Goal: Information Seeking & Learning: Compare options

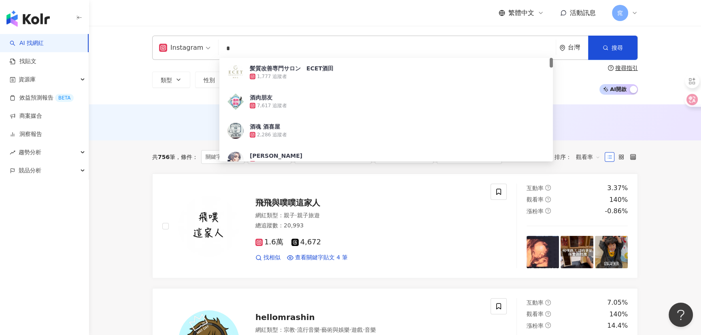
drag, startPoint x: 263, startPoint y: 49, endPoint x: 176, endPoint y: 36, distance: 87.5
click at [174, 36] on div "Instagram * 台灣 搜尋 aa959e1c-5d95-46b4-ad7d-5b5a53de2a1d 髪質改善専門サロン　ECET酒田 1,777 追…" at bounding box center [395, 48] width 486 height 24
paste input "*"
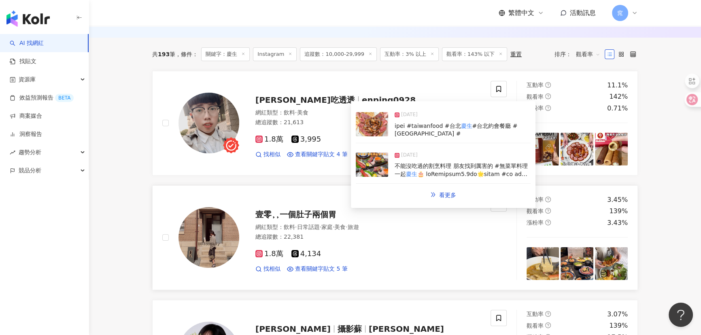
scroll to position [110, 0]
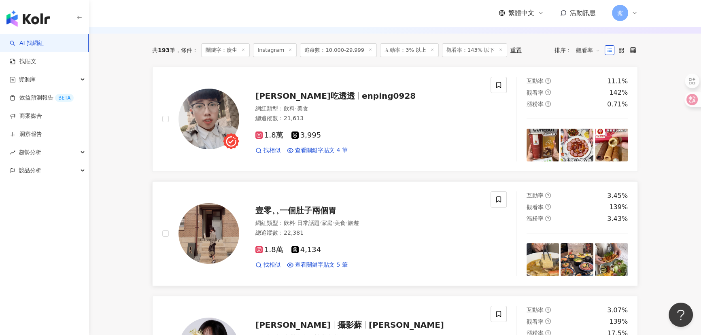
click at [306, 206] on span "壹零⸒⸒一個肚子兩個胃" at bounding box center [295, 211] width 81 height 10
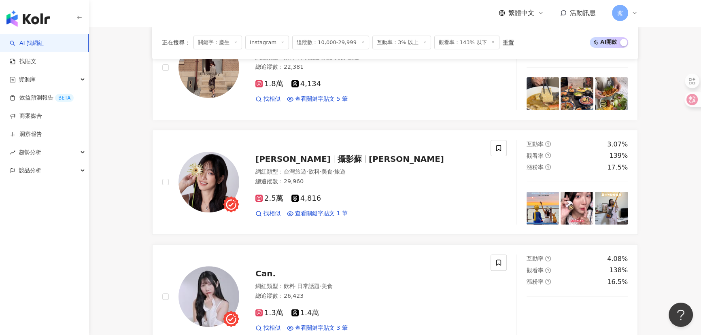
scroll to position [0, 0]
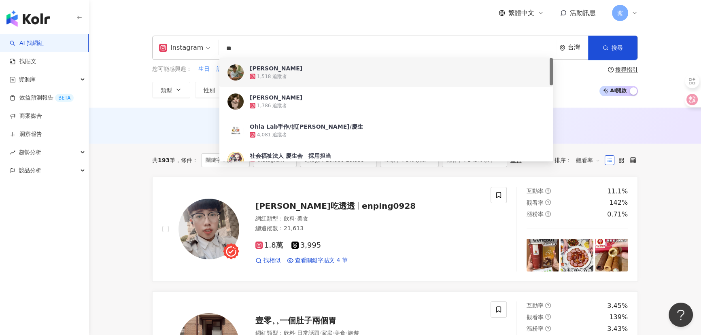
drag, startPoint x: 247, startPoint y: 49, endPoint x: 363, endPoint y: 92, distance: 124.9
click at [190, 41] on div "Instagram ** 台灣 搜尋 923e14e2-822f-4368-b161-be5cbb601773 bd302713-f623-458c-bf18…" at bounding box center [395, 48] width 486 height 24
paste input "***"
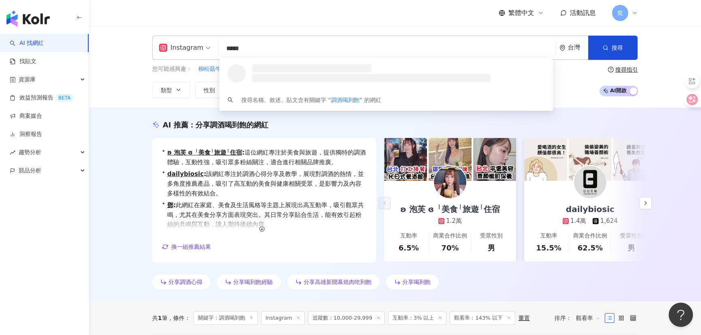
drag, startPoint x: 238, startPoint y: 49, endPoint x: 284, endPoint y: 49, distance: 46.5
click at [284, 49] on input "*****" at bounding box center [387, 48] width 331 height 15
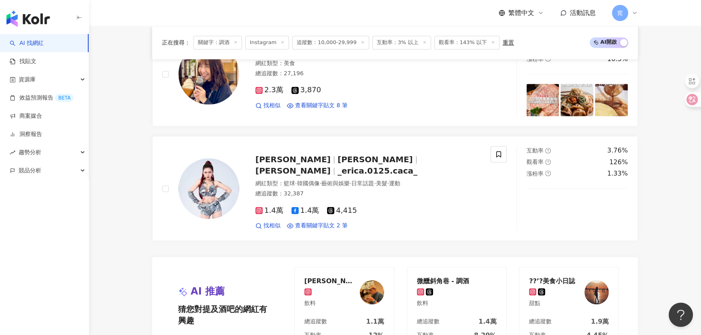
scroll to position [1575, 0]
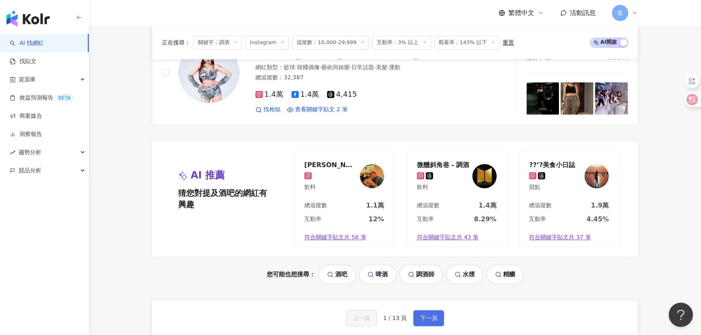
click at [344, 271] on span "下一頁" at bounding box center [428, 318] width 17 height 6
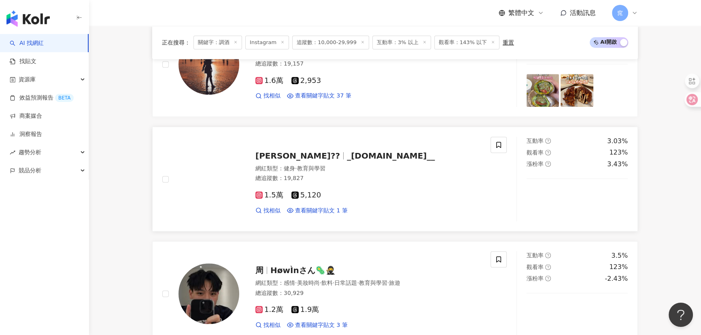
scroll to position [441, 0]
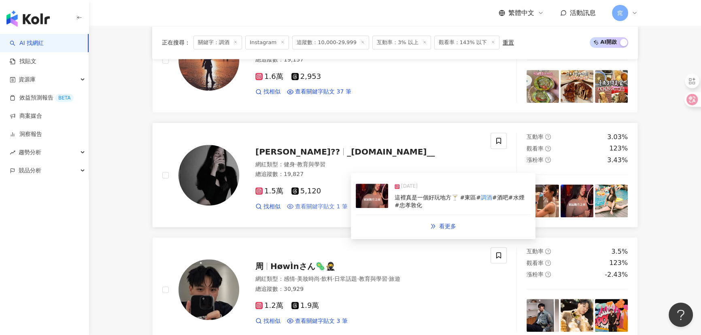
click at [330, 208] on span "查看關鍵字貼文 1 筆" at bounding box center [321, 207] width 53 height 8
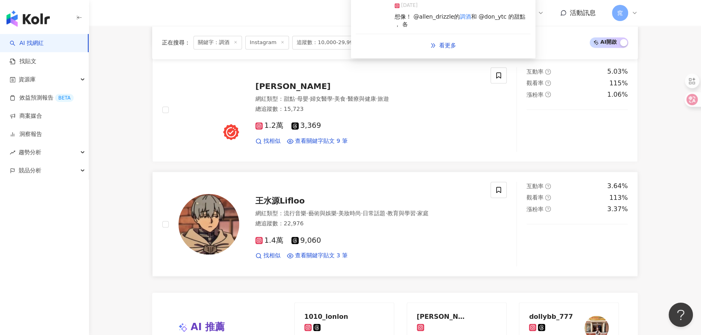
scroll to position [1435, 0]
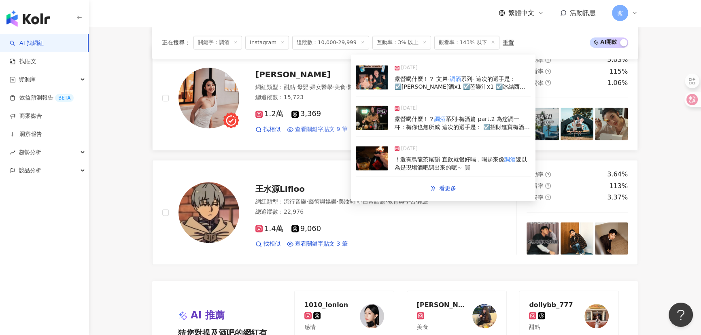
click at [328, 128] on span "查看關鍵字貼文 9 筆" at bounding box center [321, 129] width 53 height 8
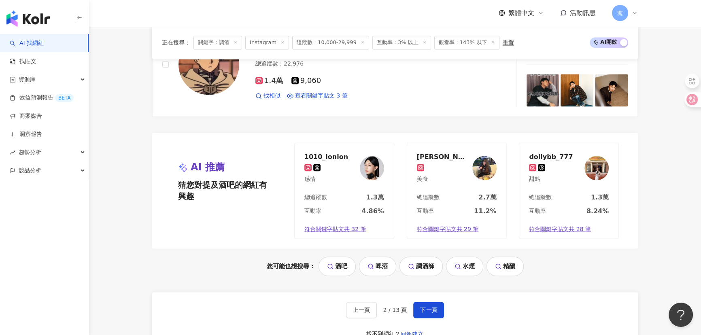
scroll to position [1619, 0]
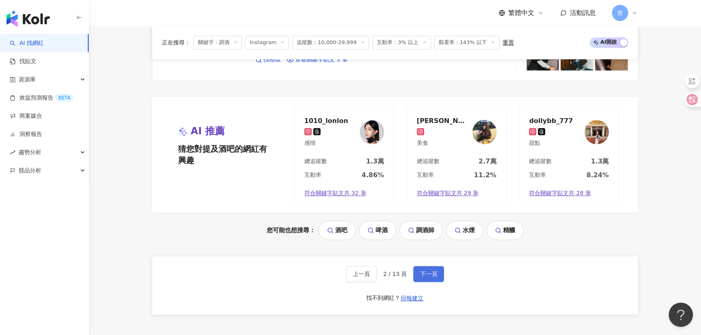
click at [344, 271] on button "下一頁" at bounding box center [428, 274] width 31 height 16
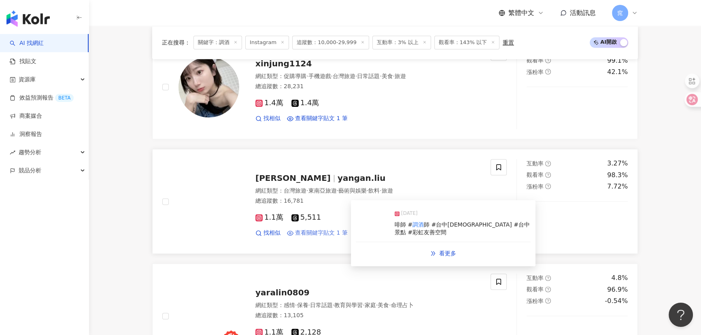
scroll to position [1515, 0]
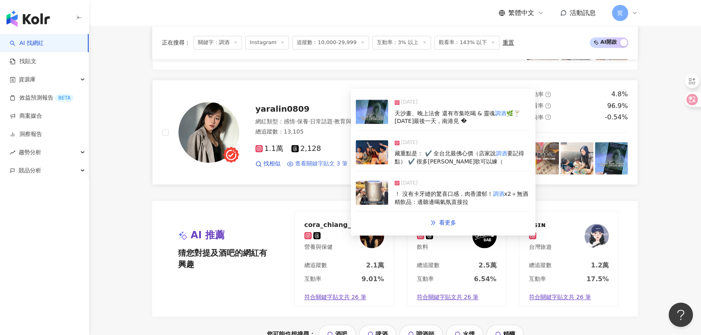
click at [332, 160] on span "查看關鍵字貼文 3 筆" at bounding box center [321, 164] width 53 height 8
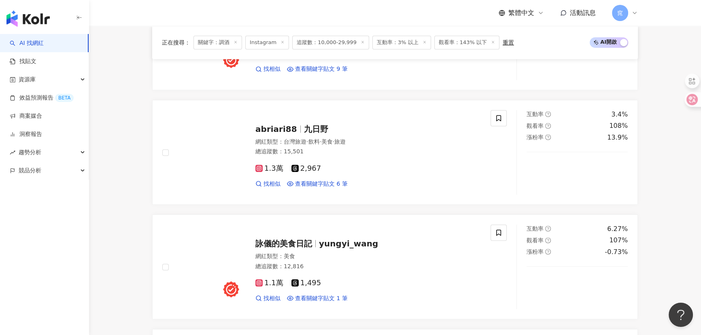
scroll to position [0, 0]
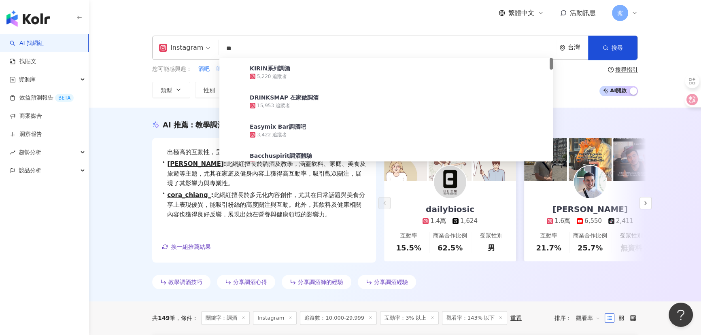
drag, startPoint x: 217, startPoint y: 44, endPoint x: 163, endPoint y: 42, distance: 53.9
click at [163, 42] on div "Instagram ** 台灣 搜尋 d2371b77-91fe-42e8-a981-162e0c475bb4 KIRIN系列調酒 5,220 追蹤者 DRI…" at bounding box center [395, 48] width 486 height 24
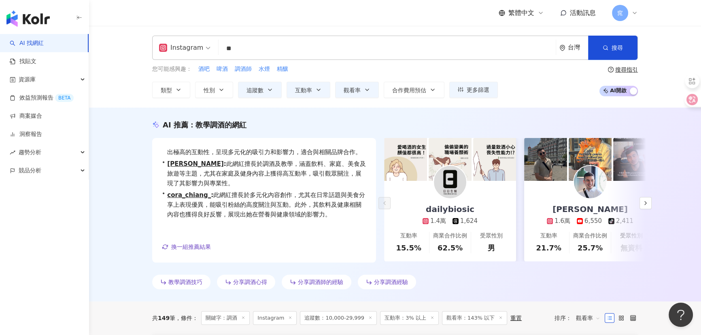
type input "**"
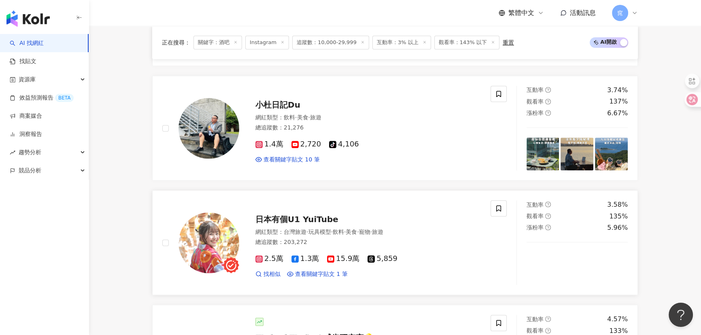
scroll to position [1179, 0]
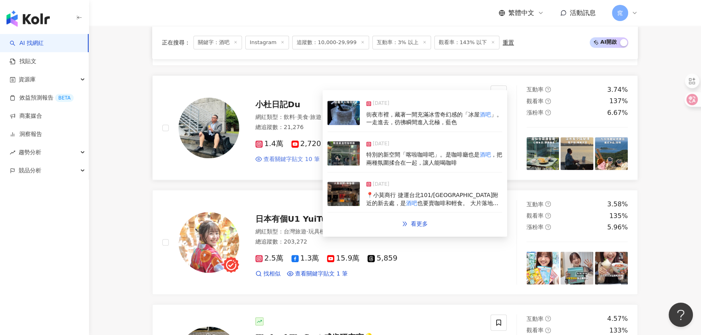
click at [309, 163] on span "查看關鍵字貼文 10 筆" at bounding box center [292, 159] width 56 height 8
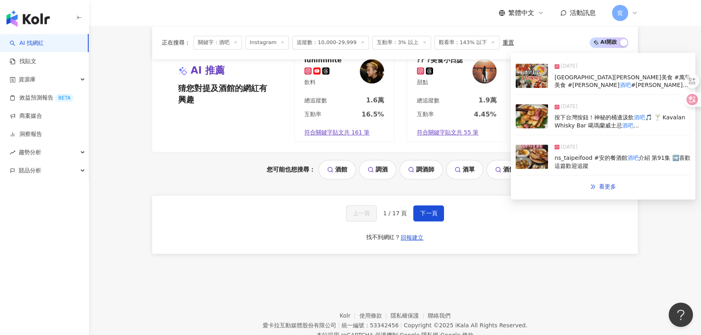
scroll to position [1694, 0]
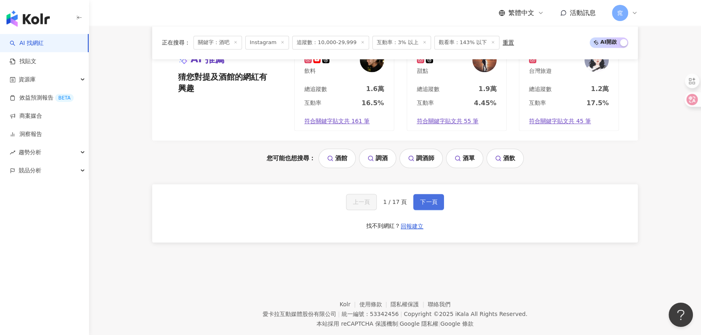
click at [344, 205] on span "下一頁" at bounding box center [428, 202] width 17 height 6
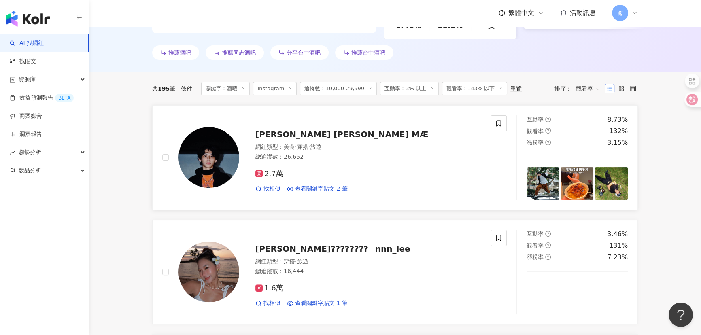
scroll to position [257, 0]
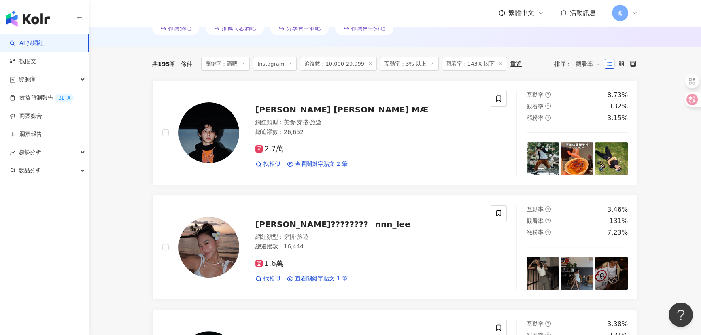
click at [344, 64] on line at bounding box center [501, 63] width 2 height 2
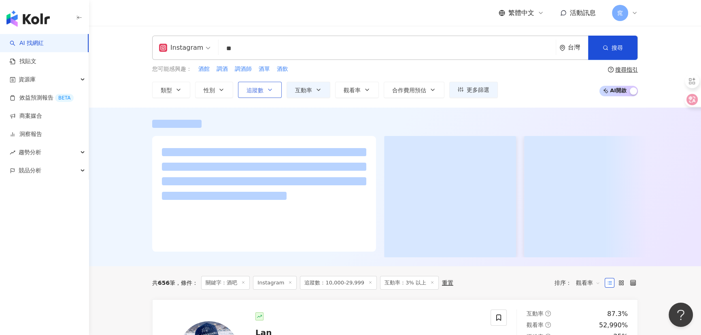
click at [243, 88] on button "追蹤數" at bounding box center [260, 90] width 44 height 16
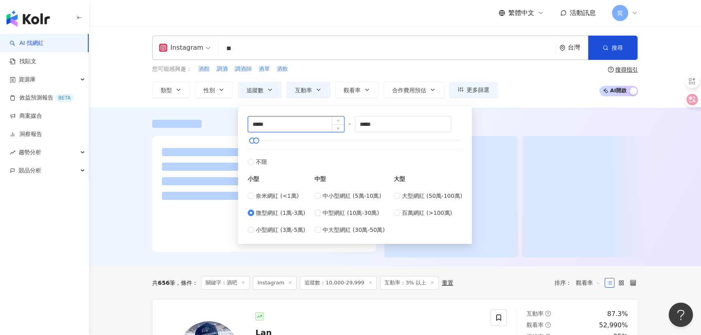
drag, startPoint x: 277, startPoint y: 125, endPoint x: 262, endPoint y: 120, distance: 15.9
click at [277, 125] on input "*****" at bounding box center [296, 124] width 96 height 15
click at [255, 121] on input "*****" at bounding box center [296, 124] width 96 height 15
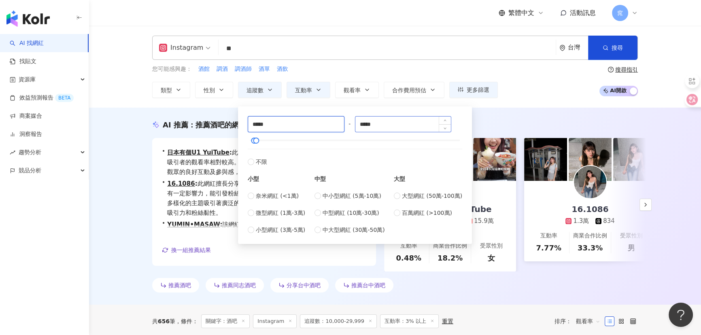
type input "*****"
click at [344, 125] on input "*****" at bounding box center [403, 124] width 96 height 15
type input "*****"
click at [149, 177] on div "AI 推薦 ： 推薦酒吧的網紅 • 日本有個U1 YuiTube : 此網紅專注於旅遊、美食等領域，內容多樣精緻，吸引者的觀看率相對較高。其中，飲料內容的吸引…" at bounding box center [395, 208] width 518 height 176
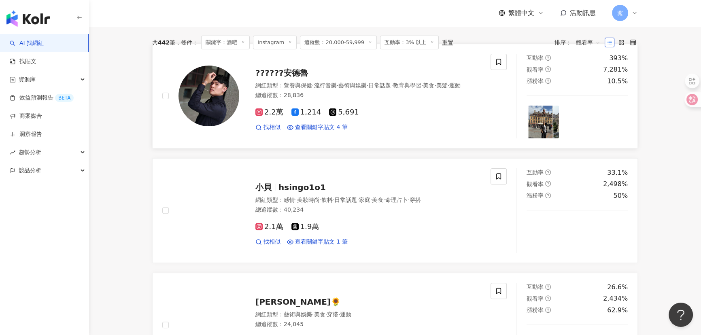
scroll to position [147, 0]
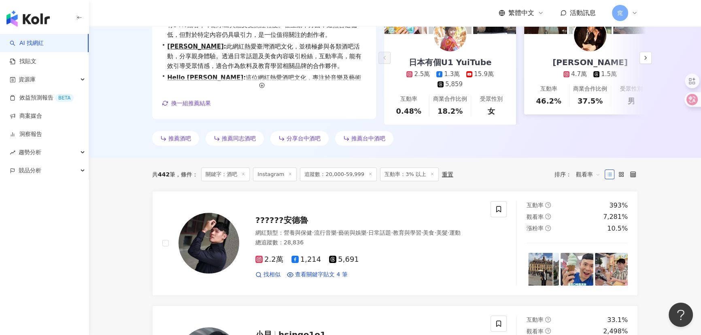
click at [344, 177] on span "觀看率" at bounding box center [588, 174] width 24 height 13
click at [344, 267] on div "關鍵字" at bounding box center [588, 265] width 20 height 9
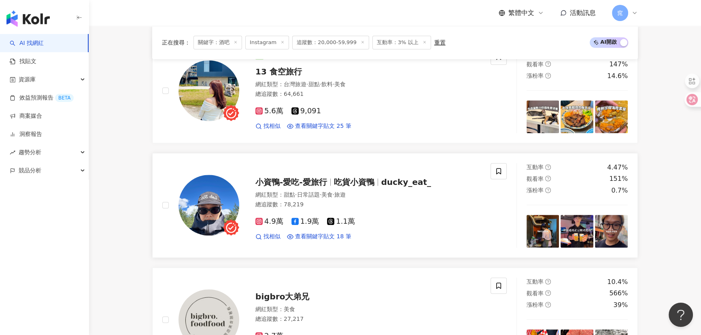
scroll to position [993, 0]
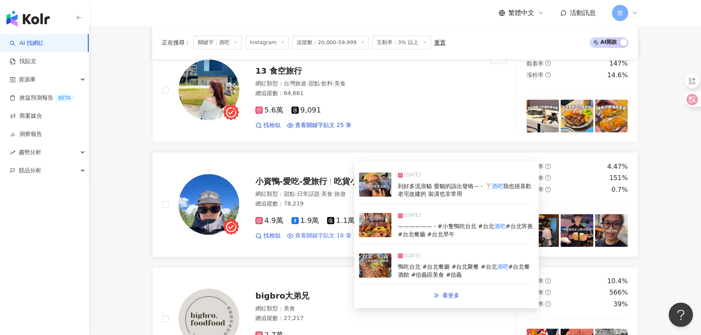
click at [320, 237] on span "查看關鍵字貼文 18 筆" at bounding box center [323, 236] width 56 height 8
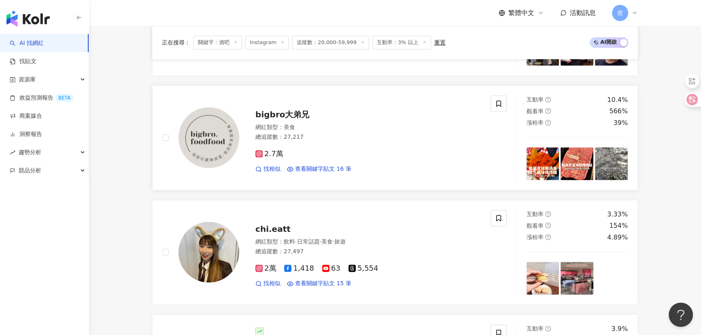
scroll to position [1177, 0]
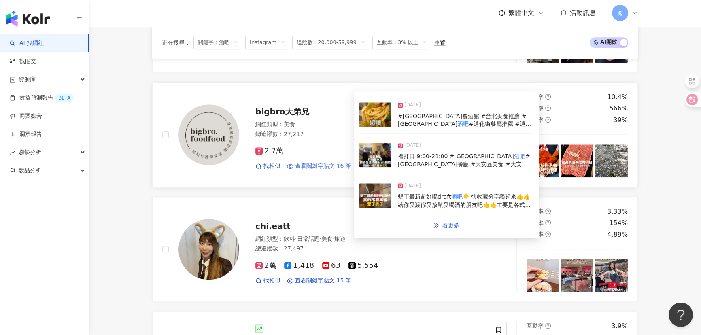
click at [325, 166] on span "查看關鍵字貼文 16 筆" at bounding box center [323, 166] width 56 height 8
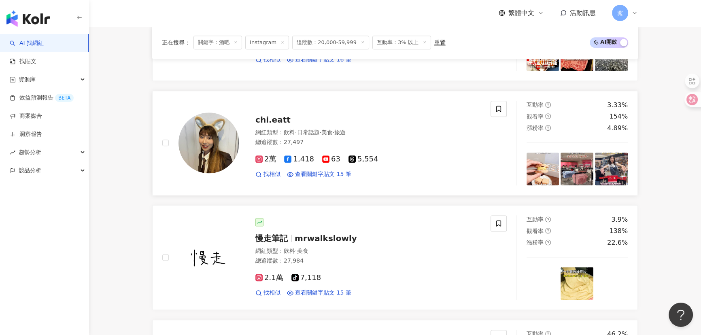
scroll to position [1288, 0]
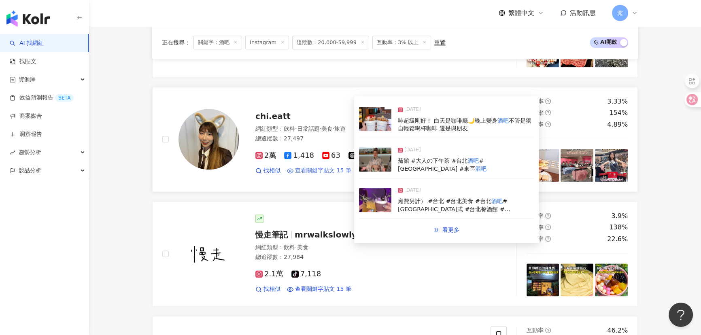
click at [301, 168] on span "查看關鍵字貼文 15 筆" at bounding box center [323, 171] width 56 height 8
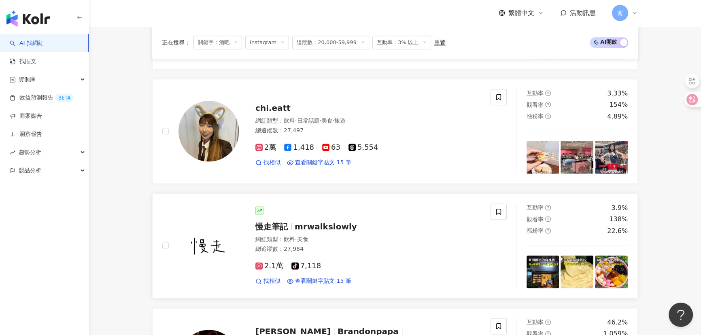
scroll to position [1435, 0]
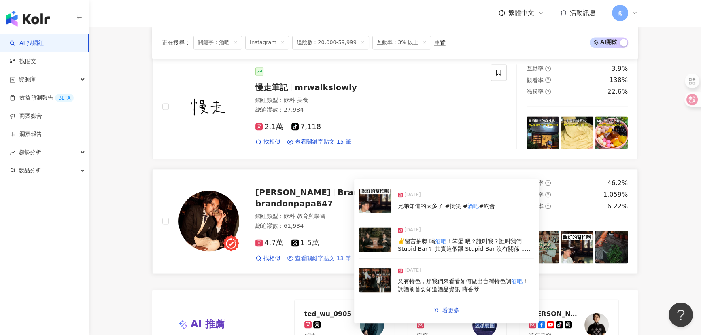
click at [318, 255] on span "查看關鍵字貼文 13 筆" at bounding box center [323, 259] width 56 height 8
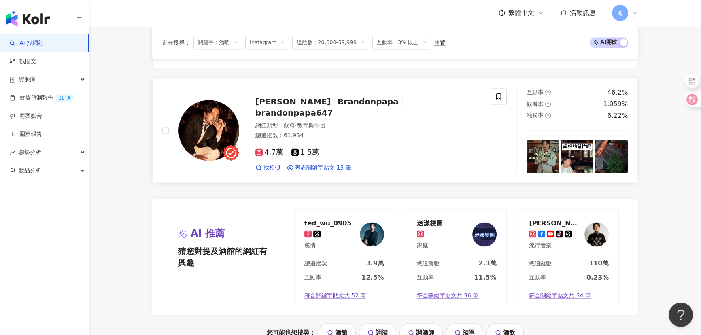
scroll to position [1509, 0]
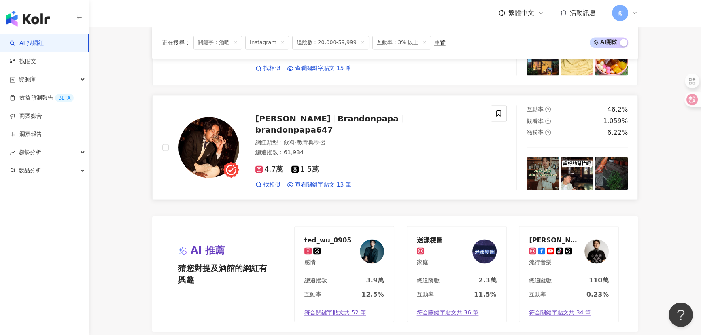
click at [215, 142] on img at bounding box center [209, 147] width 61 height 61
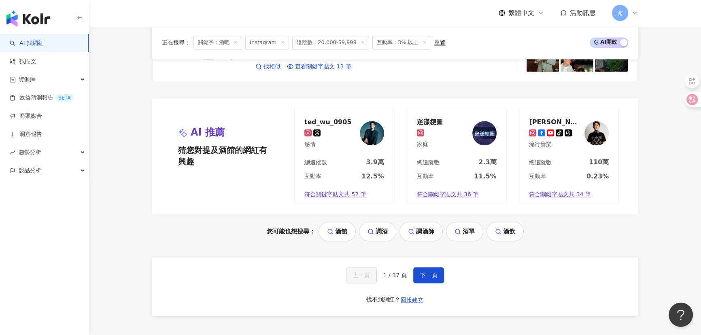
scroll to position [1692, 0]
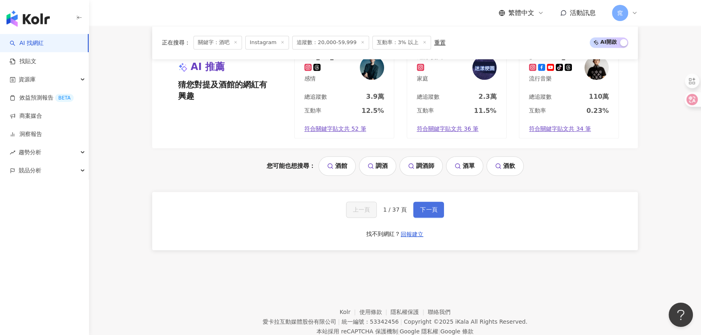
click at [344, 208] on span "下一頁" at bounding box center [428, 209] width 17 height 6
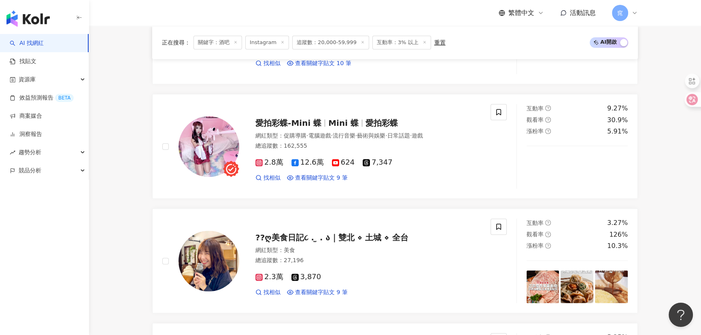
scroll to position [1324, 0]
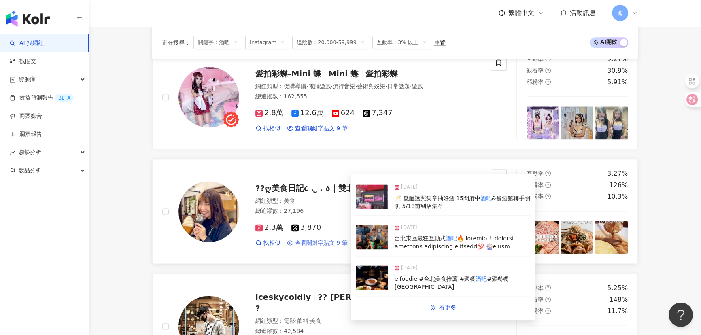
click at [327, 244] on span "查看關鍵字貼文 9 筆" at bounding box center [321, 243] width 53 height 8
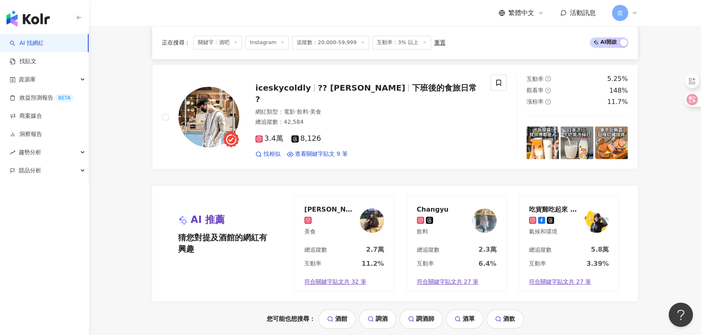
scroll to position [1656, 0]
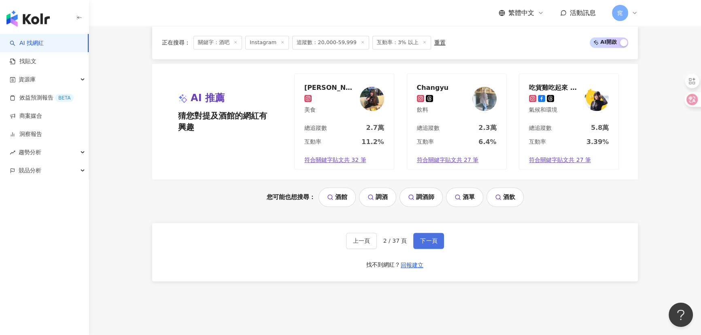
click at [344, 243] on span "下一頁" at bounding box center [428, 241] width 17 height 6
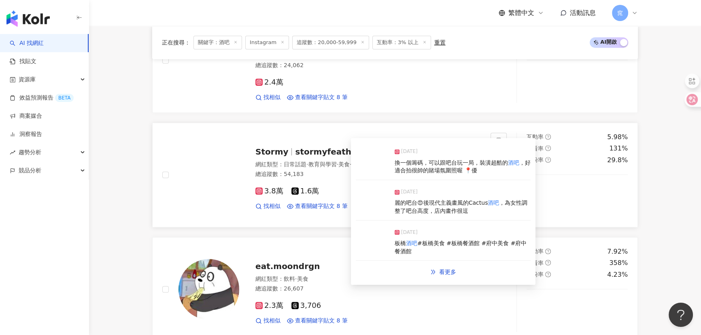
scroll to position [662, 0]
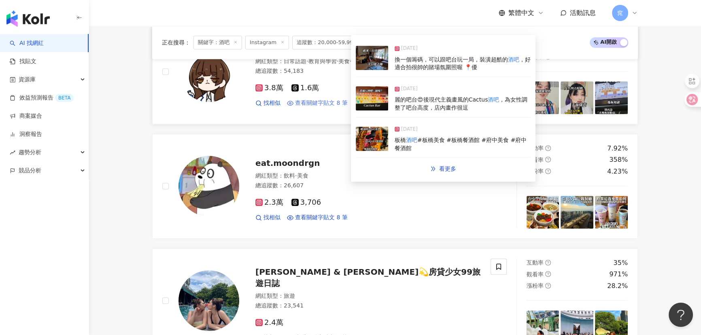
click at [321, 107] on span "查看關鍵字貼文 8 筆" at bounding box center [321, 103] width 53 height 8
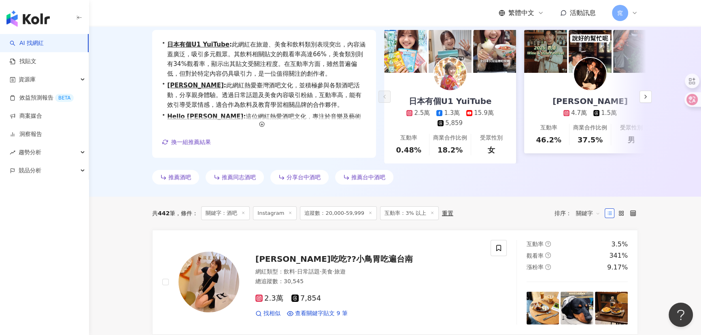
scroll to position [0, 0]
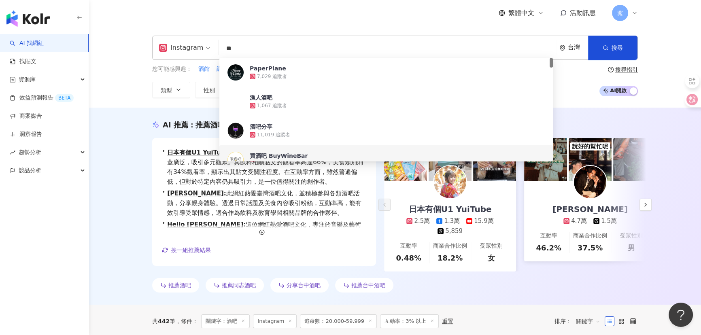
drag, startPoint x: 251, startPoint y: 48, endPoint x: 132, endPoint y: 38, distance: 119.0
click at [132, 38] on div "Instagram ** 台灣 搜尋 7c7d9901-d84e-4f86-aea8-7790c7de8567 6176e9a6-6a55-445b-96f1…" at bounding box center [395, 67] width 612 height 82
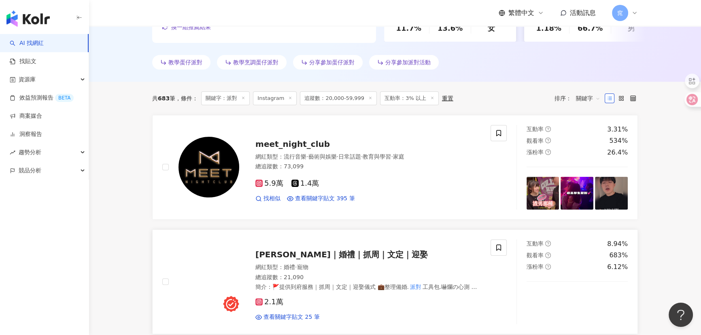
scroll to position [294, 0]
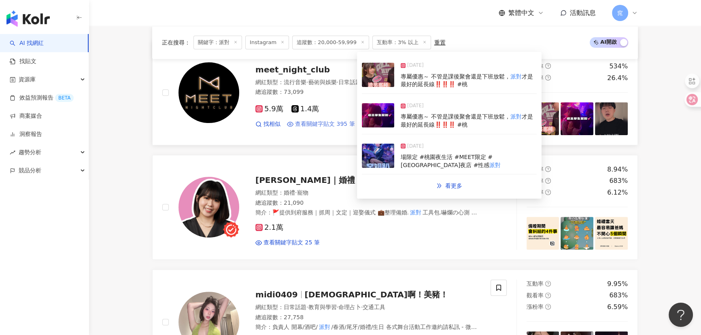
type input "**"
click at [320, 125] on span "查看關鍵字貼文 395 筆" at bounding box center [325, 124] width 60 height 8
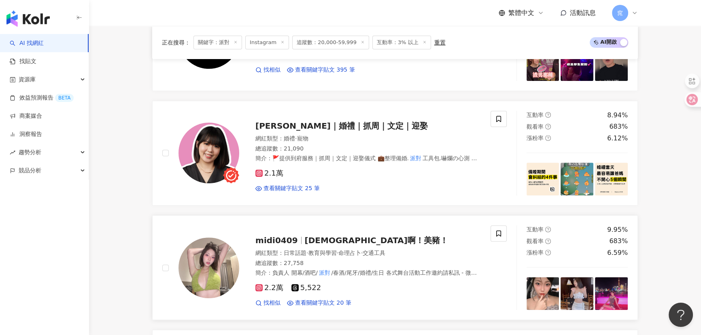
scroll to position [405, 0]
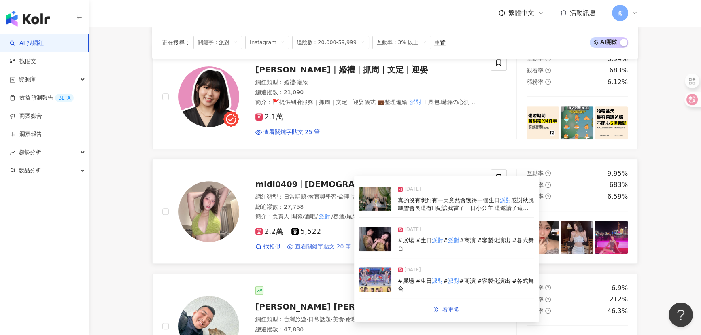
click at [334, 247] on span "查看關鍵字貼文 20 筆" at bounding box center [323, 247] width 56 height 8
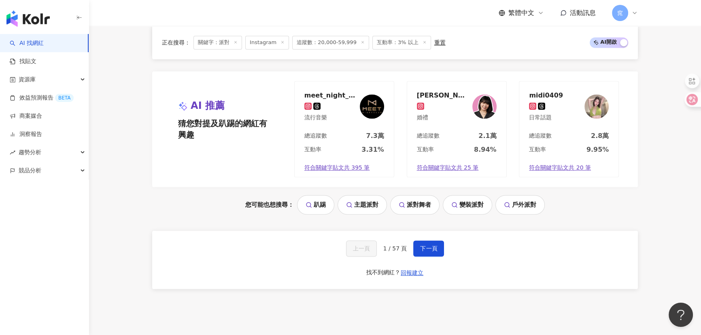
scroll to position [1692, 0]
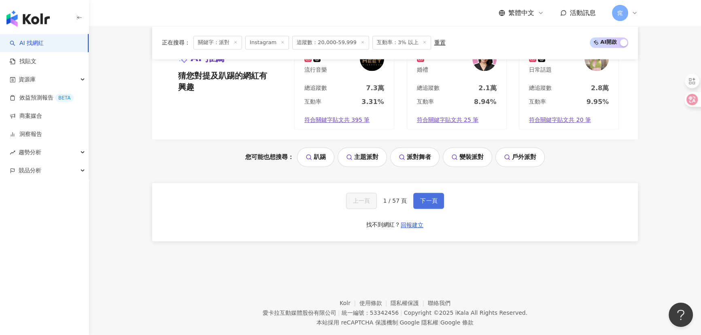
click at [344, 199] on span "下一頁" at bounding box center [428, 201] width 17 height 6
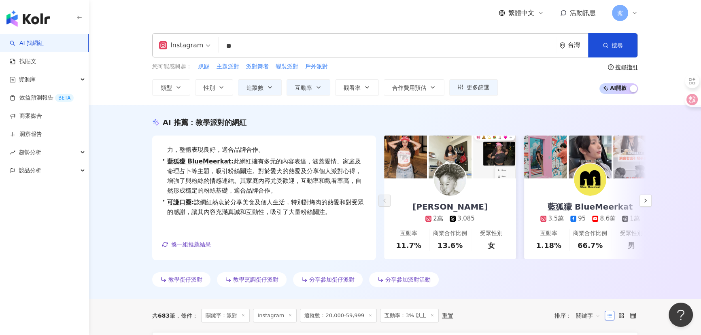
scroll to position [0, 0]
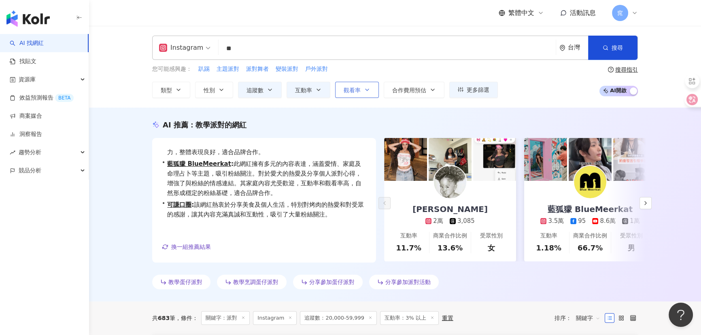
click at [344, 83] on button "觀看率" at bounding box center [357, 90] width 44 height 16
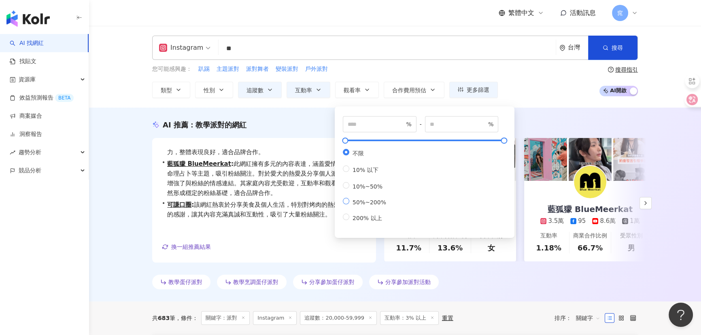
click at [344, 206] on span "50%~200%" at bounding box center [369, 202] width 40 height 6
type input "**"
type input "***"
click at [144, 230] on div "AI 推薦 ： 教學派對的網紅 • Michelle Ai : 該網紅擅長日常話題和命理占卜，互動率相對較高的貼文吸引了大量粉絲關注。在美妝、藝術與娛樂等領域…" at bounding box center [395, 206] width 518 height 173
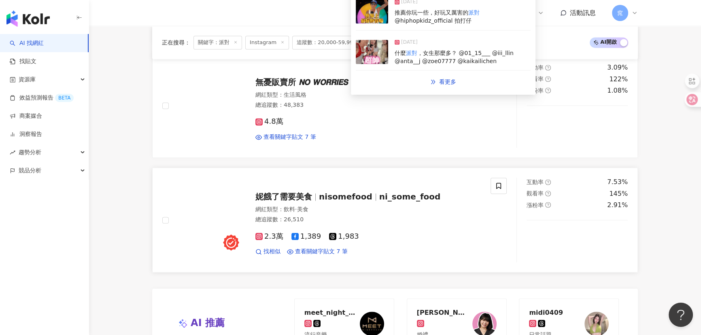
scroll to position [1428, 0]
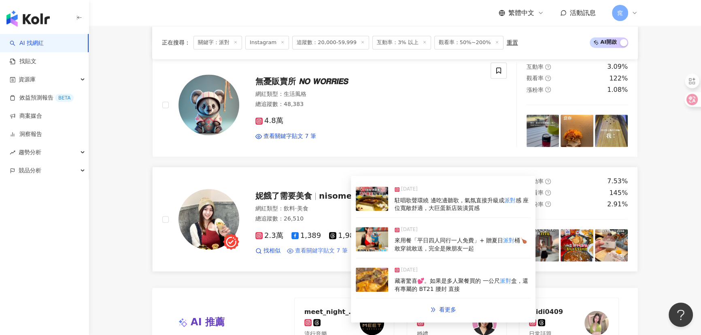
click at [320, 249] on span "查看關鍵字貼文 7 筆" at bounding box center [321, 251] width 53 height 8
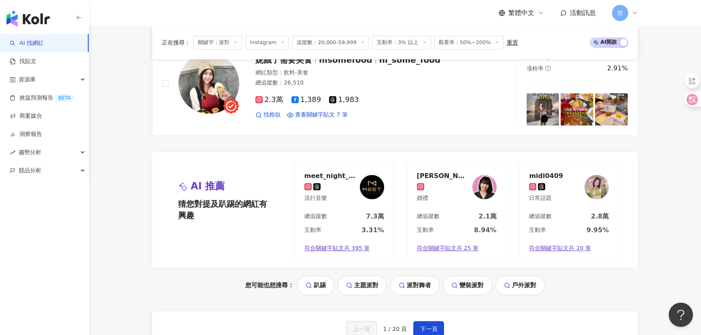
scroll to position [1649, 0]
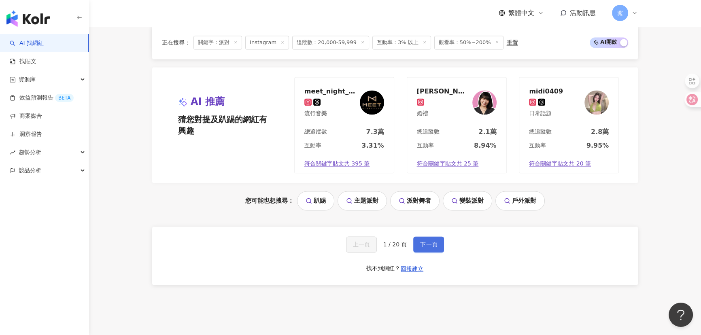
click at [344, 246] on button "下一頁" at bounding box center [428, 244] width 31 height 16
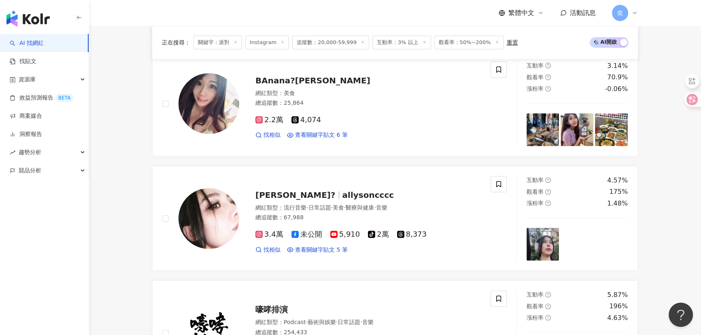
scroll to position [405, 0]
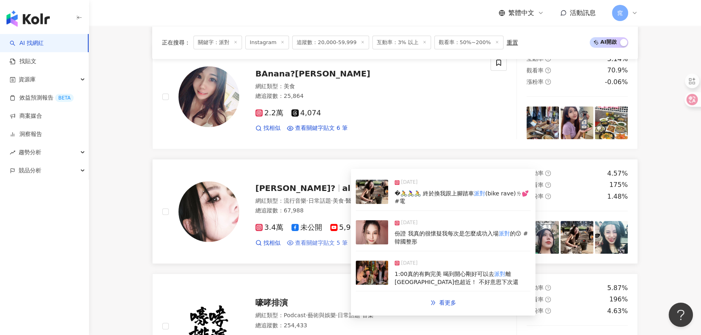
click at [323, 242] on span "查看關鍵字貼文 5 筆" at bounding box center [321, 243] width 53 height 8
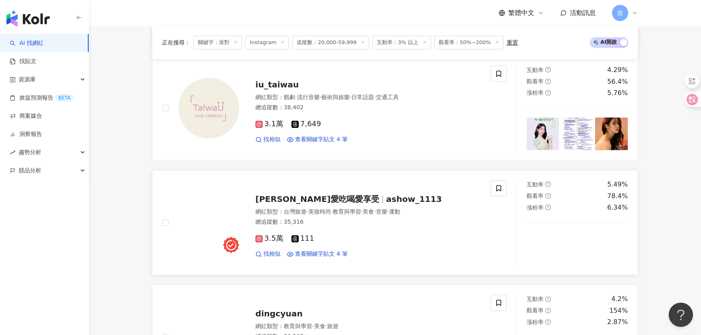
scroll to position [1251, 0]
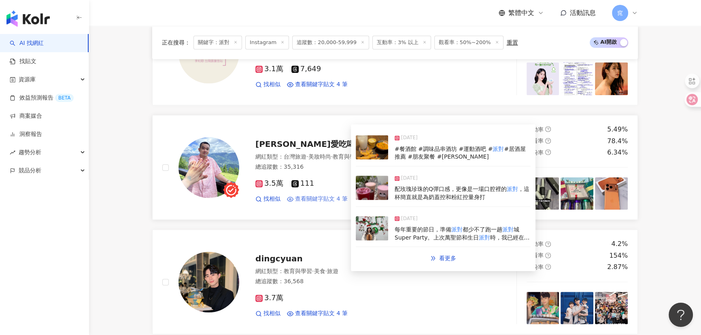
click at [340, 196] on span "查看關鍵字貼文 4 筆" at bounding box center [321, 199] width 53 height 8
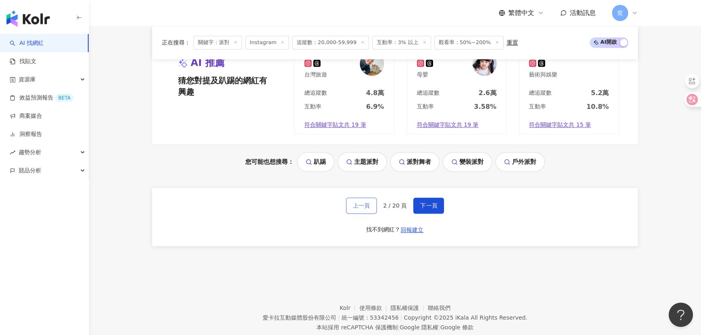
scroll to position [1692, 0]
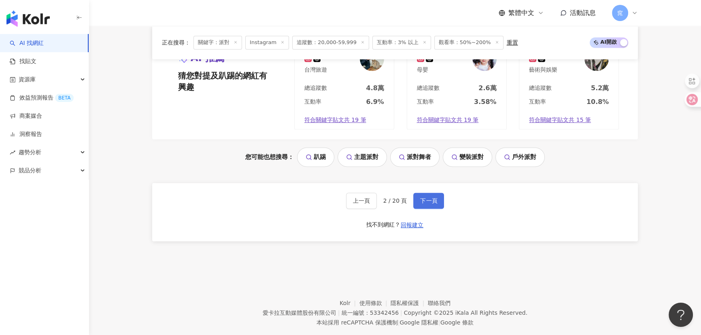
click at [344, 198] on button "下一頁" at bounding box center [428, 201] width 31 height 16
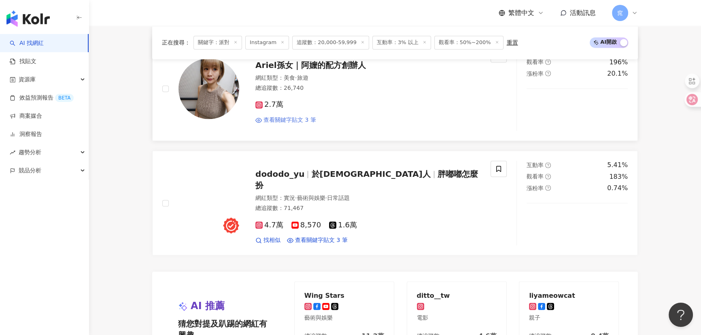
scroll to position [1509, 0]
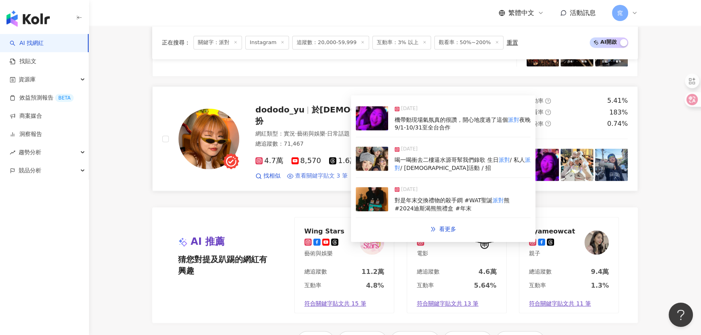
click at [312, 172] on span "查看關鍵字貼文 3 筆" at bounding box center [321, 176] width 53 height 8
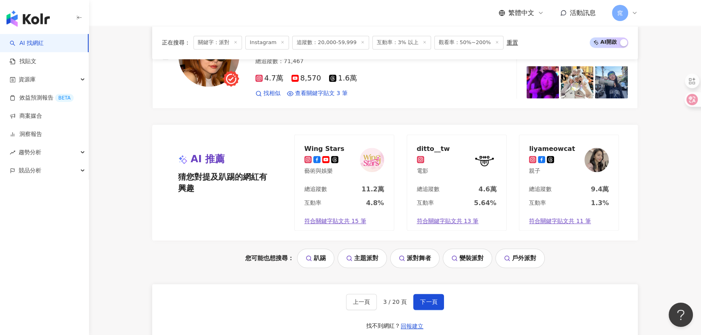
scroll to position [1656, 0]
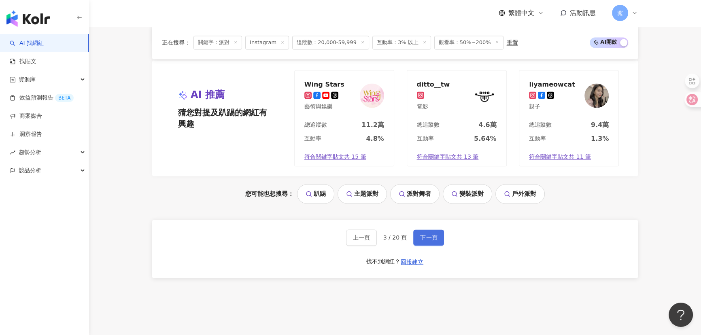
click at [344, 239] on span "下一頁" at bounding box center [428, 237] width 17 height 6
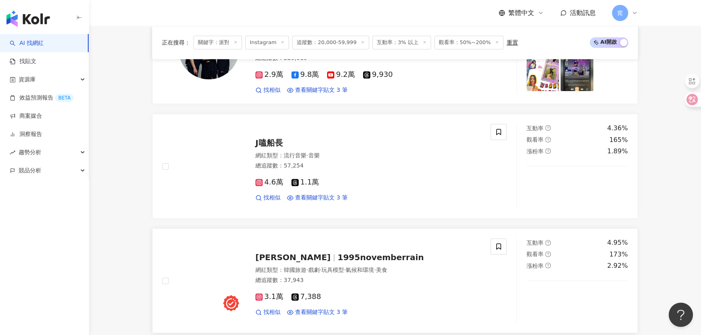
scroll to position [810, 0]
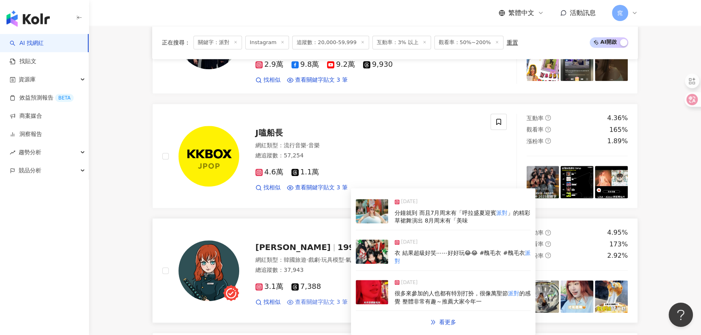
click at [327, 271] on span "查看關鍵字貼文 3 筆" at bounding box center [321, 302] width 53 height 8
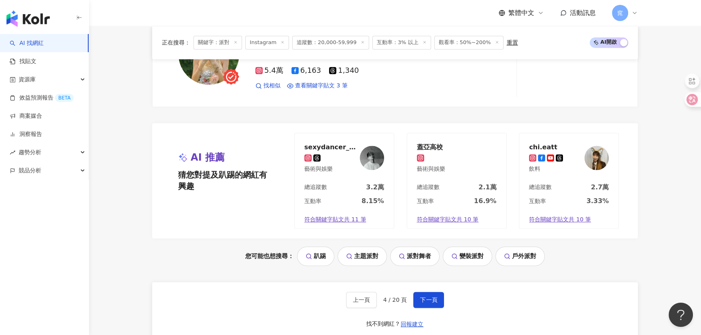
scroll to position [1692, 0]
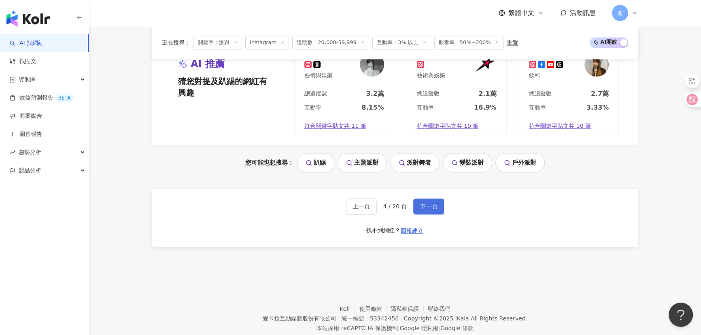
click at [344, 203] on span "下一頁" at bounding box center [428, 206] width 17 height 6
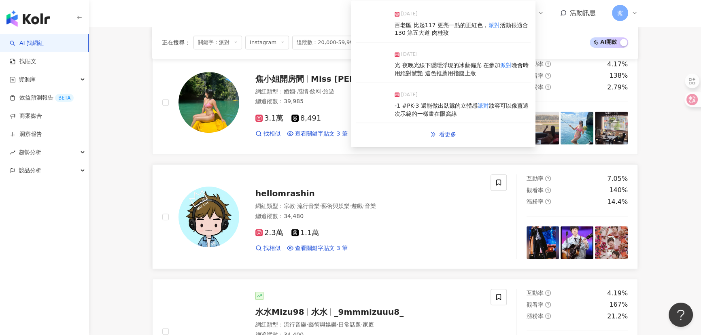
scroll to position [514, 0]
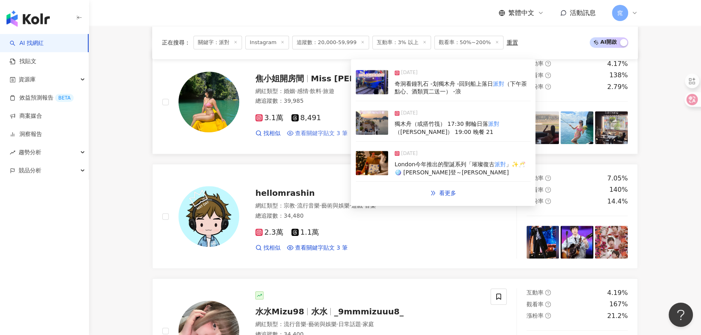
click at [320, 132] on span "查看關鍵字貼文 3 筆" at bounding box center [321, 134] width 53 height 8
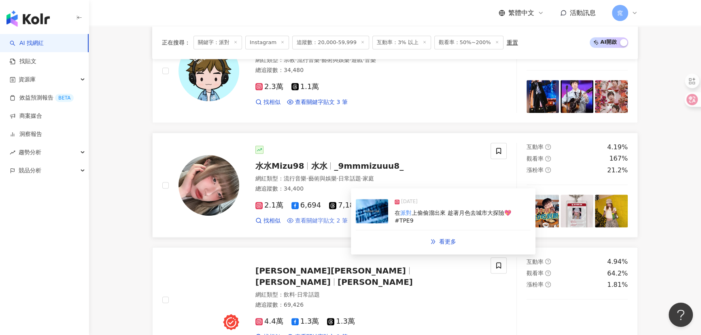
scroll to position [735, 0]
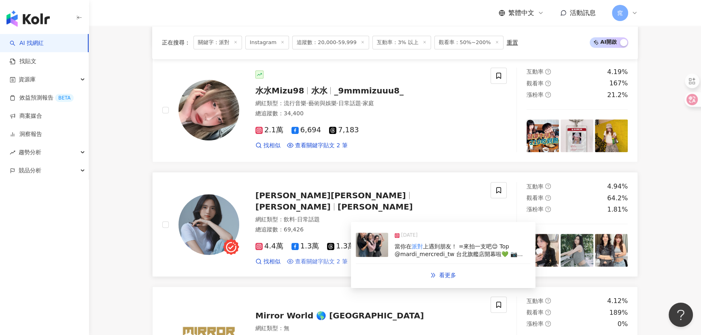
click at [322, 258] on span "查看關鍵字貼文 2 筆" at bounding box center [321, 262] width 53 height 8
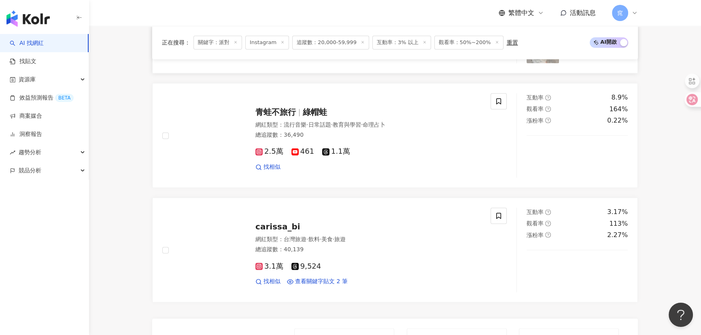
scroll to position [1398, 0]
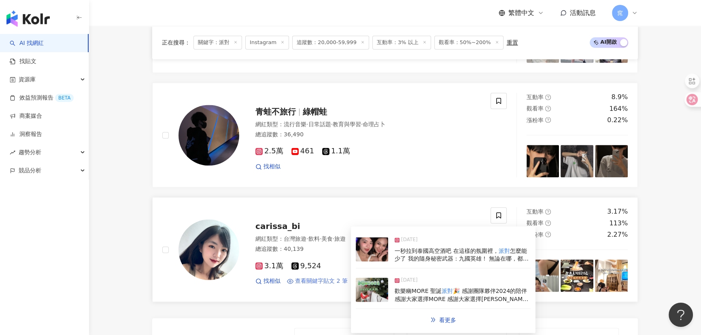
click at [329, 271] on span "查看關鍵字貼文 2 筆" at bounding box center [321, 281] width 53 height 8
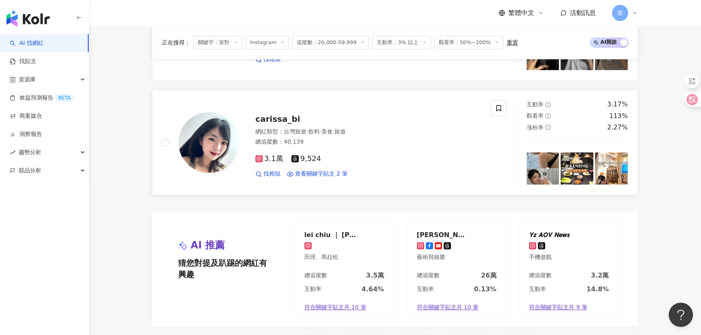
scroll to position [1582, 0]
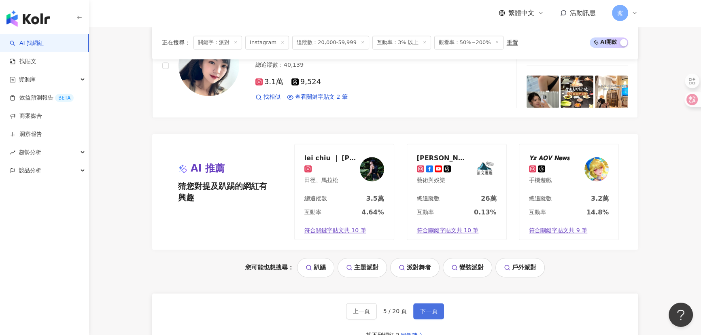
drag, startPoint x: 429, startPoint y: 306, endPoint x: 429, endPoint y: 302, distance: 4.1
click at [344, 271] on span "下一頁" at bounding box center [428, 311] width 17 height 6
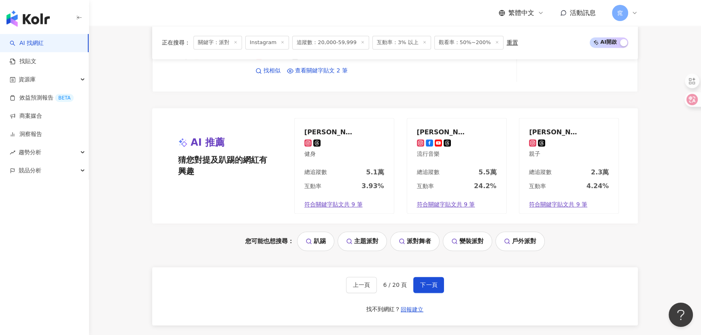
scroll to position [1619, 0]
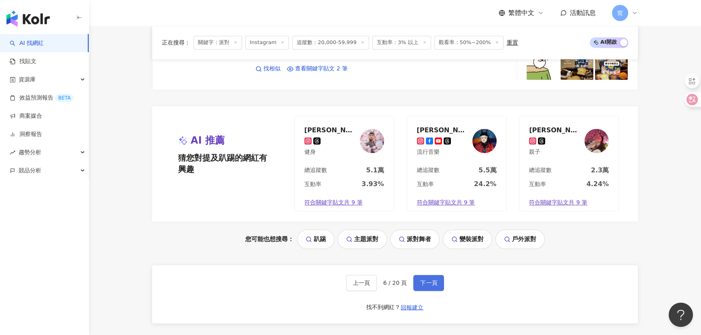
click at [344, 271] on button "下一頁" at bounding box center [428, 283] width 31 height 16
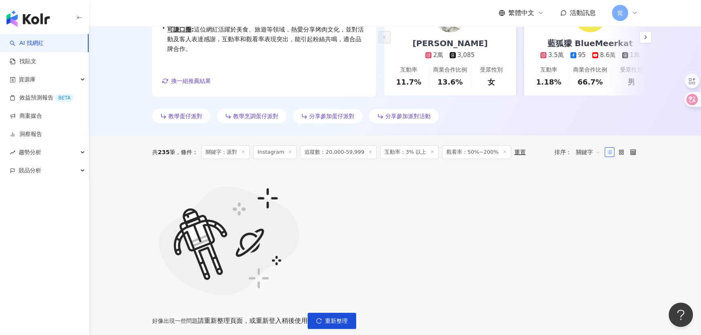
scroll to position [184, 0]
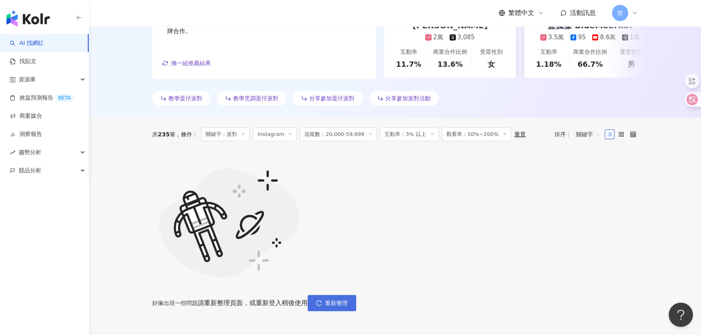
click at [344, 271] on span "重新整理" at bounding box center [336, 303] width 23 height 6
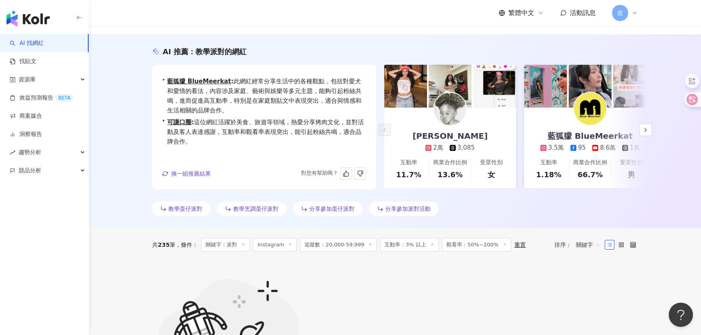
scroll to position [147, 0]
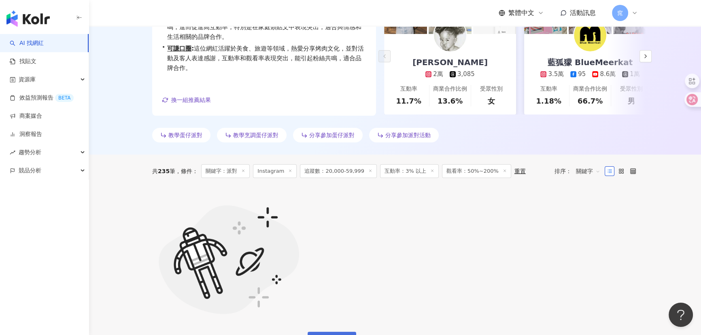
click at [344, 271] on span "重新整理" at bounding box center [336, 340] width 23 height 6
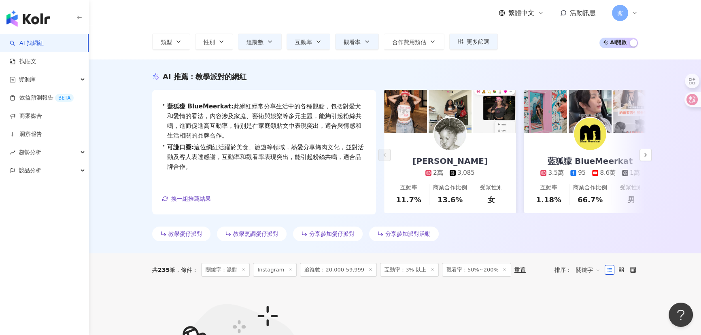
scroll to position [184, 0]
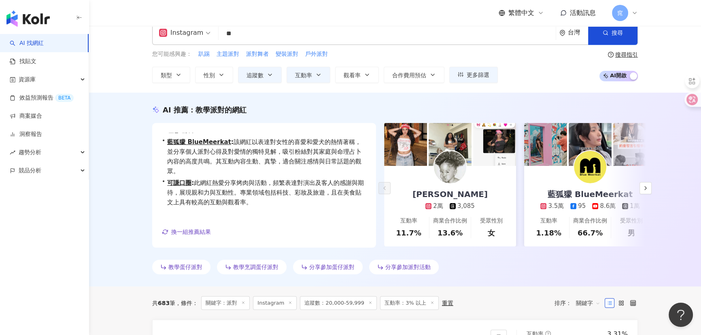
scroll to position [14, 0]
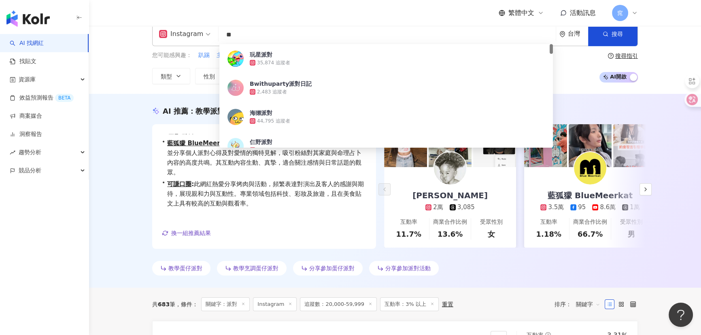
drag, startPoint x: 251, startPoint y: 32, endPoint x: 163, endPoint y: 20, distance: 88.6
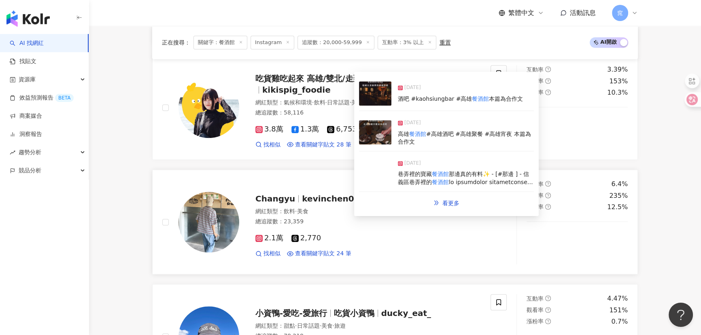
scroll to position [888, 0]
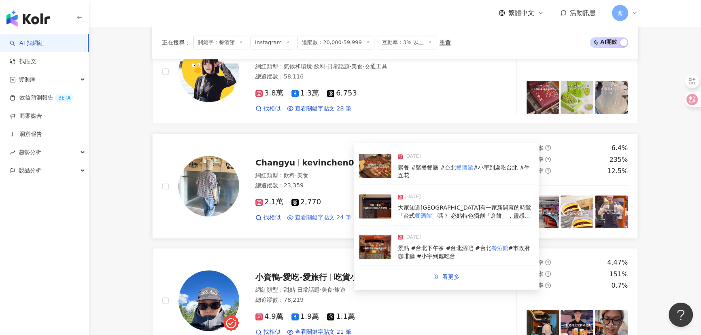
type input "***"
click at [324, 218] on span "查看關鍵字貼文 24 筆" at bounding box center [323, 218] width 56 height 8
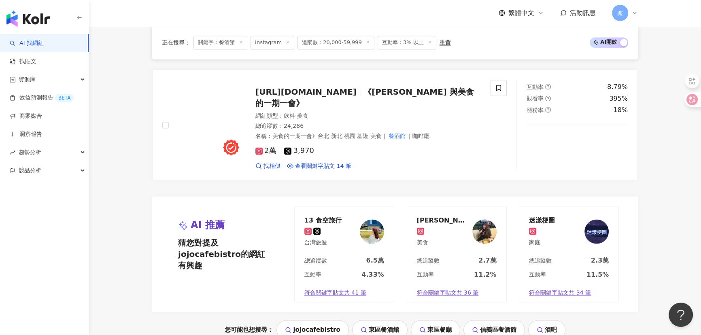
scroll to position [1624, 0]
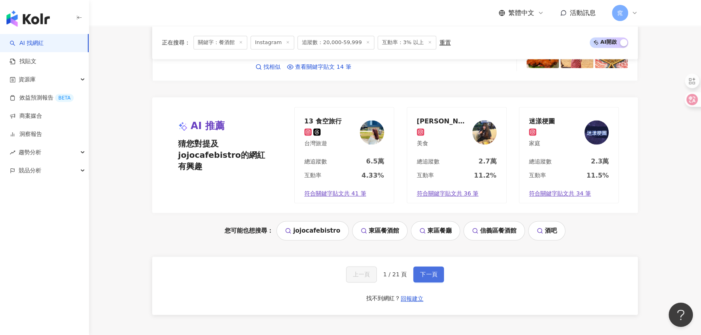
click at [344, 271] on span "下一頁" at bounding box center [428, 274] width 17 height 6
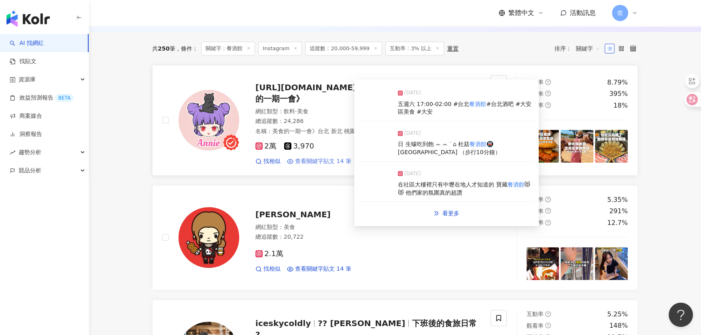
scroll to position [300, 0]
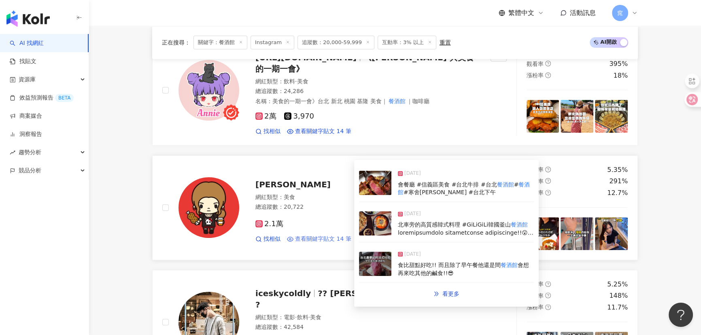
click at [322, 235] on span "查看關鍵字貼文 14 筆" at bounding box center [323, 239] width 56 height 8
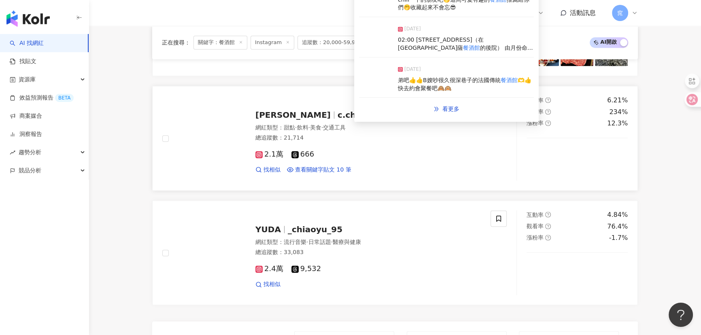
scroll to position [1403, 0]
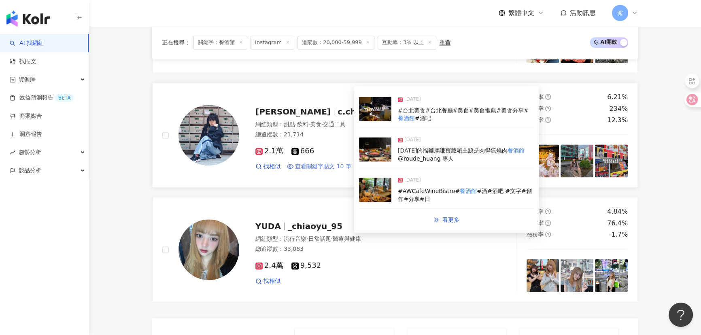
click at [336, 163] on span "查看關鍵字貼文 10 筆" at bounding box center [323, 167] width 56 height 8
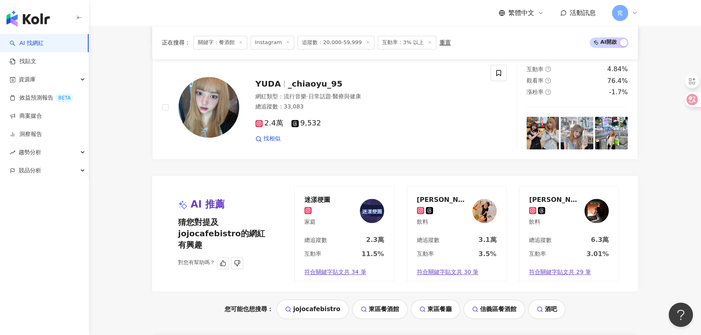
scroll to position [1587, 0]
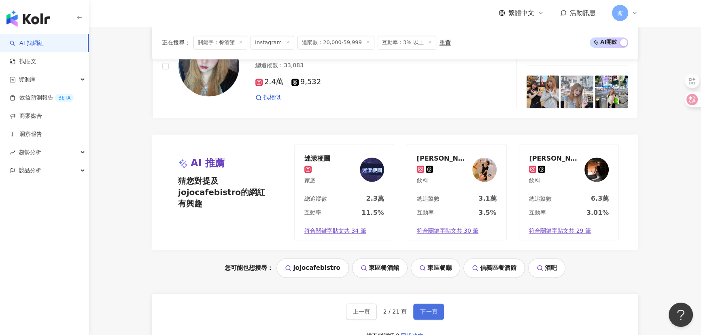
click at [344, 271] on span "下一頁" at bounding box center [428, 311] width 17 height 6
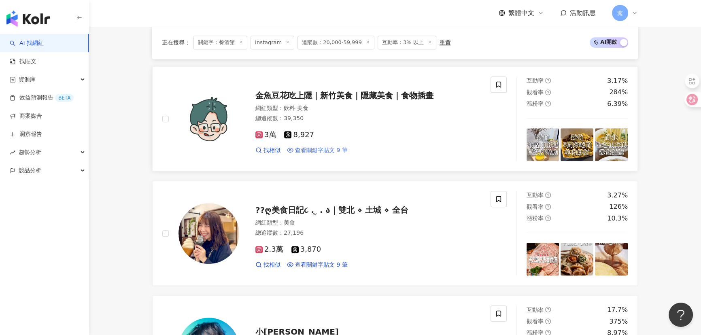
scroll to position [625, 0]
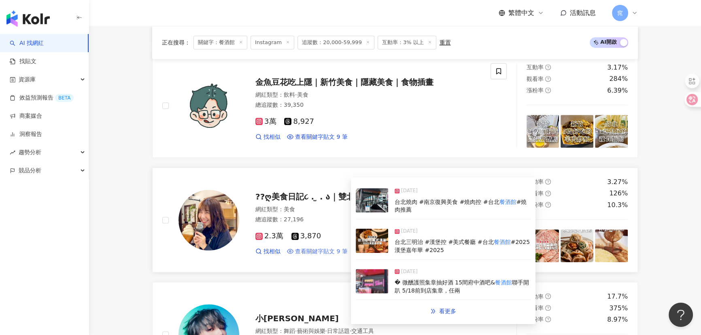
click at [329, 248] on span "查看關鍵字貼文 9 筆" at bounding box center [321, 252] width 53 height 8
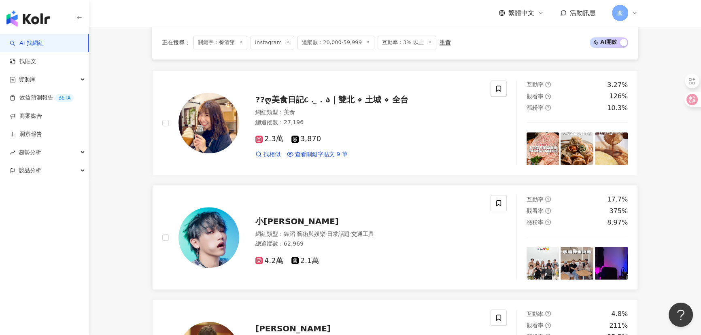
scroll to position [736, 0]
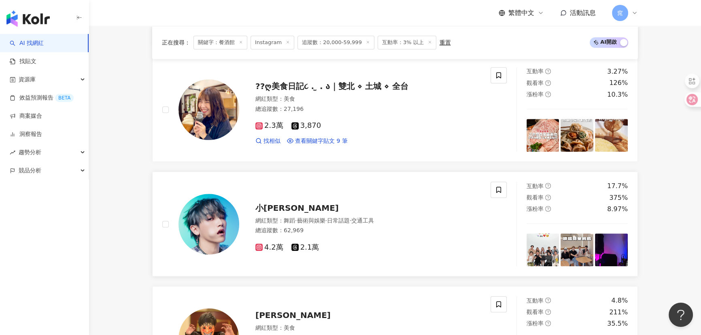
click at [281, 209] on span "小[PERSON_NAME]" at bounding box center [296, 208] width 83 height 10
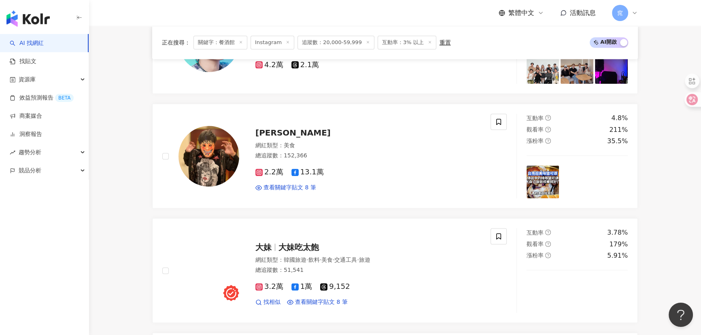
scroll to position [920, 0]
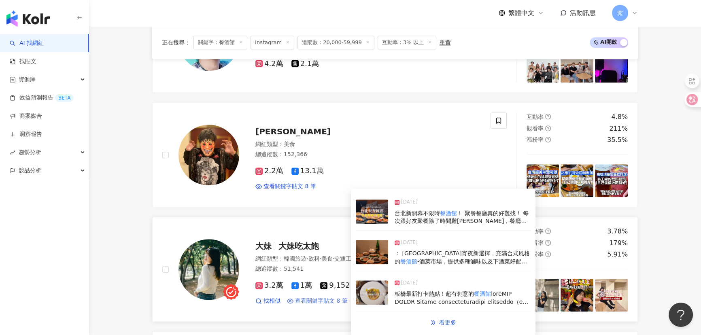
click at [308, 271] on span "查看關鍵字貼文 8 筆" at bounding box center [321, 301] width 53 height 8
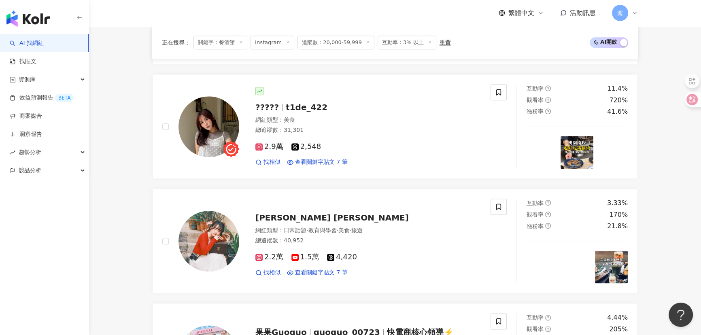
scroll to position [1177, 0]
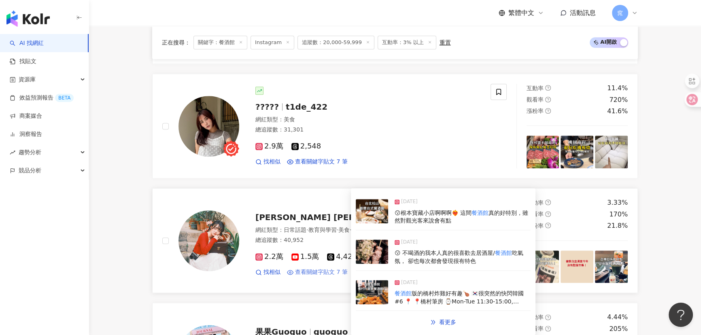
click at [338, 271] on span "查看關鍵字貼文 7 筆" at bounding box center [321, 272] width 53 height 8
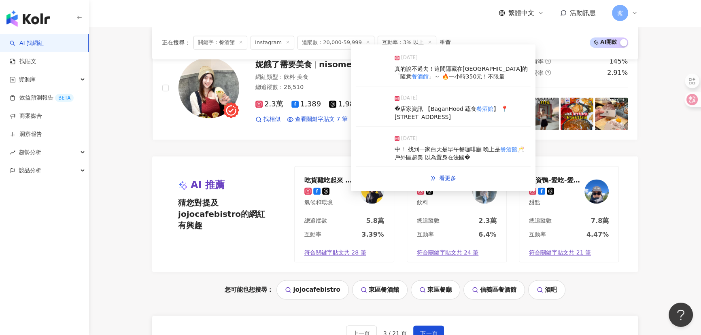
scroll to position [1692, 0]
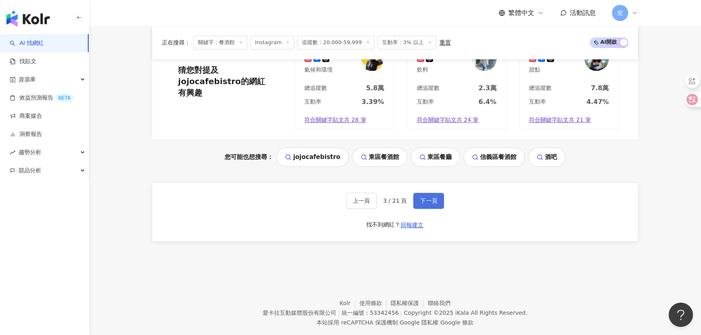
click at [344, 198] on span "下一頁" at bounding box center [428, 201] width 17 height 6
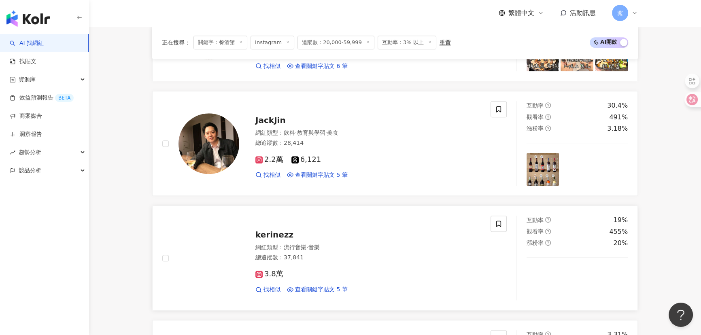
scroll to position [846, 0]
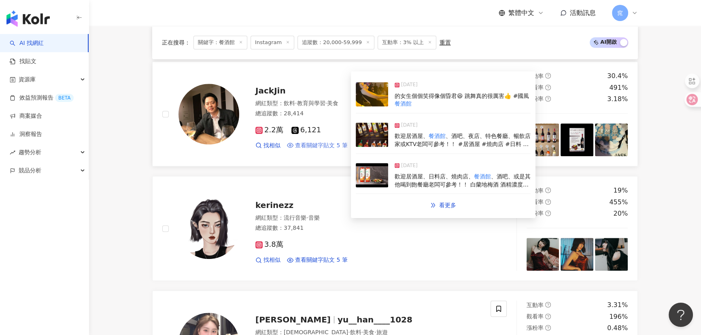
click at [329, 142] on span "查看關鍵字貼文 5 筆" at bounding box center [321, 146] width 53 height 8
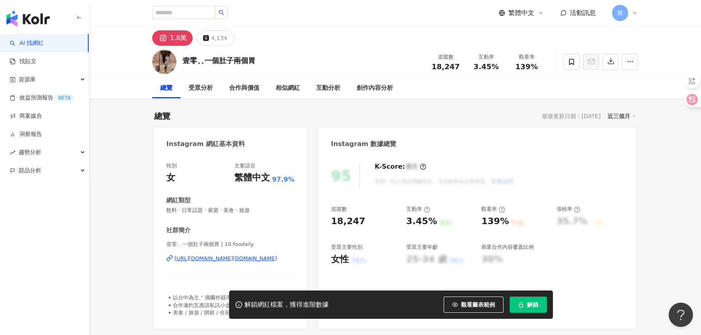
click at [244, 259] on div "https://www.instagram.com/10.foodaily/" at bounding box center [225, 258] width 102 height 7
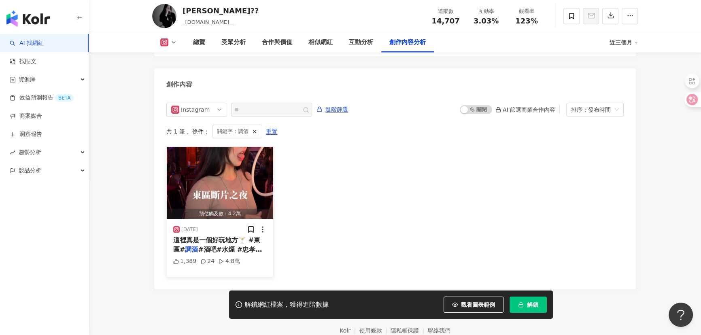
click at [246, 236] on span "這裡真是一個好玩地方🍸 #東區#" at bounding box center [216, 244] width 87 height 17
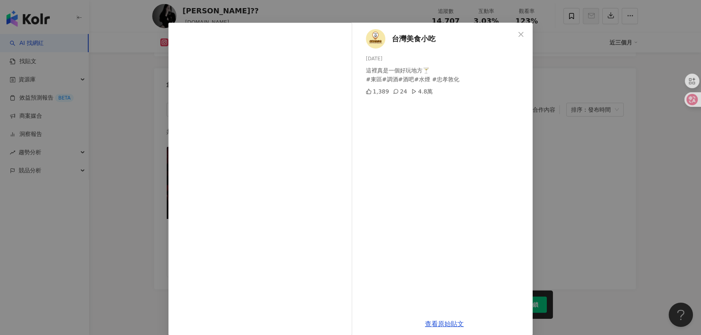
scroll to position [28, 0]
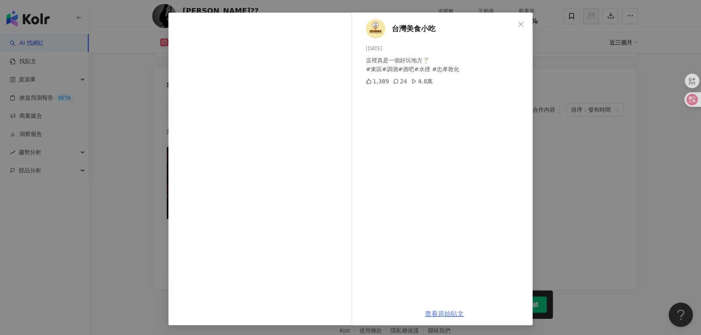
click at [444, 314] on link "查看原始貼文" at bounding box center [444, 314] width 39 height 8
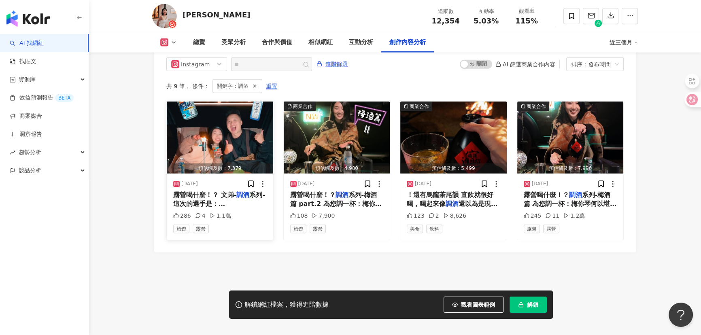
click at [239, 195] on span "系列- 這次的選手是： ☑️[PERSON_NAME]酒x1 ☑️芭樂汁x1 ☑️冰結西西里檸檬x1 作法⬇️ 先加把冰塊加滿🧊 琴酒全部倒入 再倒入芭樂汁至…" at bounding box center [219, 272] width 93 height 162
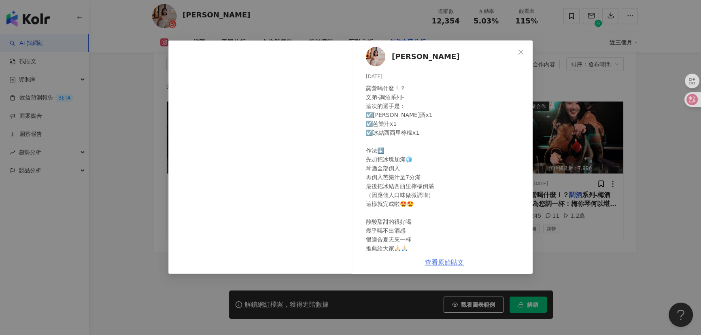
click at [442, 265] on link "查看原始貼文" at bounding box center [444, 263] width 39 height 8
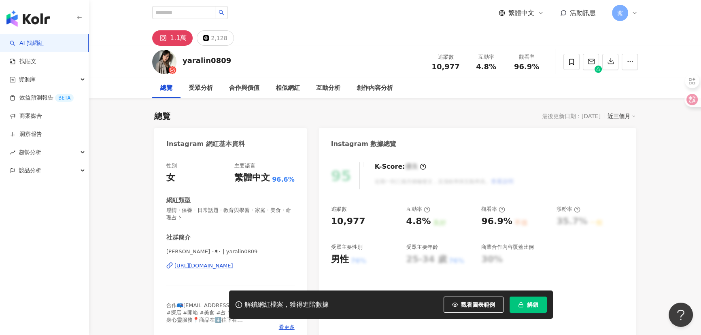
scroll to position [2513, 0]
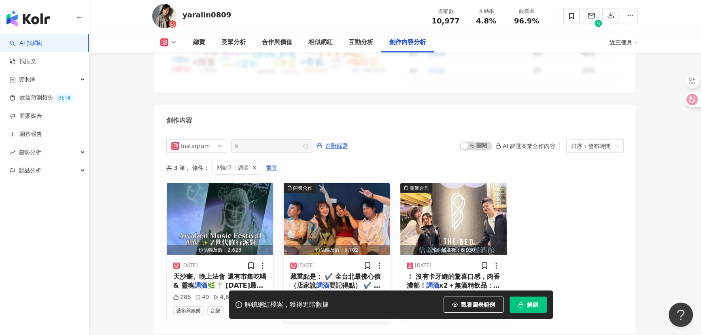
click at [359, 183] on img "button" at bounding box center [337, 219] width 106 height 72
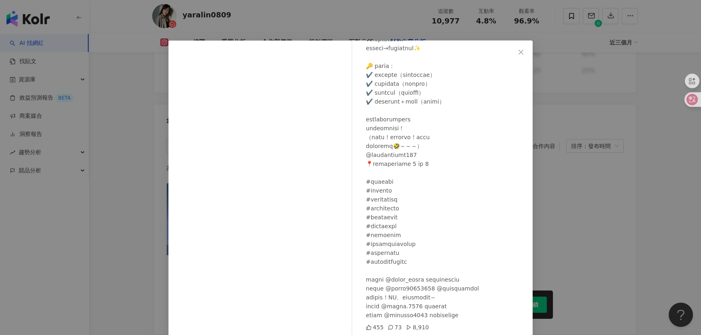
scroll to position [28, 0]
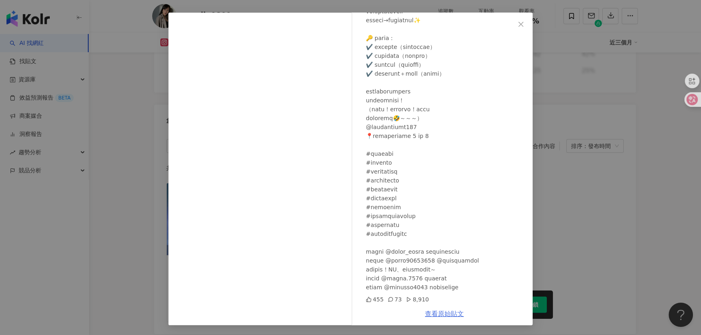
click at [446, 314] on link "查看原始貼文" at bounding box center [444, 314] width 39 height 8
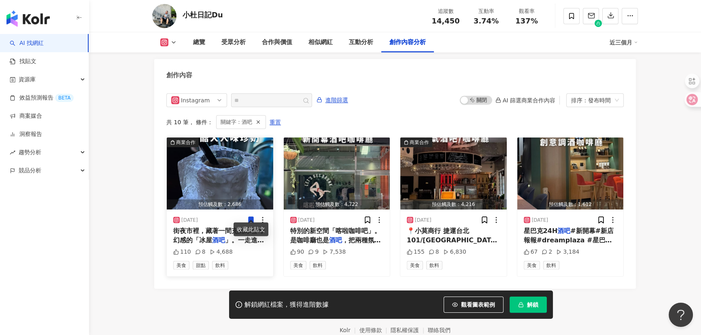
click at [232, 163] on img "button" at bounding box center [220, 174] width 106 height 72
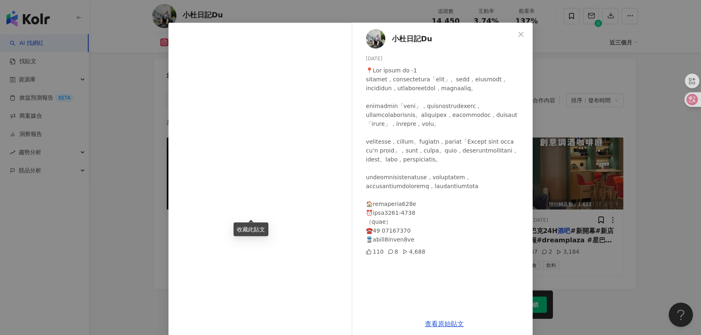
scroll to position [28, 0]
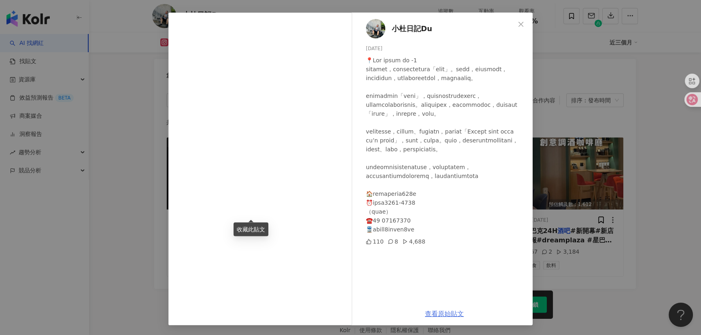
click at [452, 313] on link "查看原始貼文" at bounding box center [444, 314] width 39 height 8
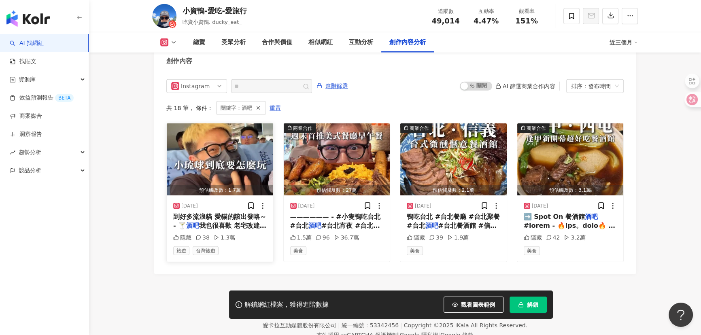
scroll to position [2512, 0]
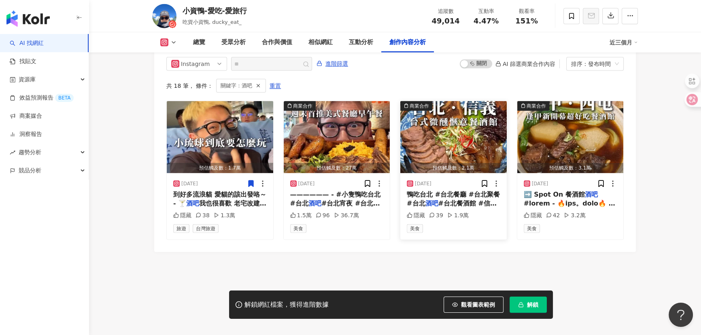
click at [472, 200] on span "#台北餐酒館 #信義區美食 #信義" at bounding box center [452, 208] width 90 height 17
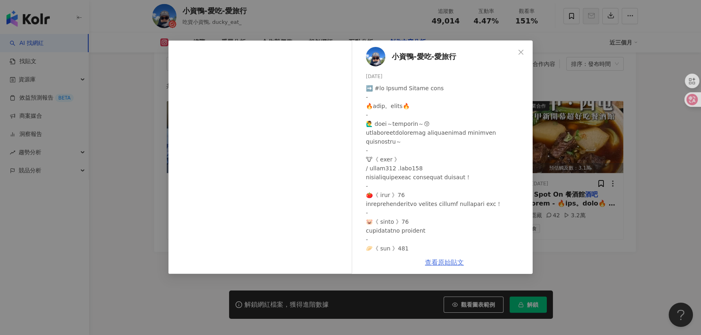
click at [437, 263] on link "查看原始貼文" at bounding box center [444, 263] width 39 height 8
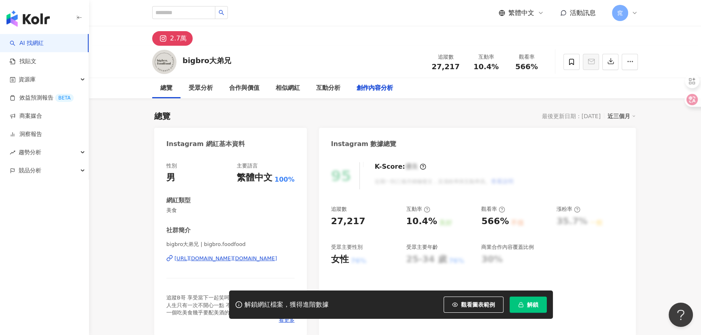
scroll to position [2482, 0]
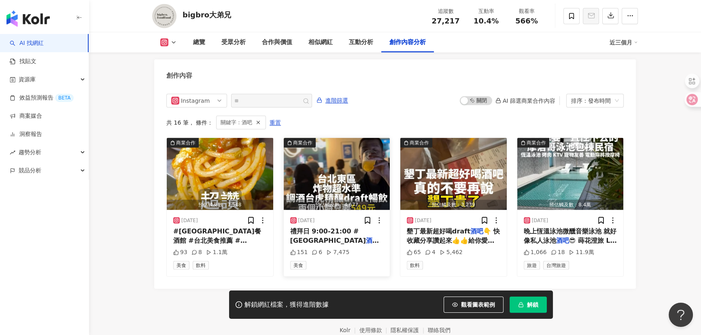
click at [336, 169] on img "button" at bounding box center [337, 174] width 106 height 72
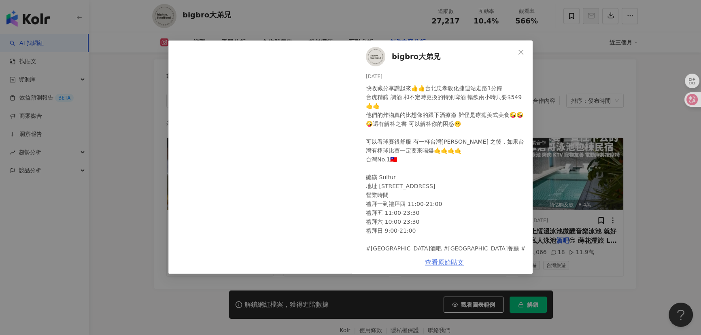
click at [442, 261] on link "查看原始貼文" at bounding box center [444, 263] width 39 height 8
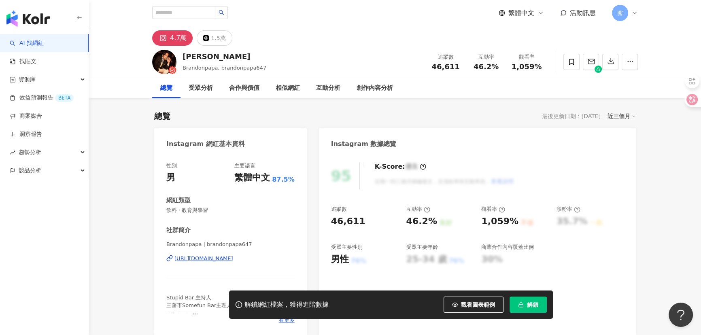
click at [206, 259] on div "https://www.instagram.com/brandonpapa647/" at bounding box center [203, 258] width 59 height 7
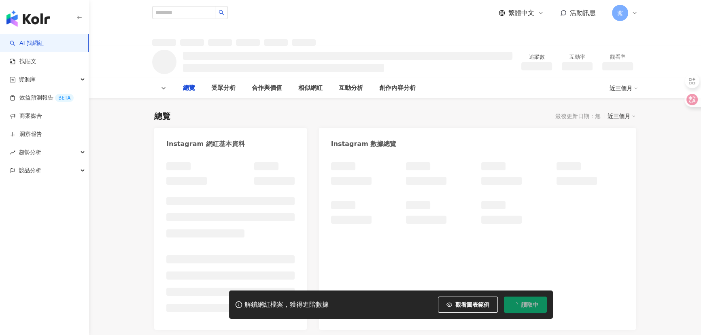
type input "**"
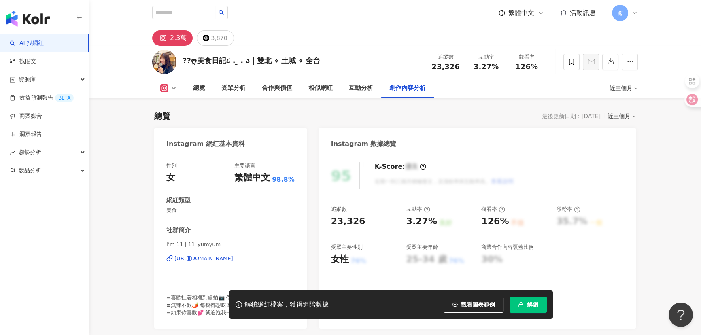
scroll to position [2499, 0]
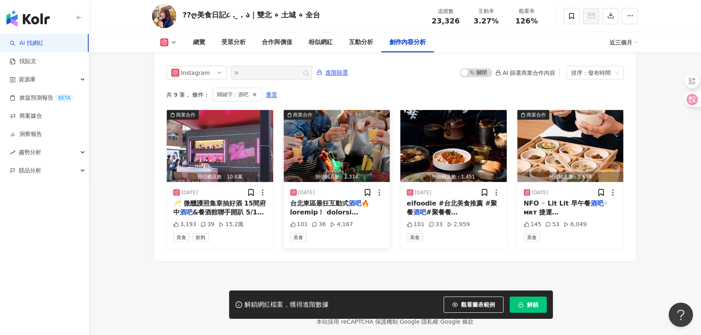
click at [332, 125] on img "button" at bounding box center [337, 146] width 106 height 72
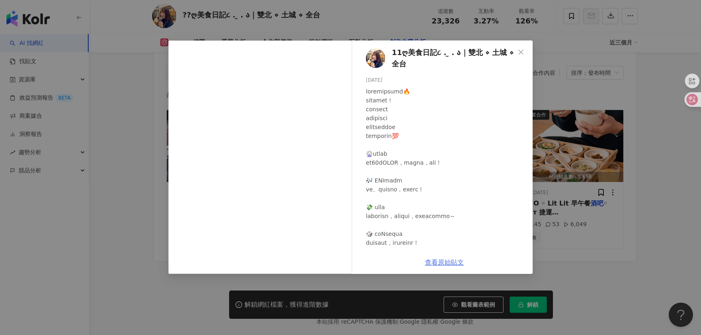
click at [448, 261] on link "查看原始貼文" at bounding box center [444, 263] width 39 height 8
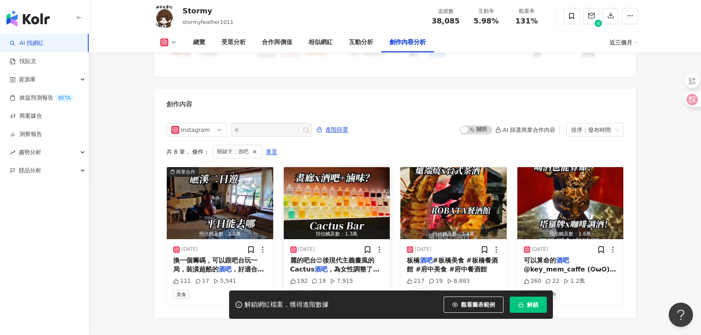
scroll to position [2531, 0]
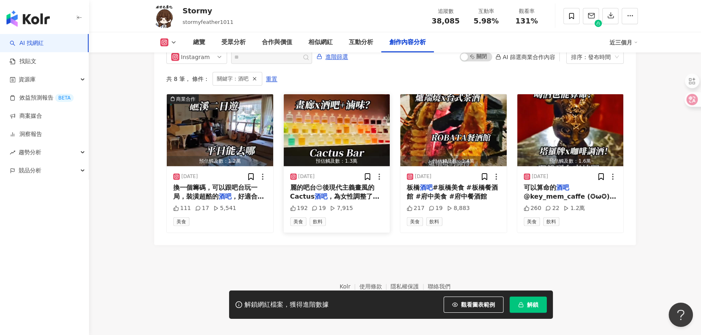
click at [352, 136] on img "button" at bounding box center [337, 130] width 106 height 72
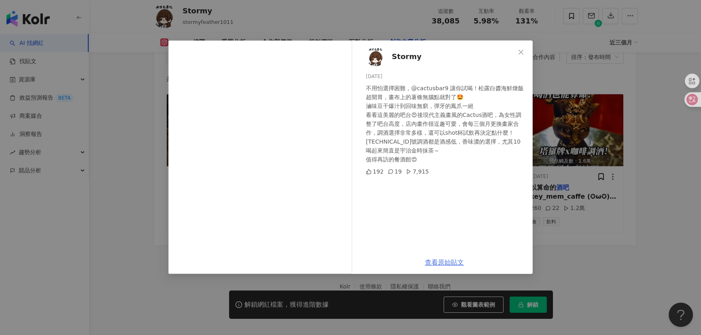
click at [441, 263] on link "查看原始貼文" at bounding box center [444, 263] width 39 height 8
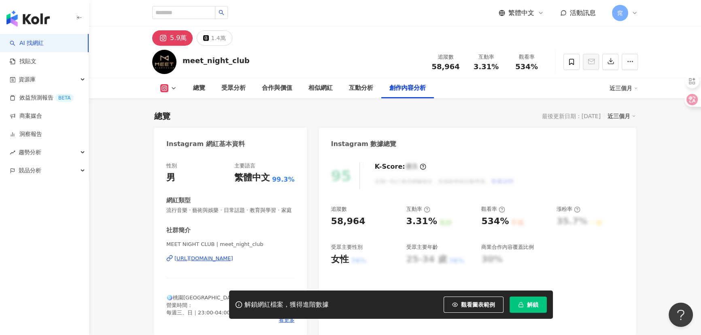
scroll to position [2468, 0]
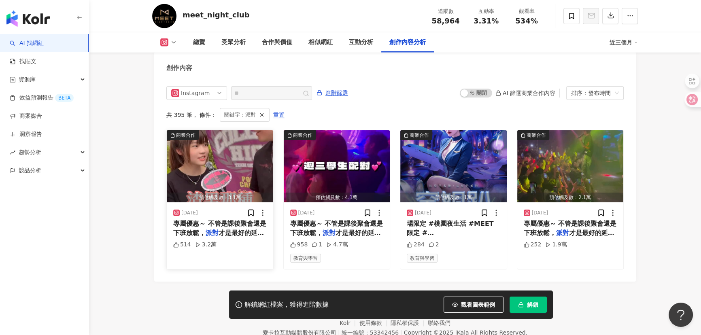
click at [248, 233] on span "才是最好的延長線‼️‼️‼️ #桃" at bounding box center [218, 237] width 91 height 17
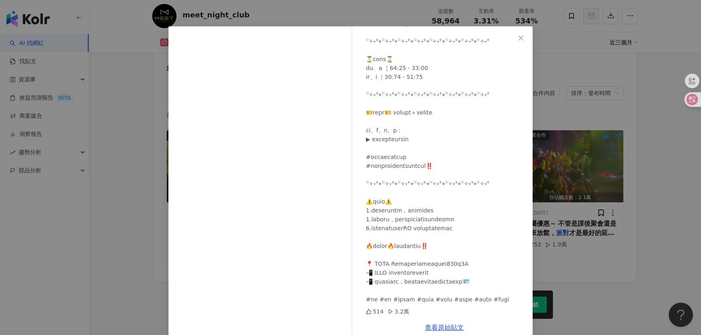
scroll to position [28, 0]
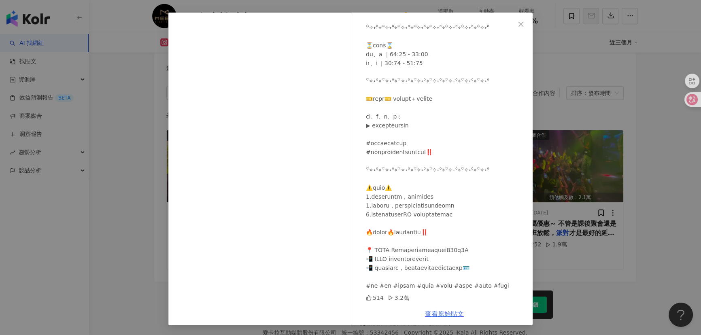
click at [438, 315] on link "查看原始貼文" at bounding box center [444, 314] width 39 height 8
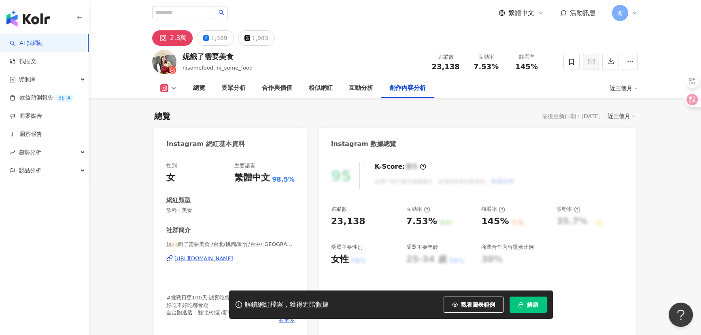
scroll to position [2487, 0]
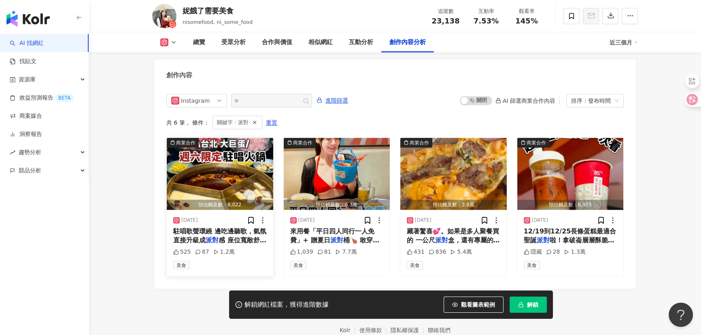
click at [229, 179] on img "button" at bounding box center [220, 174] width 106 height 72
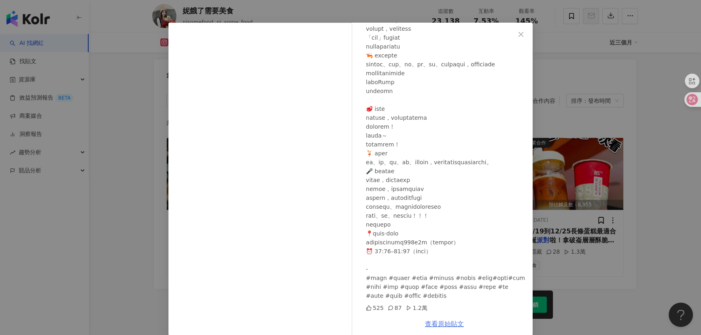
scroll to position [28, 0]
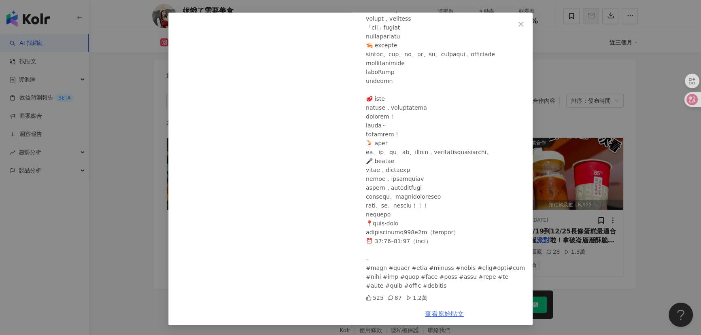
click at [444, 310] on link "查看原始貼文" at bounding box center [444, 314] width 39 height 8
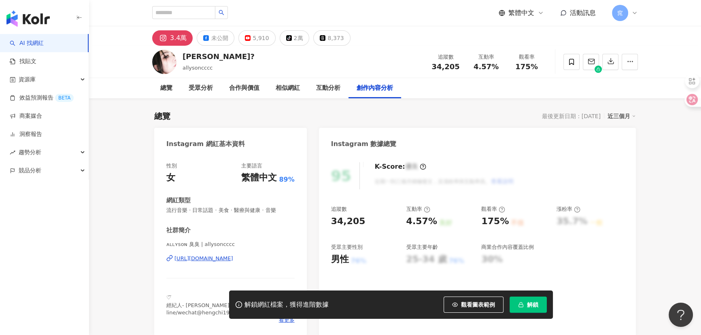
scroll to position [2478, 0]
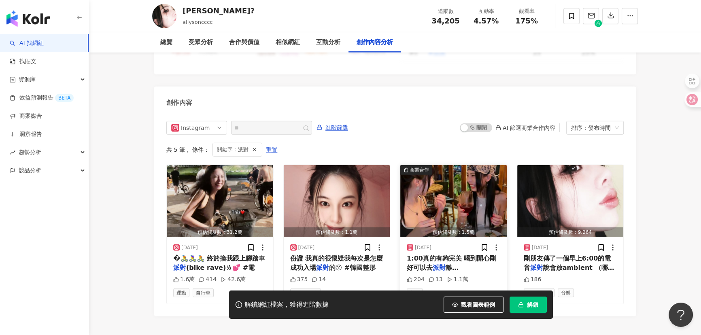
click at [461, 165] on img "button" at bounding box center [453, 201] width 106 height 72
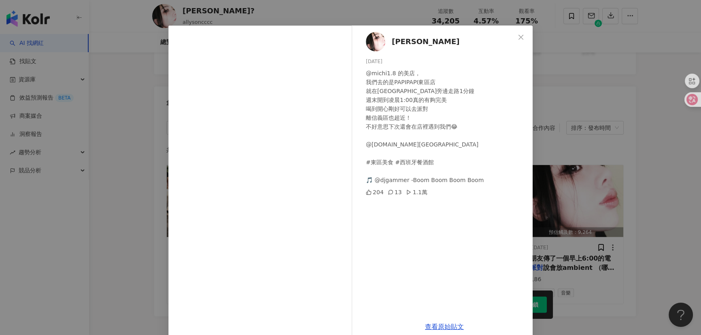
scroll to position [28, 0]
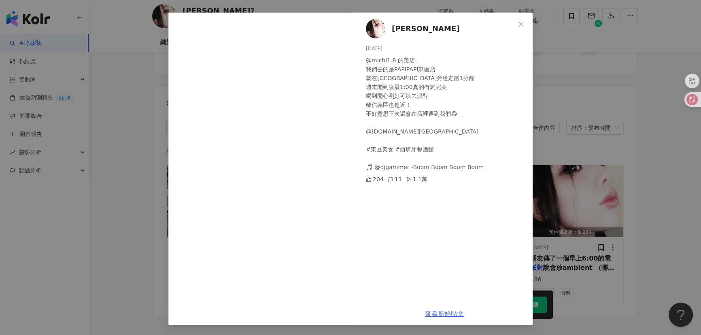
click at [448, 312] on link "查看原始貼文" at bounding box center [444, 314] width 39 height 8
click at [575, 167] on div "Allyson 陳瑾緗 🦜 2025/6/20 @michi1.8 的美店， 我們去的是PAPIPAPI東區店 就在捷運站旁邊走路1分鐘 週末開到凌晨1:00…" at bounding box center [350, 167] width 701 height 335
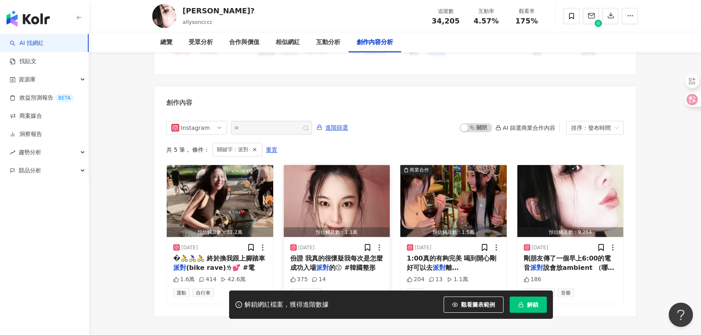
click at [331, 264] on span "的😗 #韓國整形" at bounding box center [352, 268] width 47 height 8
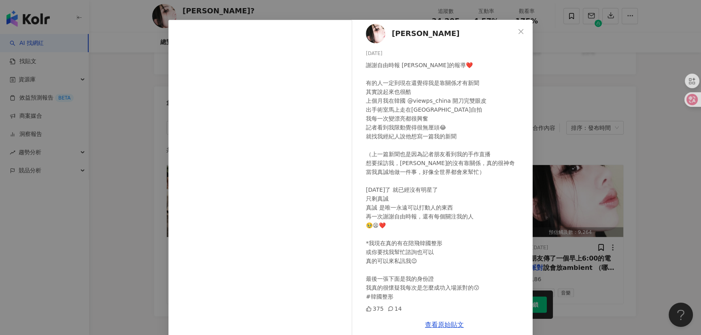
scroll to position [32, 0]
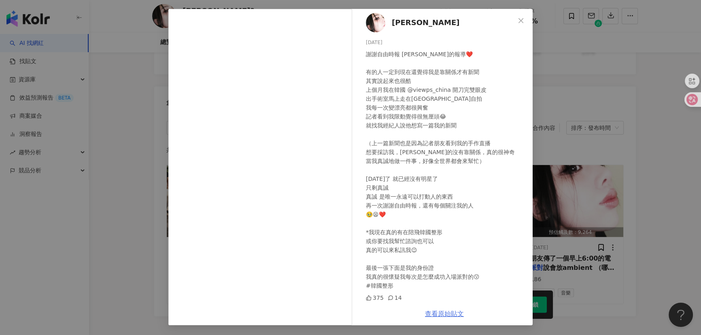
click at [447, 314] on link "查看原始貼文" at bounding box center [444, 314] width 39 height 8
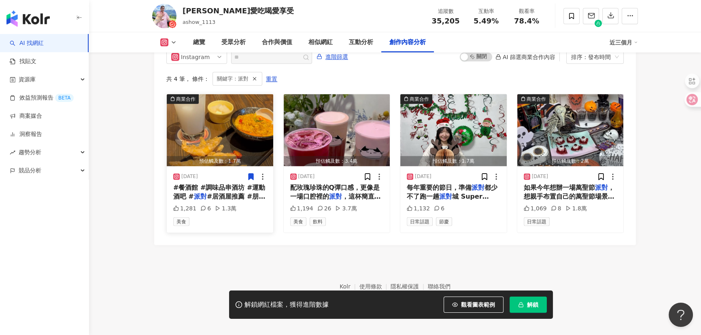
click at [220, 127] on img "button" at bounding box center [220, 130] width 106 height 72
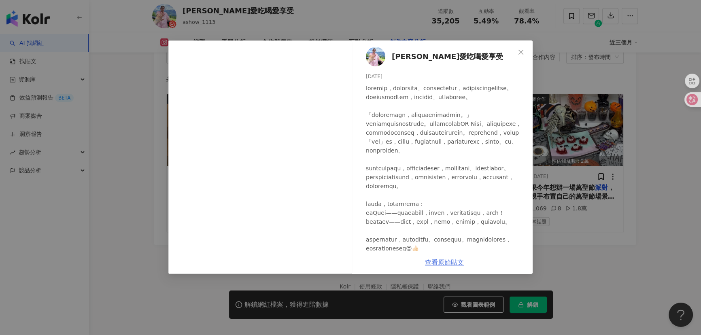
click at [453, 266] on link "查看原始貼文" at bounding box center [444, 263] width 39 height 8
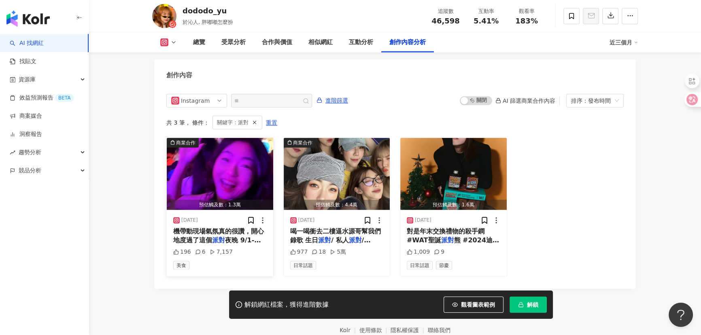
click at [241, 236] on span "夜晚 9/1-10/31至全台合作" at bounding box center [216, 244] width 87 height 17
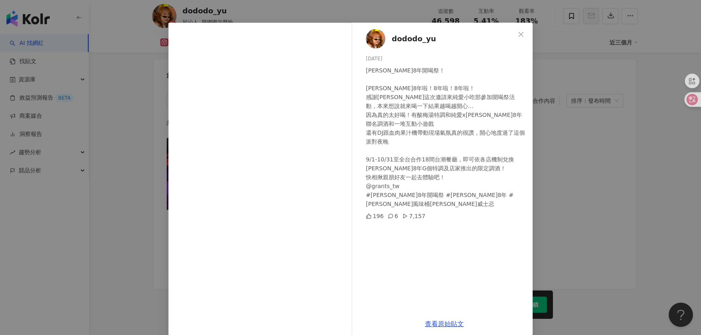
scroll to position [28, 0]
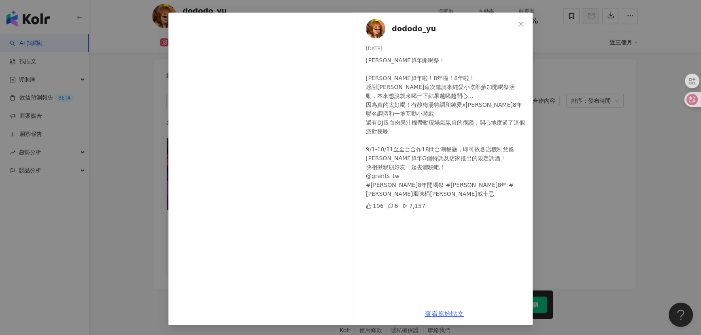
click at [444, 315] on link "查看原始貼文" at bounding box center [444, 314] width 39 height 8
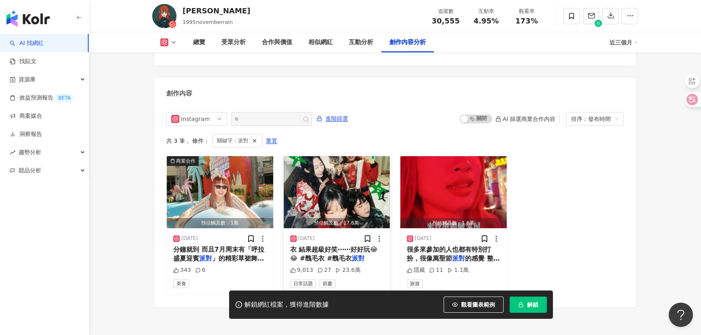
click at [346, 164] on img "button" at bounding box center [337, 192] width 106 height 72
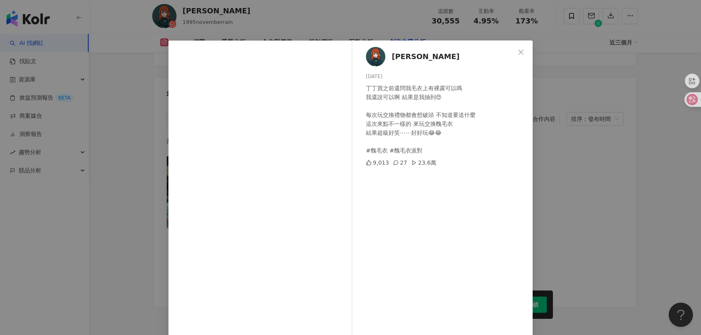
click at [394, 59] on span "范范" at bounding box center [426, 56] width 68 height 11
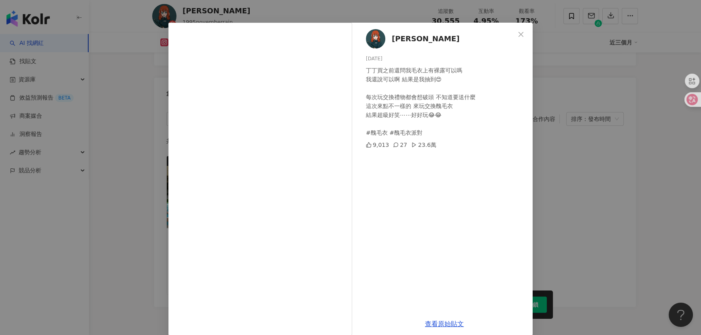
scroll to position [28, 0]
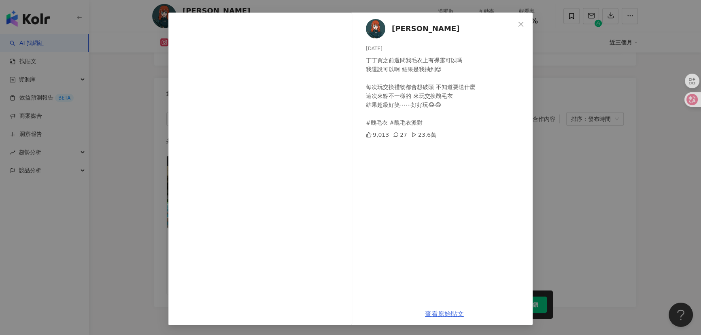
click at [443, 315] on link "查看原始貼文" at bounding box center [444, 314] width 39 height 8
click at [570, 137] on div "范范 2024/12/25 丁丁買之前還問我毛衣上有裸露可以嗎 我還說可以啊 結果是我抽到😍 每次玩交換禮物都會想破頭 不知道要送什麼 這次來點不一樣的 來玩…" at bounding box center [350, 167] width 701 height 335
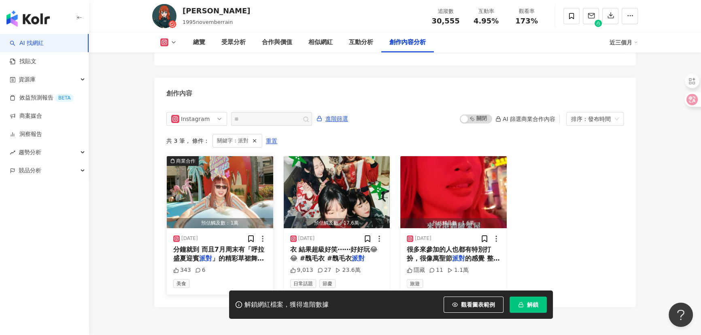
click at [225, 255] on span "」的精彩草裙舞演出 8月周末有「美味" at bounding box center [218, 263] width 91 height 17
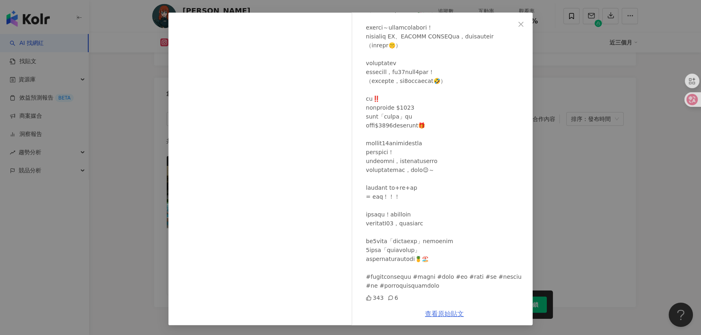
click at [438, 315] on link "查看原始貼文" at bounding box center [444, 314] width 39 height 8
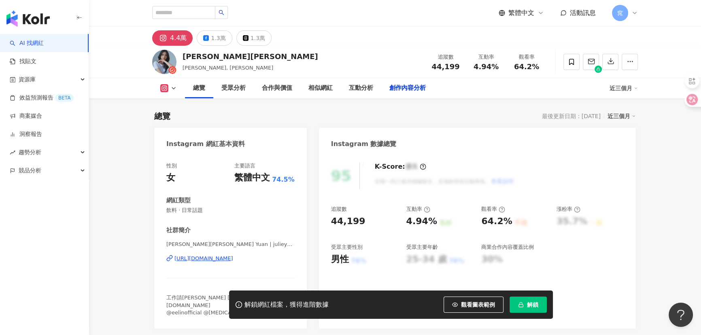
scroll to position [2445, 0]
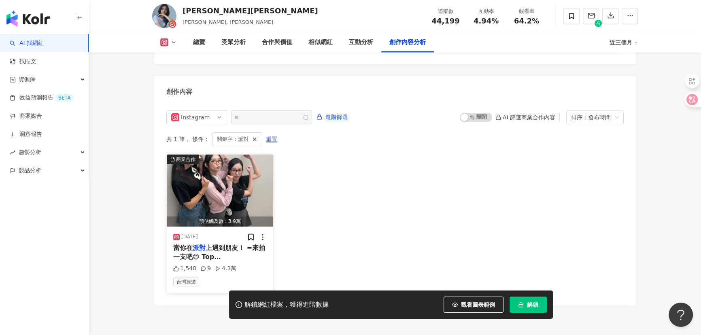
click at [223, 244] on span "上遇到朋友！ =來拍一支吧😌 Top @mardi_mercredi_tw 台北旗艦店開幕啦💚 📷 @jaypengchen @fangyu01976" at bounding box center [219, 270] width 92 height 53
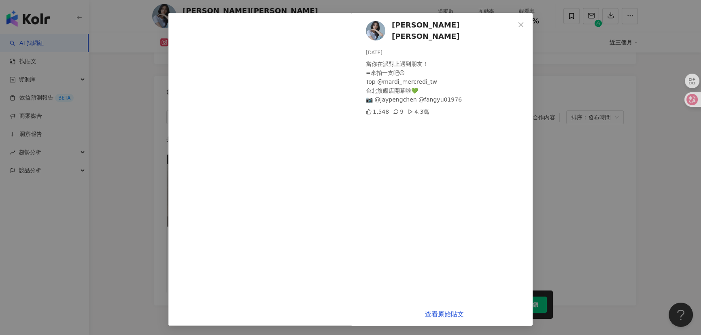
scroll to position [28, 0]
click at [441, 314] on link "查看原始貼文" at bounding box center [444, 314] width 39 height 8
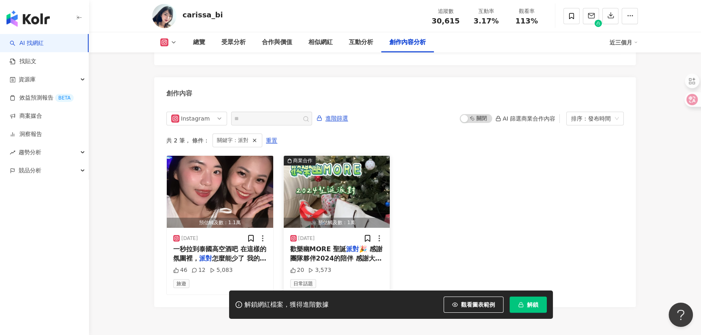
click at [332, 245] on span "🎉 感謝團隊夥伴2024的陪伴 感謝大家選擇MORE 感謝大家選擇BIBI 未來2025一起加油！！ #婕樂纖 #婕樂纖代理 #MORE團隊#BIBI團隊" at bounding box center [336, 276] width 92 height 62
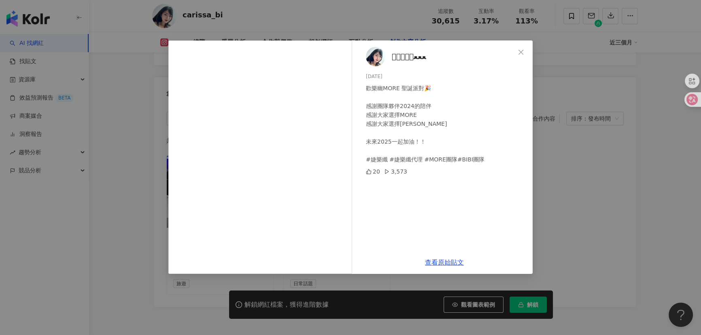
click at [447, 257] on div "查看原始貼文" at bounding box center [444, 262] width 176 height 23
click at [437, 264] on link "查看原始貼文" at bounding box center [444, 263] width 39 height 8
click at [594, 174] on div "𝐁𝐢𝐁𝐢𓃟ﻌﻌﻌ︎ 2024/12/24 歡樂幽MORE 聖誕派對🎉 感謝團隊夥伴2024的陪伴 感謝大家選擇MORE 感謝大家選擇BIBI 未來2025一起…" at bounding box center [350, 167] width 701 height 335
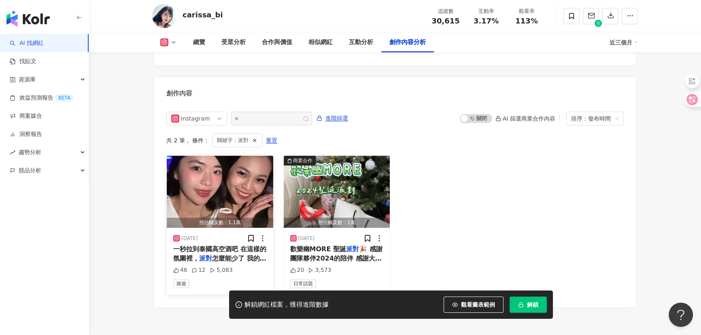
click at [221, 255] on span "怎麼能少了 我的隨身秘密武器：九國英雄！ 無論在哪，都要美得有底氣 Cheers 給努力生活的我們～ #泰國#空中酒吧#婕樂纖 #行動加盟" at bounding box center [219, 277] width 93 height 44
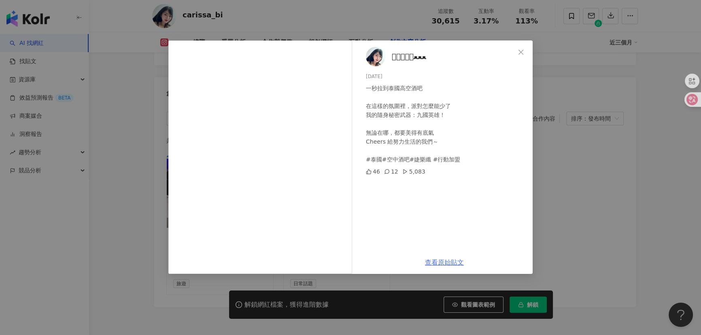
click at [437, 263] on link "查看原始貼文" at bounding box center [444, 263] width 39 height 8
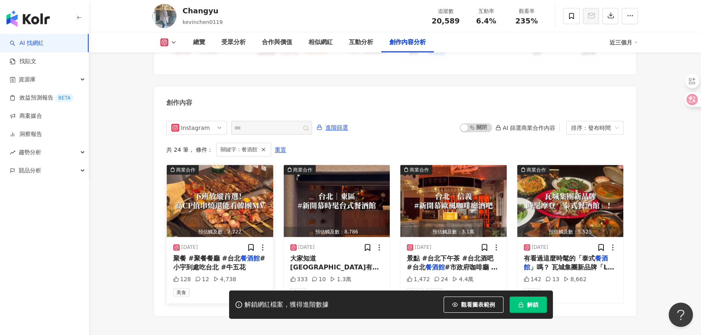
click at [230, 255] on span "#小宇到處吃台北 #牛五花" at bounding box center [219, 263] width 92 height 17
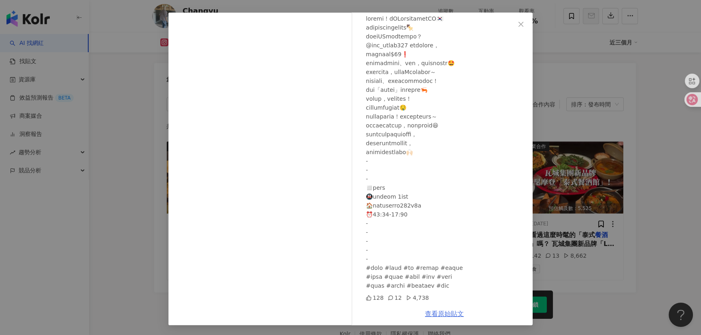
scroll to position [2524, 0]
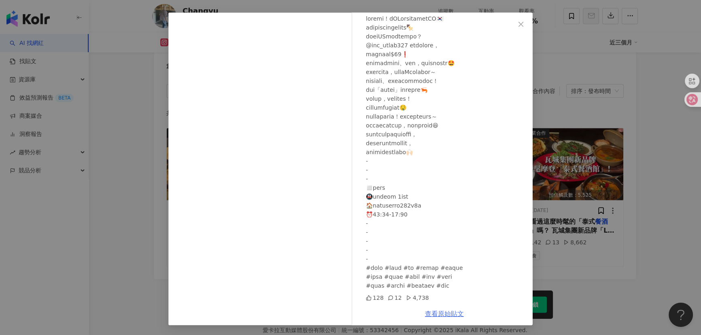
click at [440, 311] on link "查看原始貼文" at bounding box center [444, 314] width 39 height 8
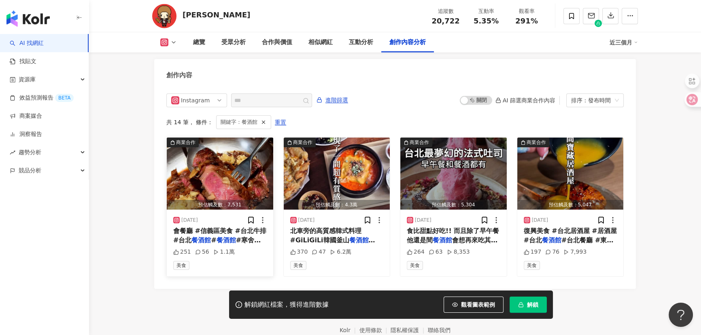
click at [218, 236] on mark "餐酒館" at bounding box center [226, 240] width 19 height 8
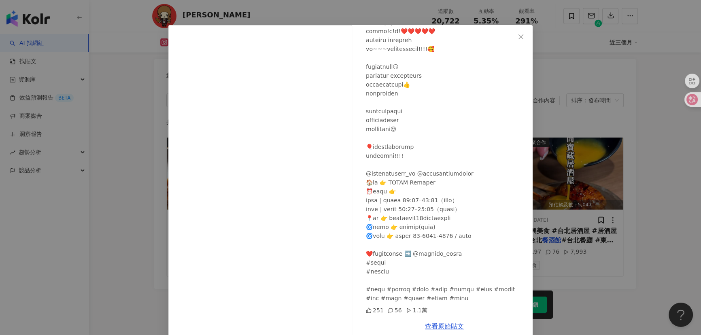
scroll to position [28, 0]
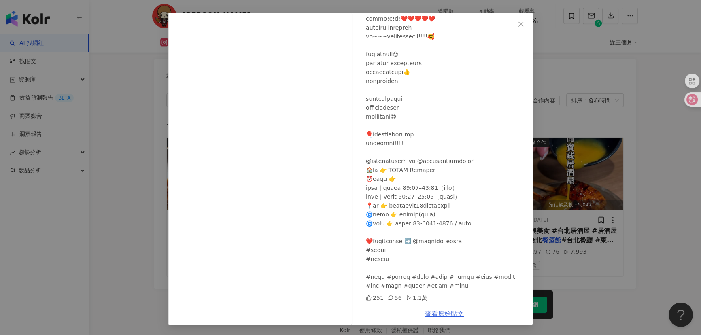
click at [437, 313] on link "查看原始貼文" at bounding box center [444, 314] width 39 height 8
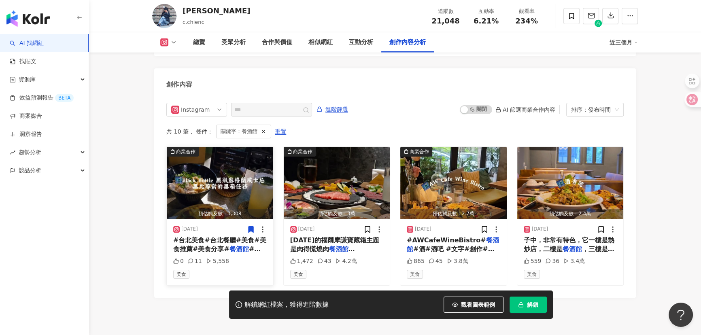
click at [210, 236] on span "#台北美食#台北餐廳#美食#美食推薦#美食分享#" at bounding box center [219, 244] width 93 height 17
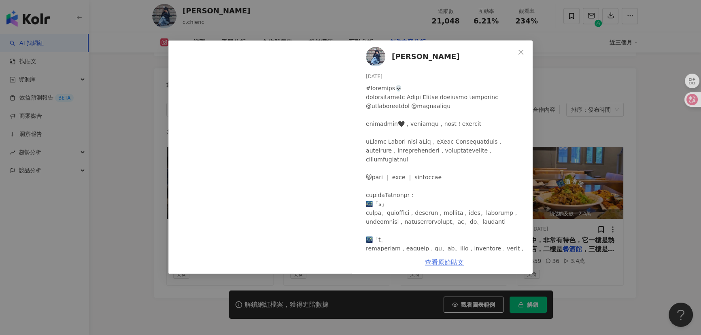
click at [453, 260] on link "查看原始貼文" at bounding box center [444, 263] width 39 height 8
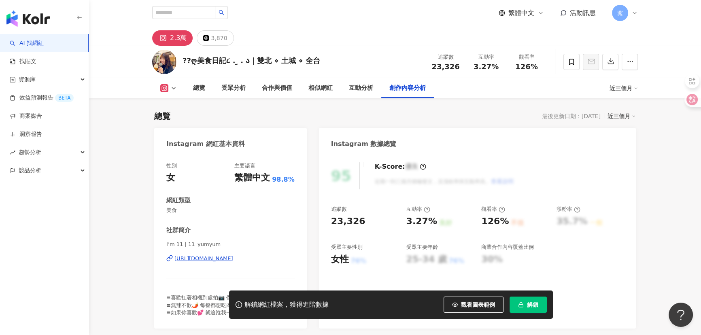
scroll to position [2462, 0]
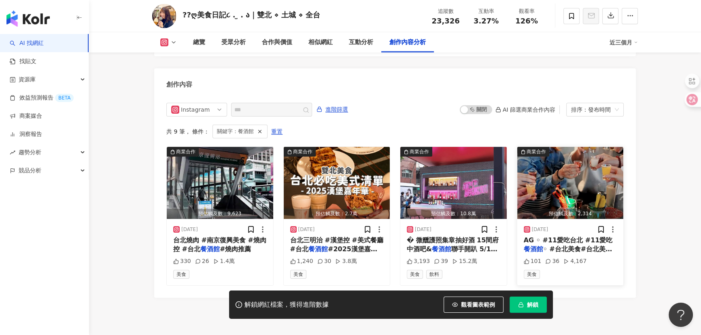
click at [558, 158] on img "button" at bounding box center [570, 183] width 106 height 72
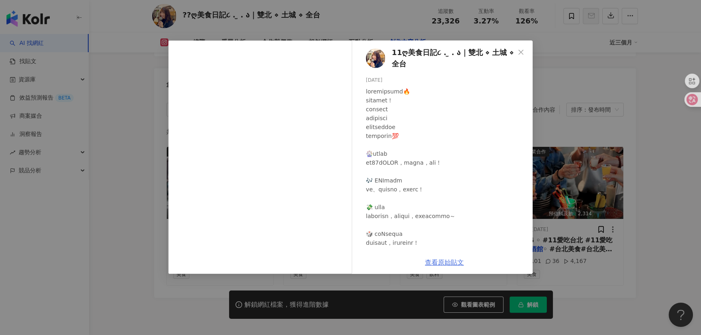
click at [438, 262] on link "查看原始貼文" at bounding box center [444, 263] width 39 height 8
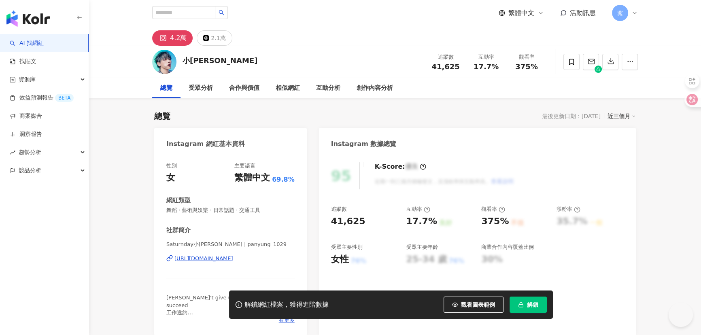
click at [230, 263] on div "Saturnday小[PERSON_NAME] | panyung_1029 [URL][DOMAIN_NAME]" at bounding box center [230, 264] width 128 height 47
click at [216, 255] on div "[URL][DOMAIN_NAME]" at bounding box center [203, 258] width 59 height 7
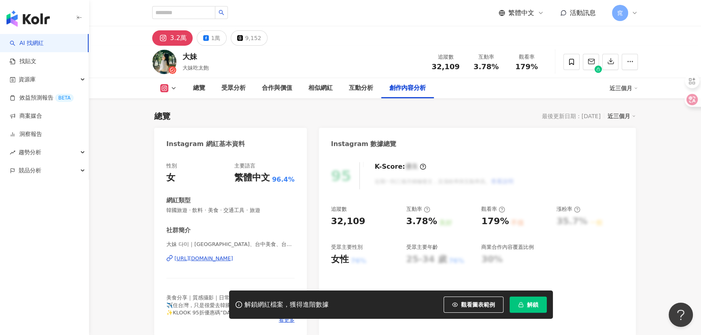
scroll to position [2469, 0]
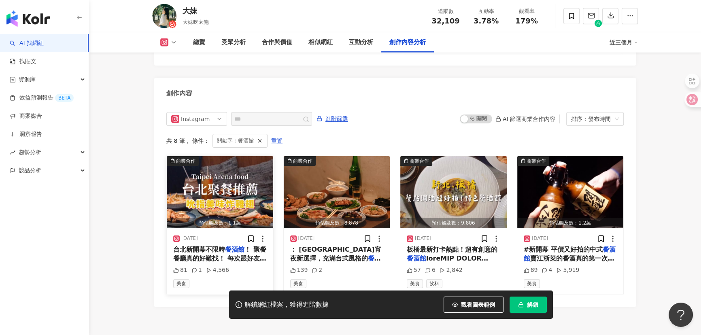
click at [234, 228] on div "[DATE] 台北新開幕不限時 餐酒館 ！ 聚餐餐廳真的好難找！ 每次跟好友聚餐除了時間難[PERSON_NAME]，餐廳也總是想好久 最近我發現這家超適合盡…" at bounding box center [220, 261] width 106 height 66
click at [227, 246] on mark "餐酒館" at bounding box center [234, 250] width 19 height 8
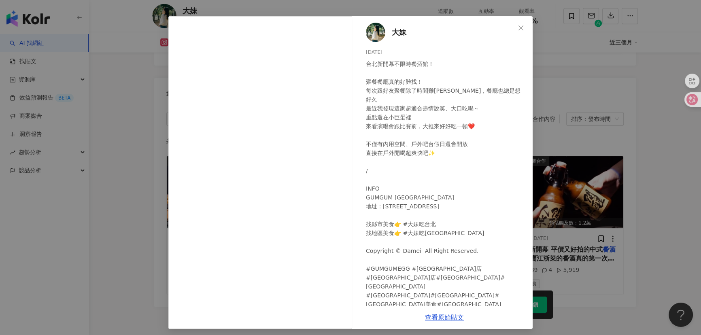
scroll to position [28, 0]
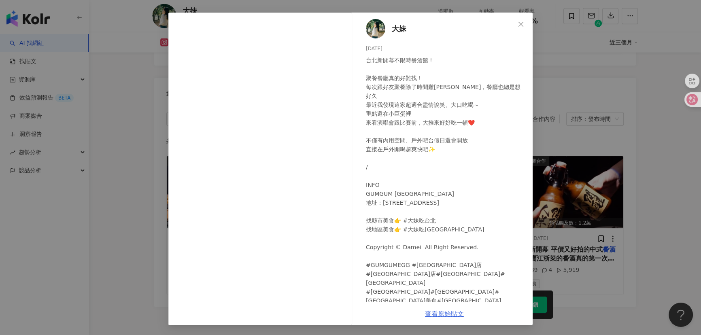
click at [437, 313] on link "查看原始貼文" at bounding box center [444, 314] width 39 height 8
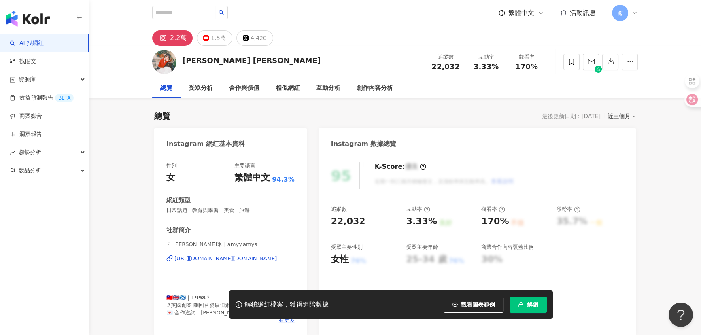
scroll to position [2469, 0]
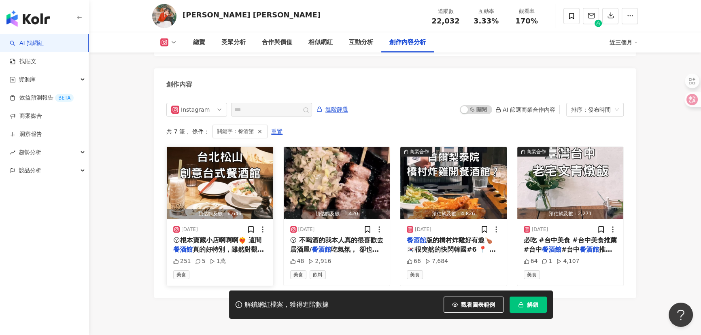
click at [219, 246] on span "真的好特別，雖然對觀光客來說會有點" at bounding box center [218, 254] width 91 height 17
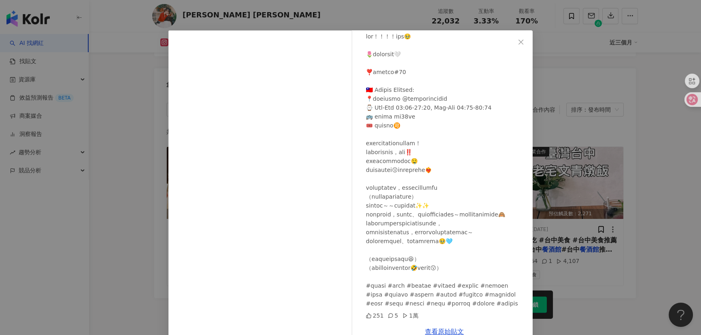
scroll to position [28, 0]
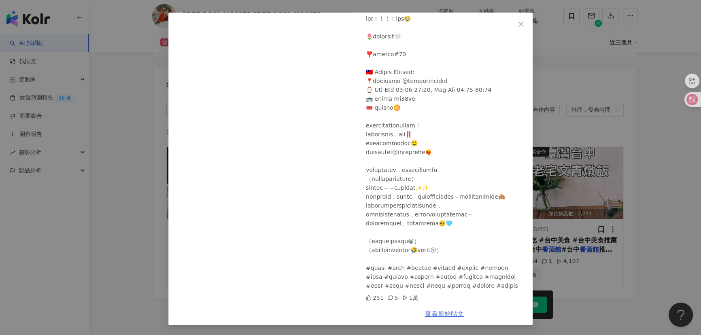
click at [448, 315] on link "查看原始貼文" at bounding box center [444, 314] width 39 height 8
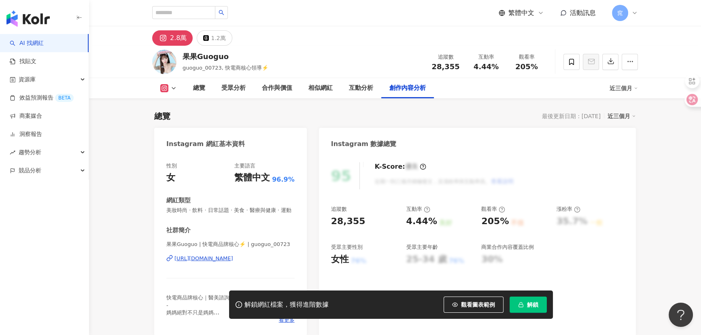
scroll to position [2485, 0]
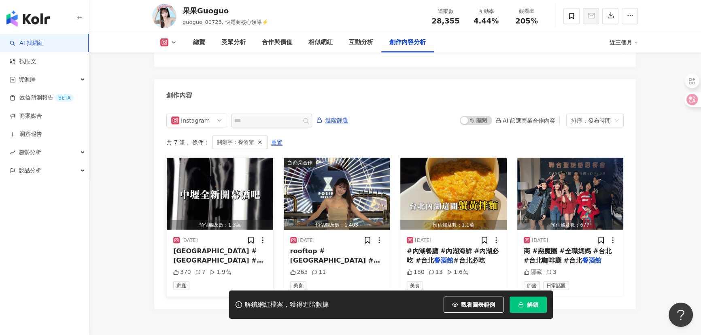
click at [243, 247] on div "[GEOGRAPHIC_DATA]" at bounding box center [220, 256] width 94 height 18
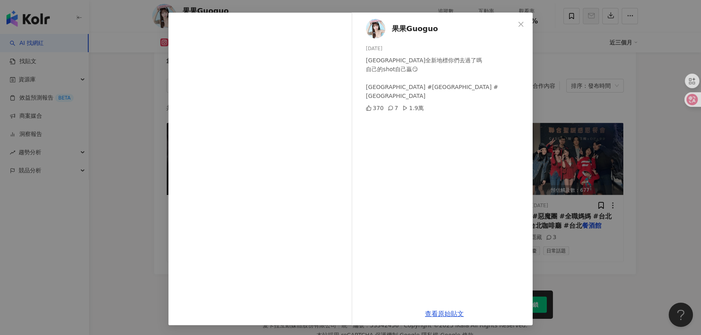
scroll to position [2522, 0]
click at [442, 314] on link "查看原始貼文" at bounding box center [444, 314] width 39 height 8
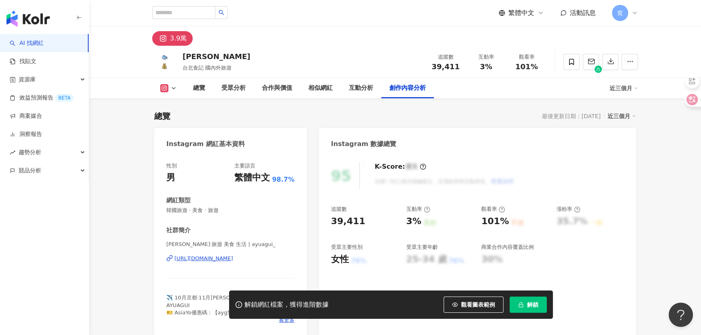
scroll to position [2469, 0]
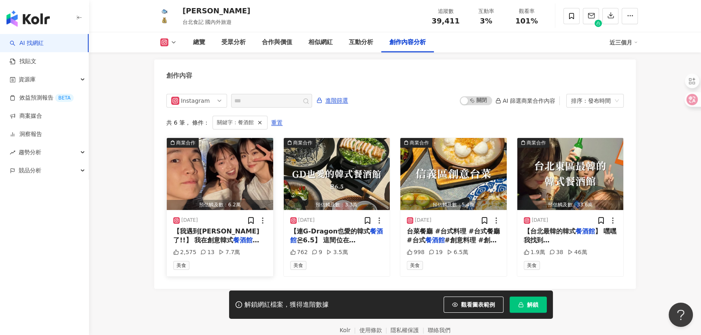
click at [239, 163] on img "button" at bounding box center [220, 174] width 106 height 72
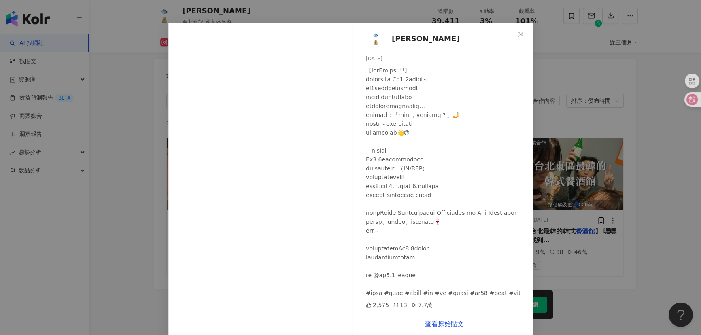
scroll to position [28, 0]
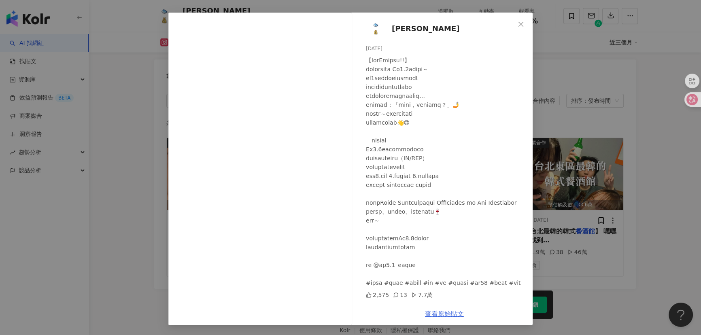
click at [449, 310] on link "查看原始貼文" at bounding box center [444, 314] width 39 height 8
click at [597, 154] on div "阿魚阿貴 2025/9/7 2,575 13 7.7萬 查看原始貼文" at bounding box center [350, 167] width 701 height 335
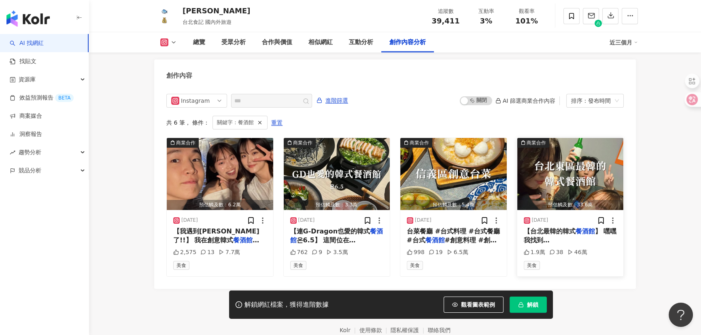
click at [564, 231] on span "】 嘿嘿我找到台北東區韓味最濃的韓式" at bounding box center [570, 244] width 93 height 35
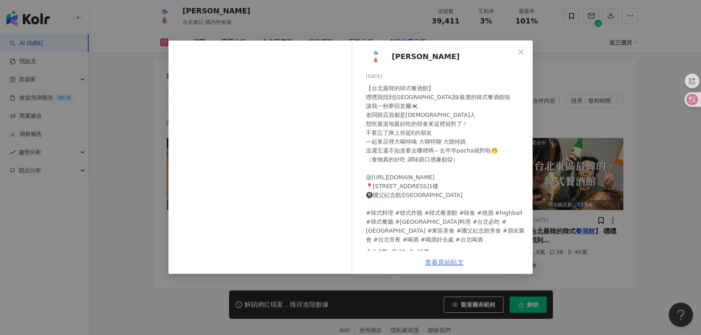
click at [442, 263] on link "查看原始貼文" at bounding box center [444, 263] width 39 height 8
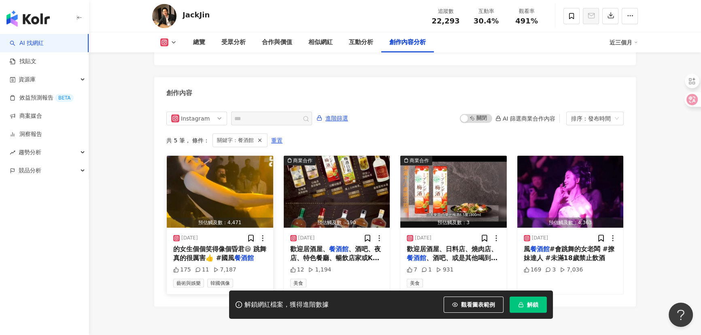
click at [233, 245] on span "的女生個個笑得像個昏君😆 跳舞真的很厲害👍 #國風" at bounding box center [219, 253] width 93 height 17
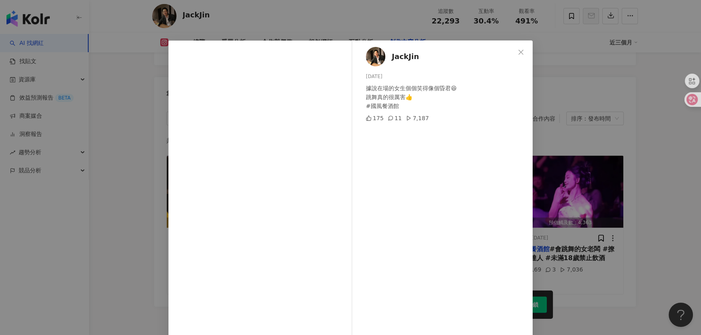
click at [115, 204] on div "JackJin [DATE] 據說在場的女生個個笑得像個昏君😆 跳舞真的很厲害👍 #國風餐酒館 175 11 7,187 查看原始貼文" at bounding box center [350, 167] width 701 height 335
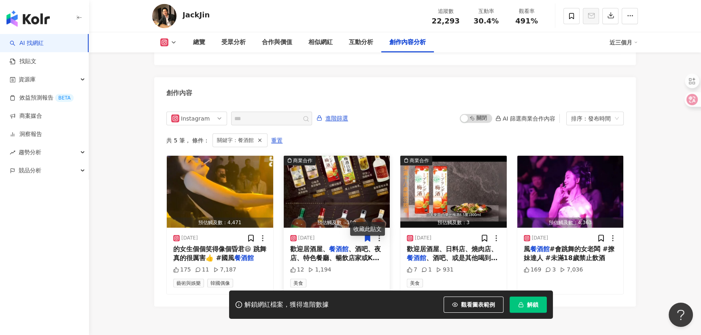
click at [333, 245] on span "、酒吧、夜店、特色餐廳、暢飲店家或KTV老闆可參考！！ #居酒屋 #燒肉店 #日料 #" at bounding box center [336, 262] width 93 height 35
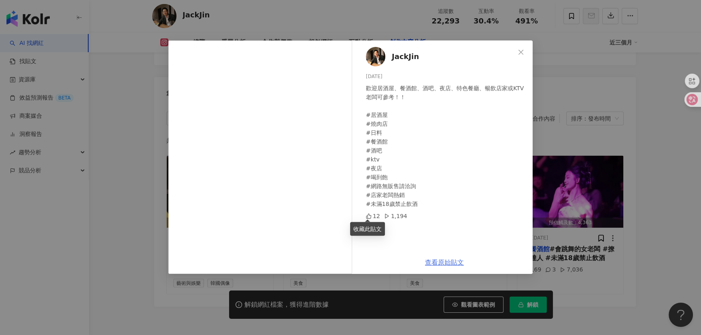
click at [445, 261] on link "查看原始貼文" at bounding box center [444, 263] width 39 height 8
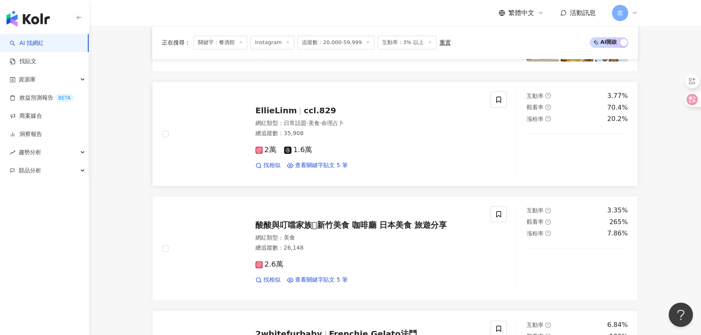
scroll to position [1288, 0]
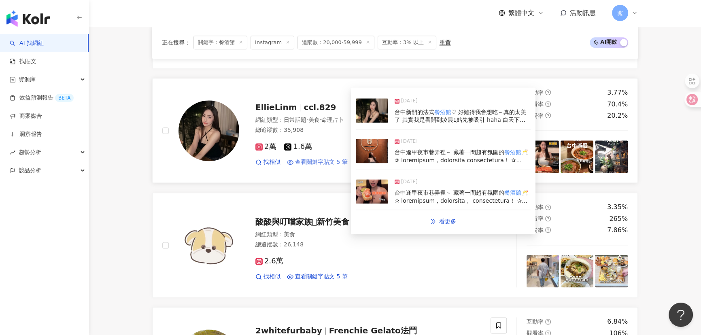
click at [317, 161] on span "查看關鍵字貼文 5 筆" at bounding box center [321, 162] width 53 height 8
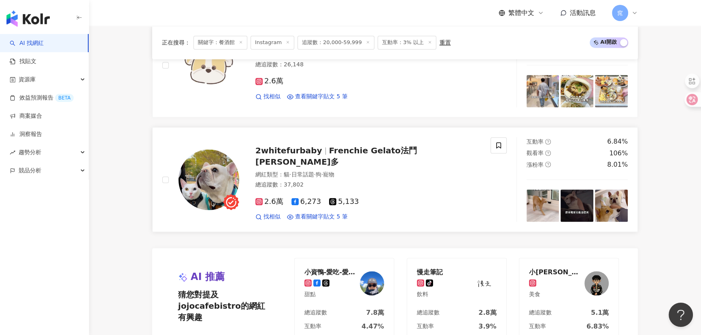
scroll to position [1582, 0]
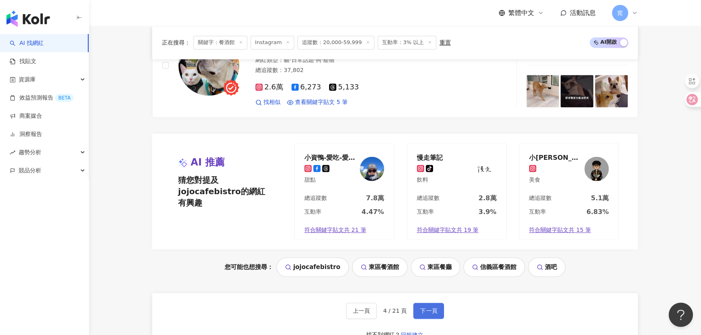
click at [428, 311] on span "下一頁" at bounding box center [428, 311] width 17 height 6
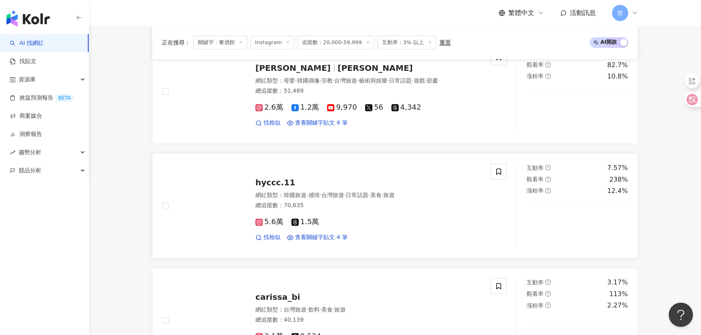
scroll to position [1147, 0]
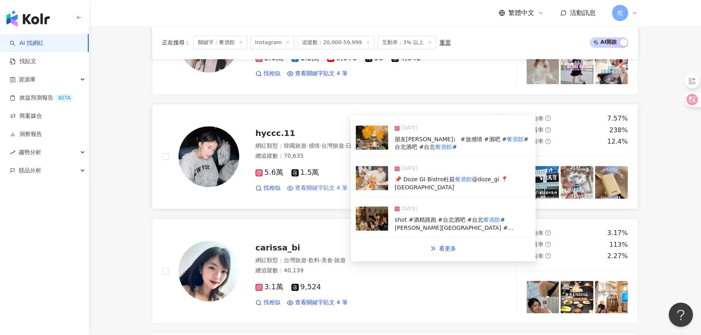
click at [320, 187] on span "查看關鍵字貼文 4 筆" at bounding box center [321, 188] width 53 height 8
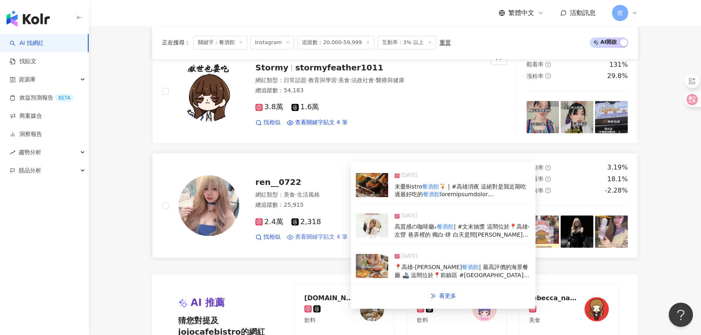
scroll to position [1589, 0]
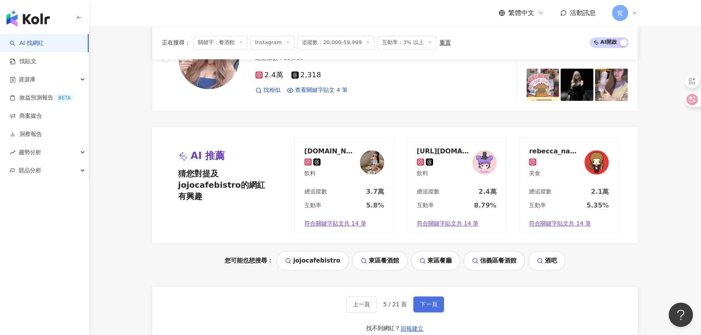
click at [423, 305] on span "下一頁" at bounding box center [428, 304] width 17 height 6
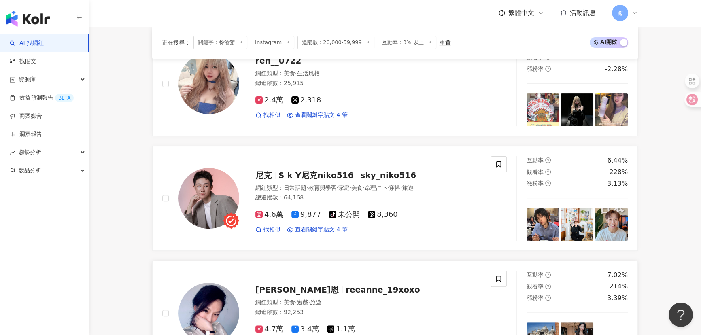
scroll to position [368, 0]
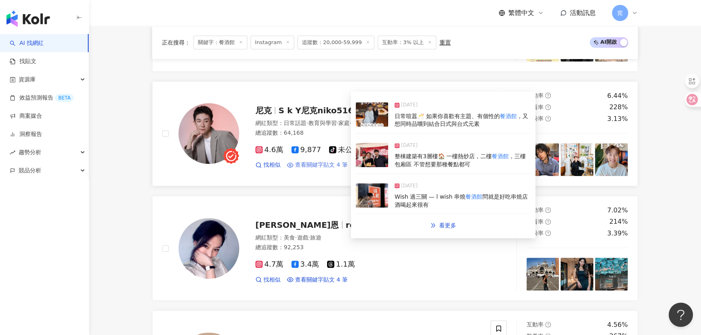
click at [321, 165] on span "查看關鍵字貼文 4 筆" at bounding box center [321, 165] width 53 height 8
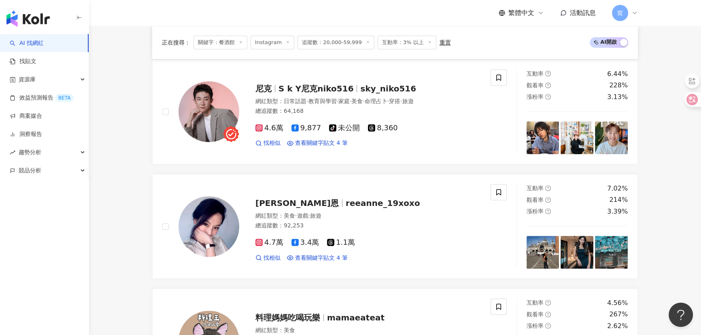
scroll to position [405, 0]
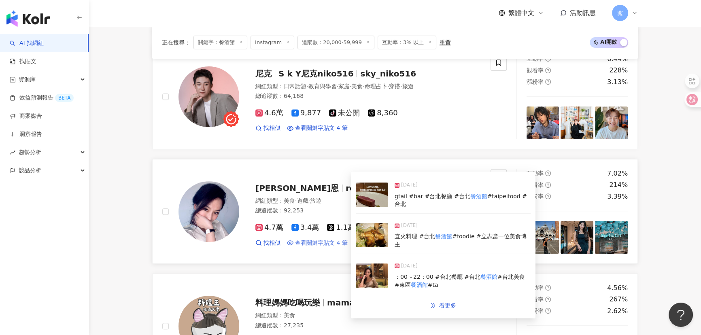
click at [322, 244] on span "查看關鍵字貼文 4 筆" at bounding box center [321, 243] width 53 height 8
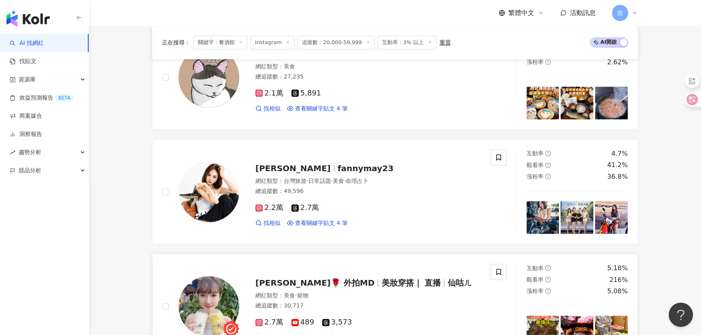
scroll to position [736, 0]
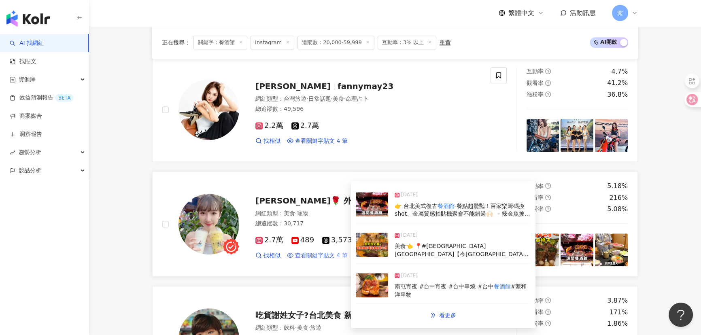
click at [328, 256] on span "查看關鍵字貼文 4 筆" at bounding box center [321, 256] width 53 height 8
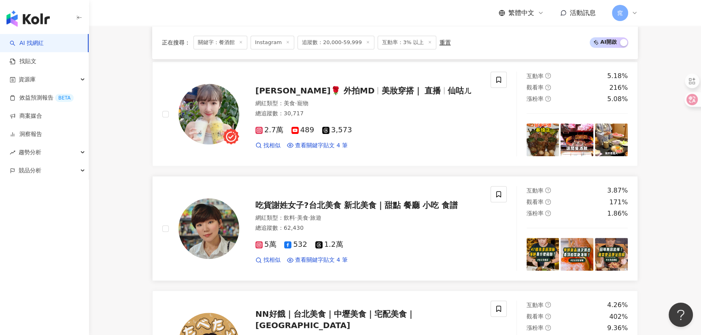
scroll to position [920, 0]
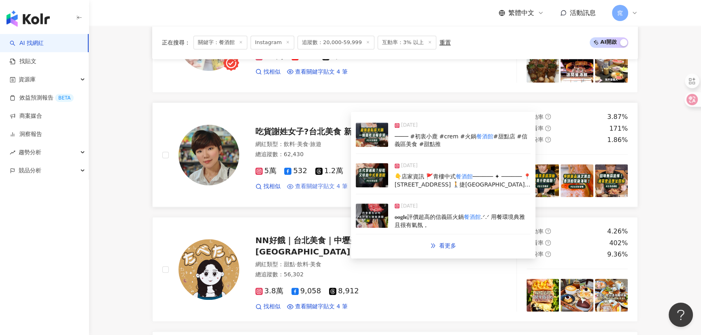
click at [315, 184] on span "查看關鍵字貼文 4 筆" at bounding box center [321, 187] width 53 height 8
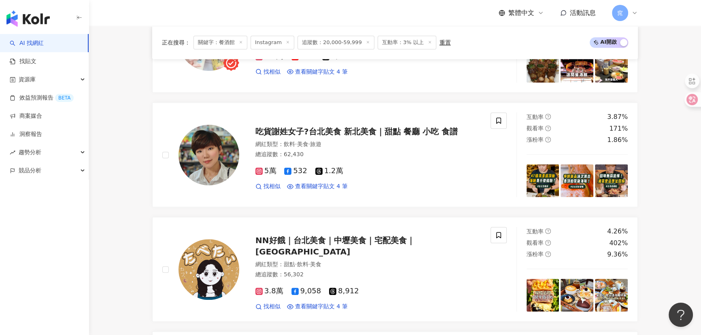
click at [652, 247] on div "正在搜尋 ： 關鍵字：餐酒館 Instagram 追蹤數：20,000-59,999 互動率：3% 以上 重置 AI 開啟 AI 關閉 ren__0722 網…" at bounding box center [395, 208] width 518 height 1652
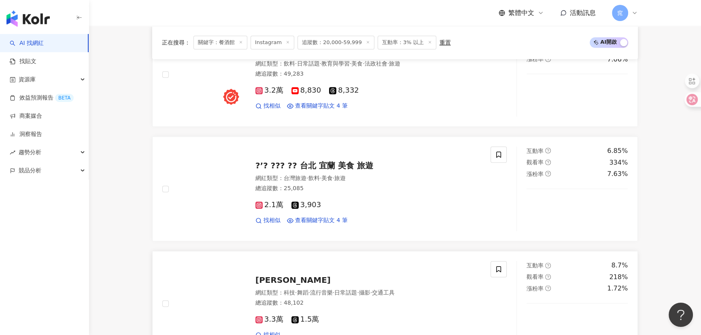
scroll to position [1251, 0]
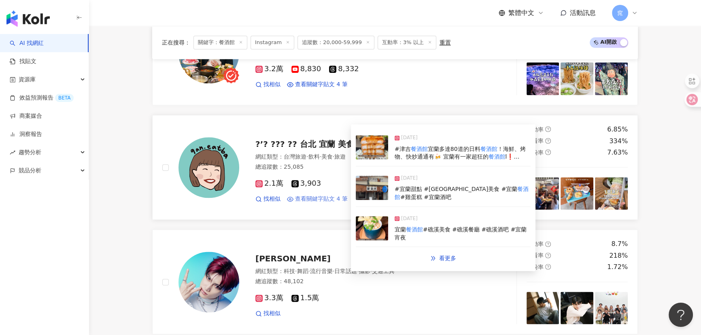
click at [330, 195] on span "查看關鍵字貼文 4 筆" at bounding box center [321, 199] width 53 height 8
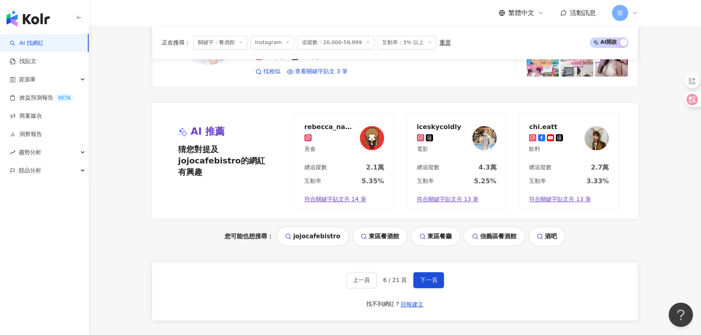
scroll to position [1692, 0]
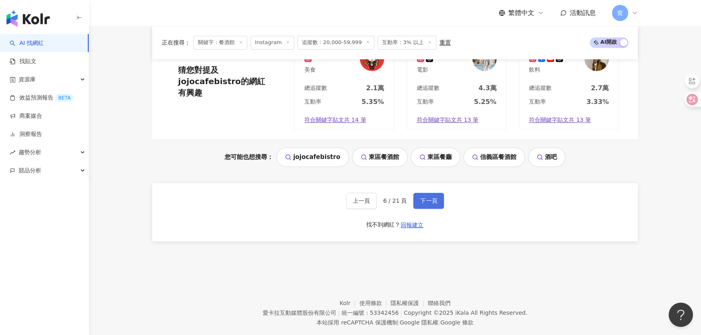
click at [431, 193] on button "下一頁" at bounding box center [428, 201] width 31 height 16
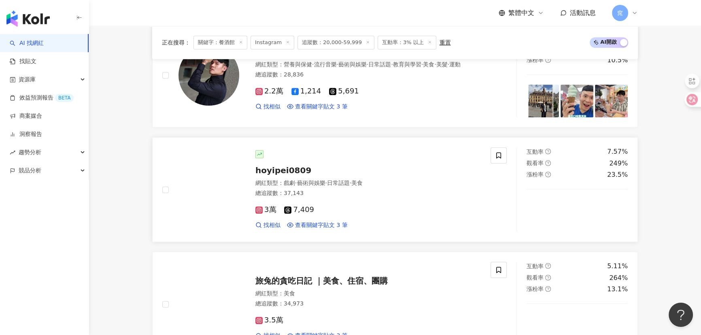
scroll to position [773, 0]
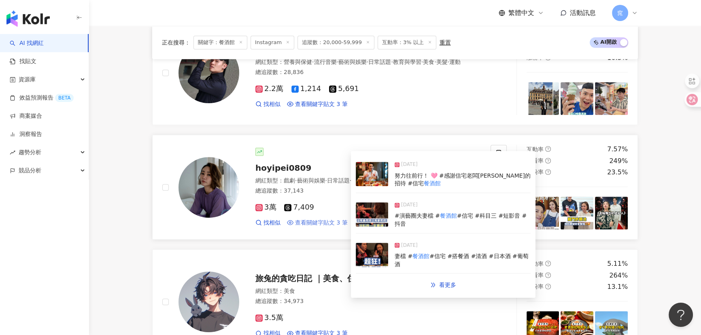
click at [319, 224] on span "查看關鍵字貼文 3 筆" at bounding box center [321, 223] width 53 height 8
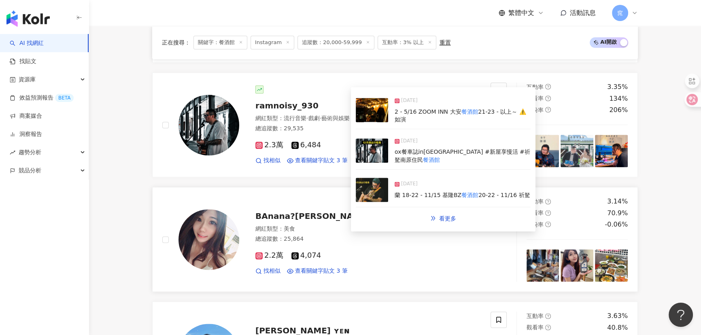
scroll to position [1324, 0]
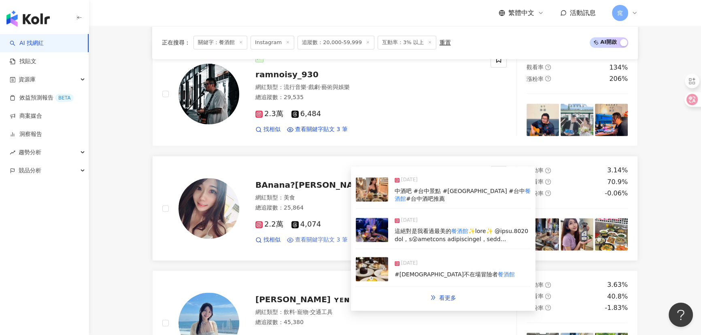
click at [309, 237] on span "查看關鍵字貼文 3 筆" at bounding box center [321, 240] width 53 height 8
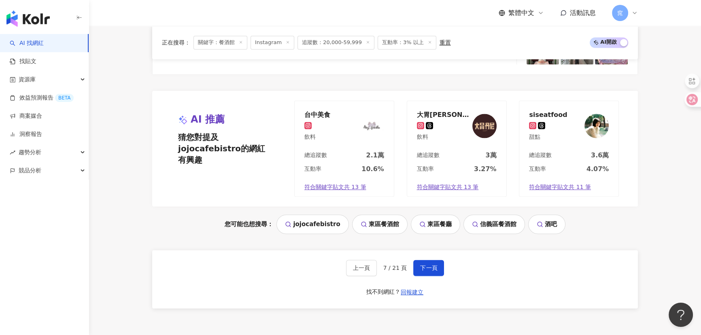
scroll to position [1692, 0]
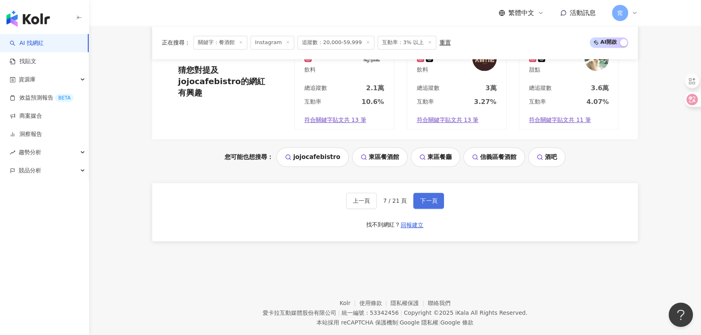
click at [433, 198] on span "下一頁" at bounding box center [428, 201] width 17 height 6
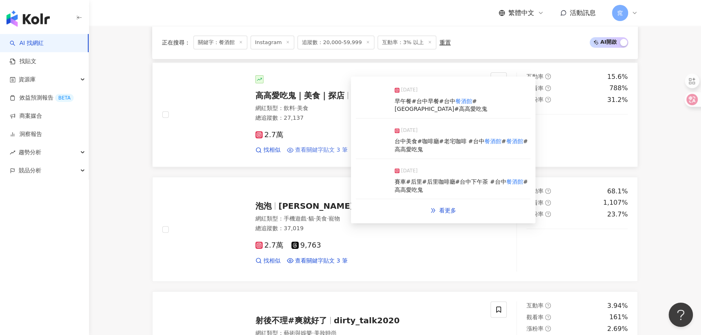
scroll to position [478, 0]
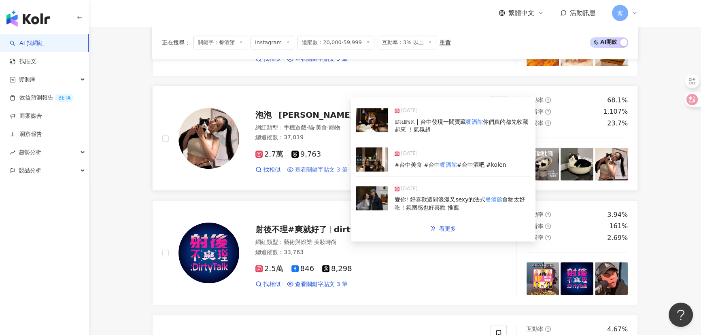
click at [314, 168] on span "查看關鍵字貼文 3 筆" at bounding box center [321, 170] width 53 height 8
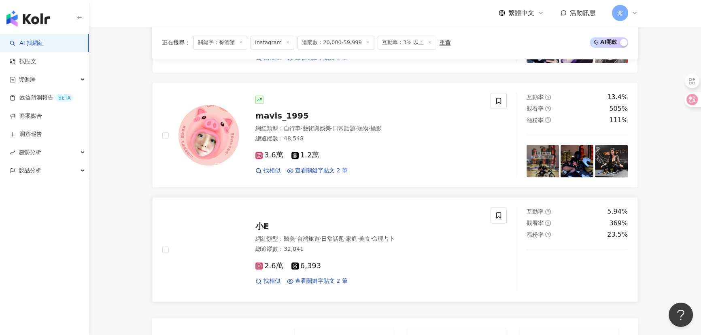
scroll to position [1398, 0]
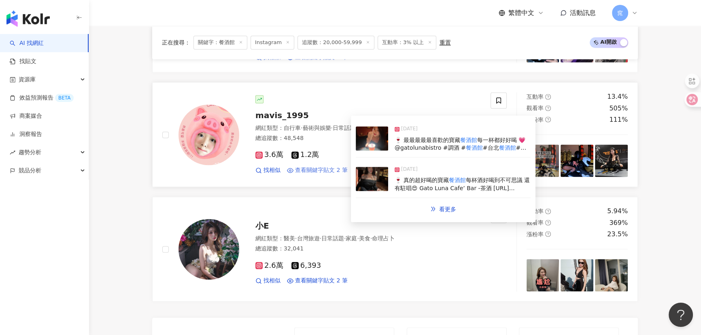
click at [320, 169] on span "查看關鍵字貼文 2 筆" at bounding box center [321, 170] width 53 height 8
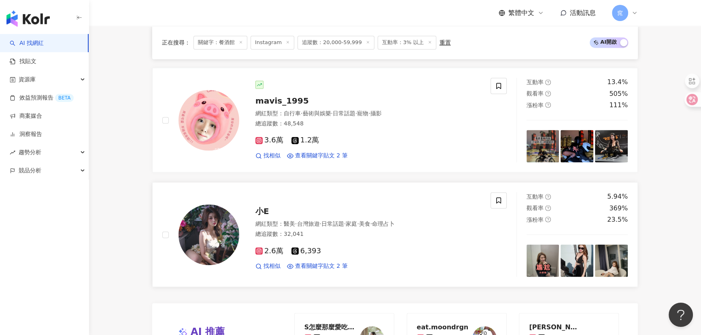
scroll to position [1472, 0]
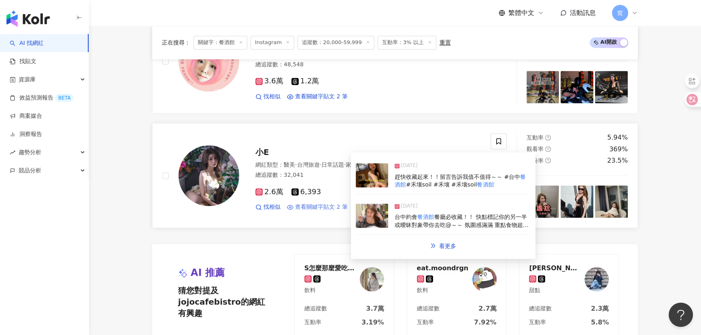
click at [331, 206] on span "查看關鍵字貼文 2 筆" at bounding box center [321, 207] width 53 height 8
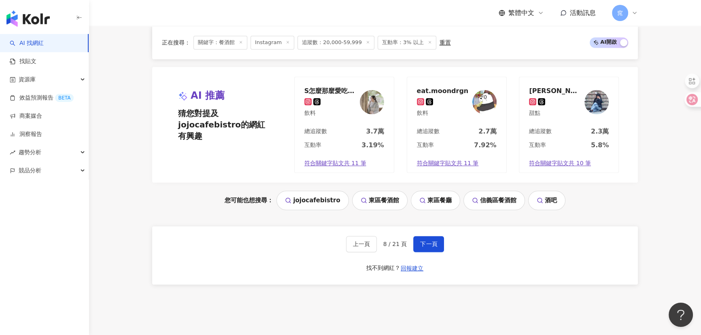
scroll to position [1656, 0]
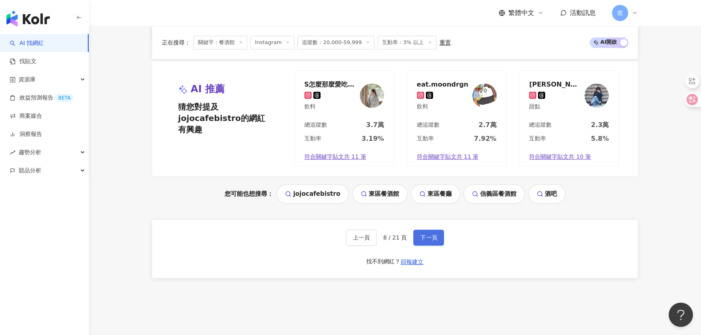
click at [425, 236] on span "下一頁" at bounding box center [428, 237] width 17 height 6
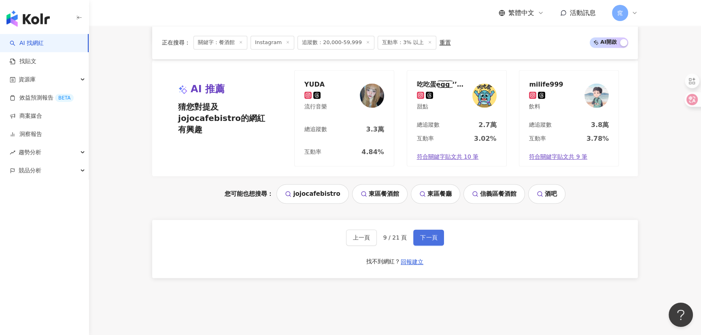
click at [434, 234] on span "下一頁" at bounding box center [428, 237] width 17 height 6
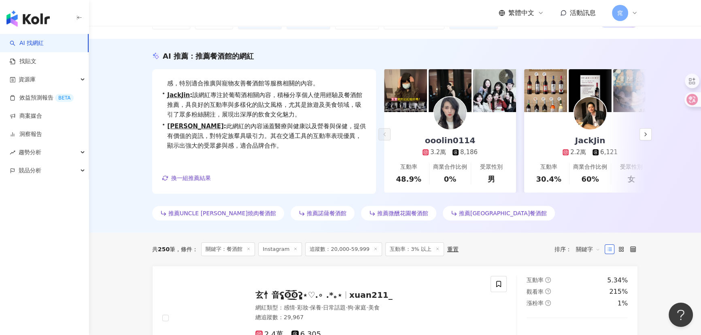
scroll to position [147, 0]
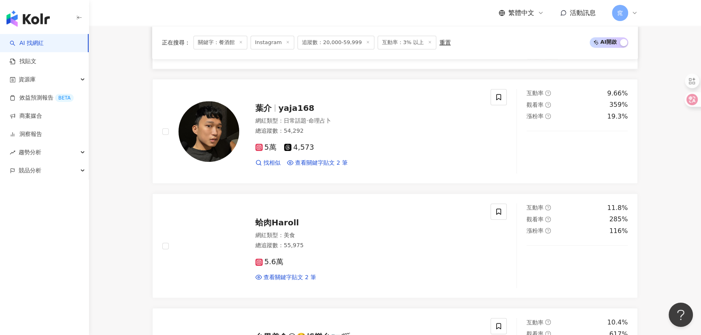
scroll to position [625, 0]
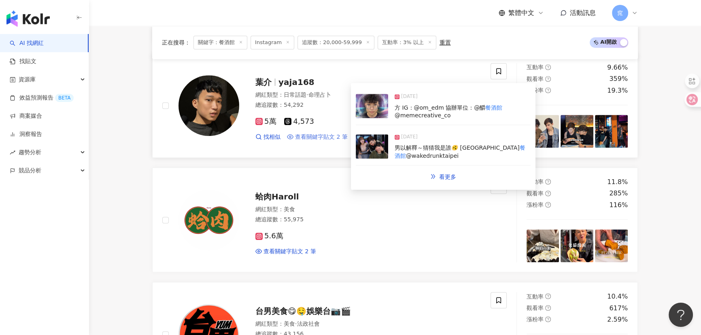
click at [323, 135] on span "查看關鍵字貼文 2 筆" at bounding box center [321, 137] width 53 height 8
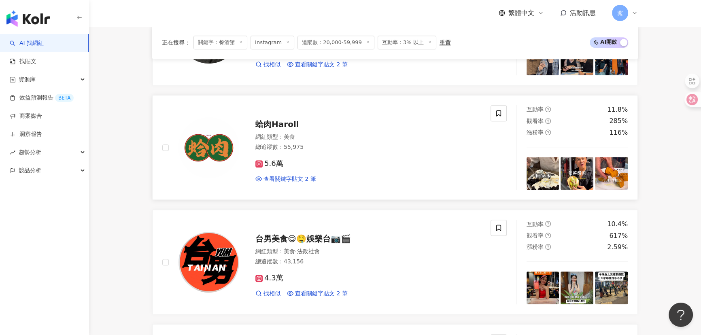
scroll to position [699, 0]
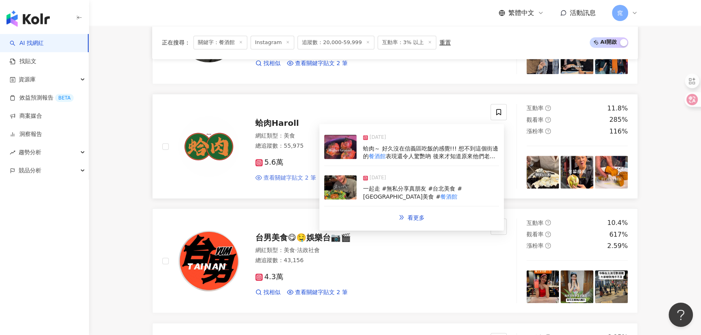
click at [277, 174] on span "查看關鍵字貼文 2 筆" at bounding box center [290, 178] width 53 height 8
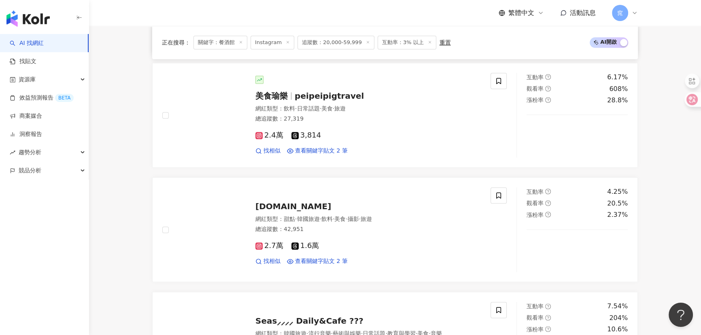
scroll to position [1214, 0]
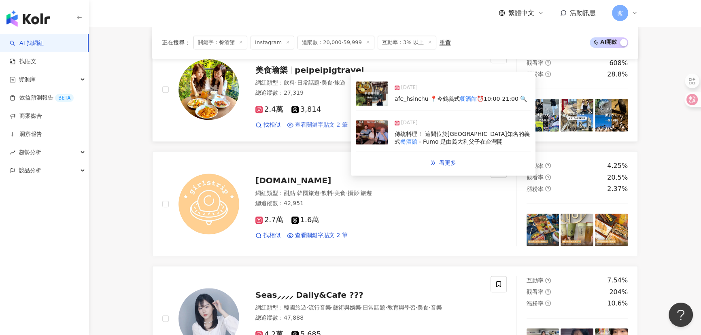
click at [321, 125] on span "查看關鍵字貼文 2 筆" at bounding box center [321, 125] width 53 height 8
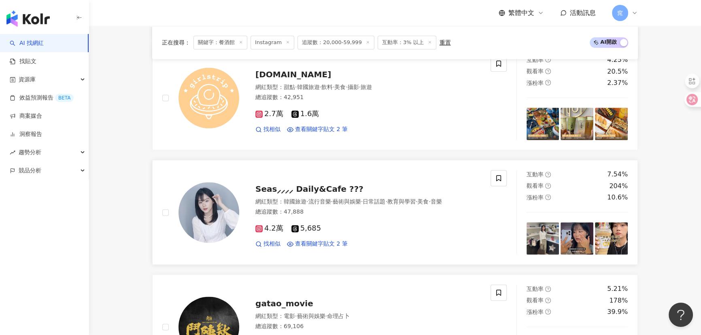
scroll to position [1324, 0]
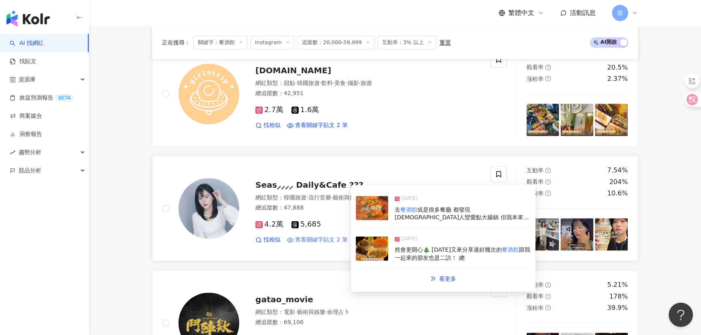
click at [327, 238] on span "查看關鍵字貼文 2 筆" at bounding box center [321, 240] width 53 height 8
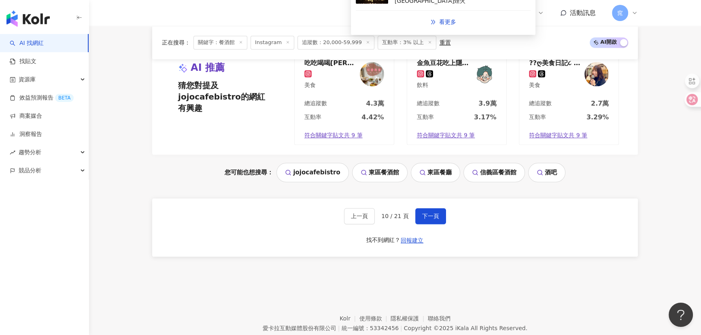
scroll to position [1692, 0]
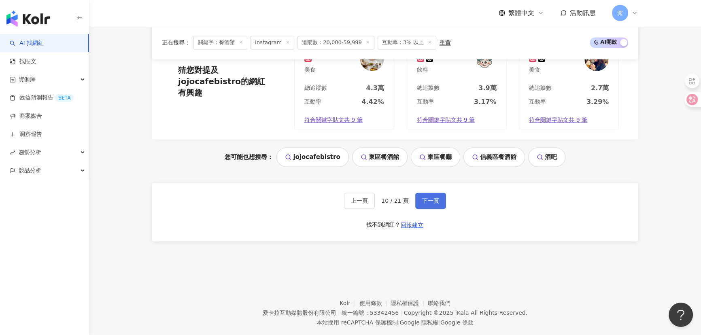
click at [422, 198] on span "下一頁" at bounding box center [430, 201] width 17 height 6
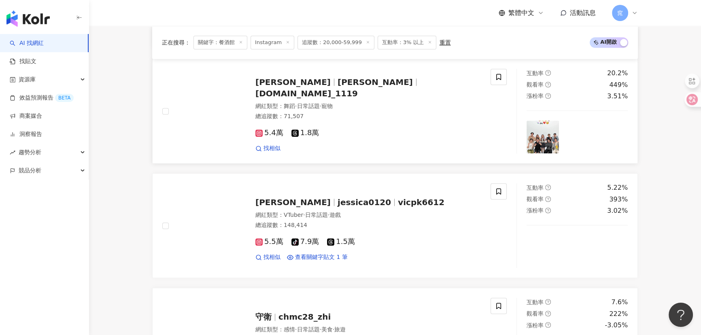
scroll to position [1147, 0]
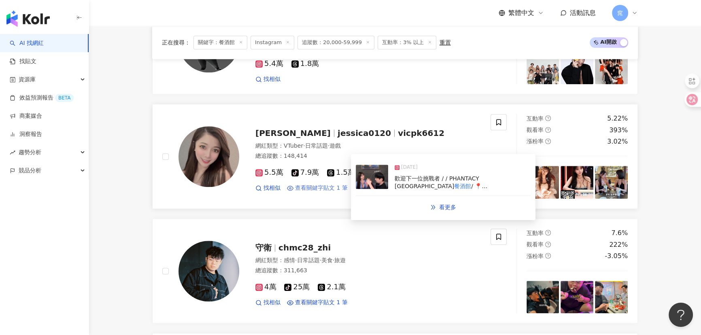
click at [320, 184] on span "查看關鍵字貼文 1 筆" at bounding box center [321, 188] width 53 height 8
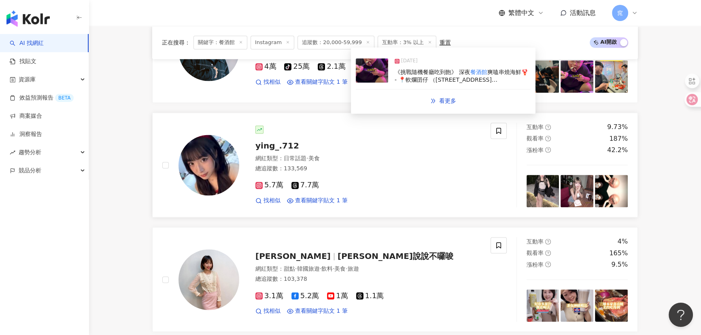
scroll to position [1368, 0]
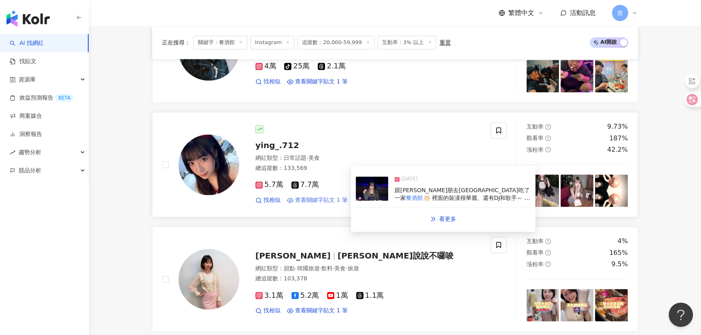
click at [327, 198] on span "查看關鍵字貼文 1 筆" at bounding box center [321, 200] width 53 height 8
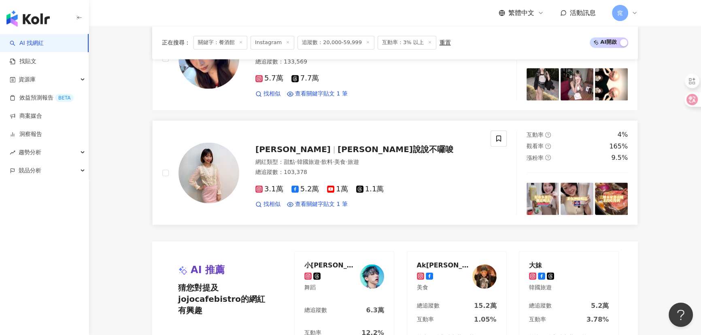
scroll to position [1478, 0]
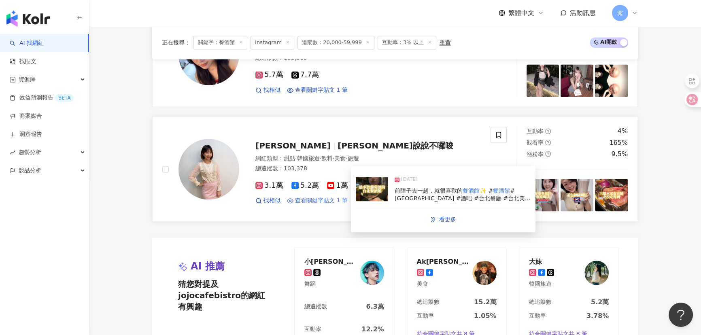
click at [321, 199] on span "查看關鍵字貼文 1 筆" at bounding box center [321, 201] width 53 height 8
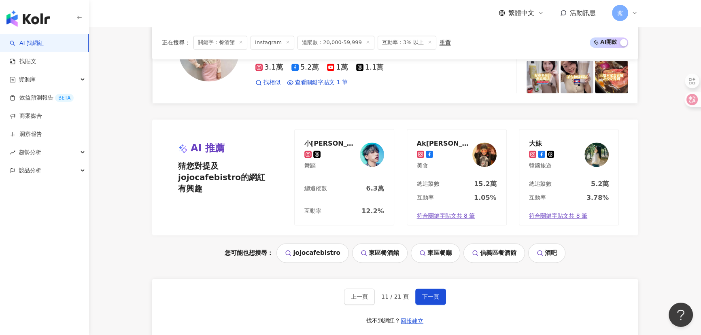
scroll to position [1699, 0]
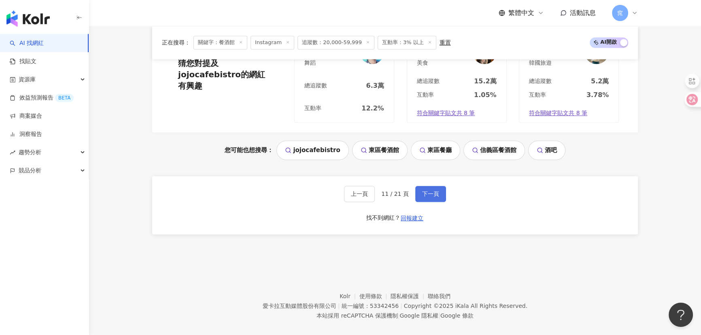
click at [426, 191] on span "下一頁" at bounding box center [430, 194] width 17 height 6
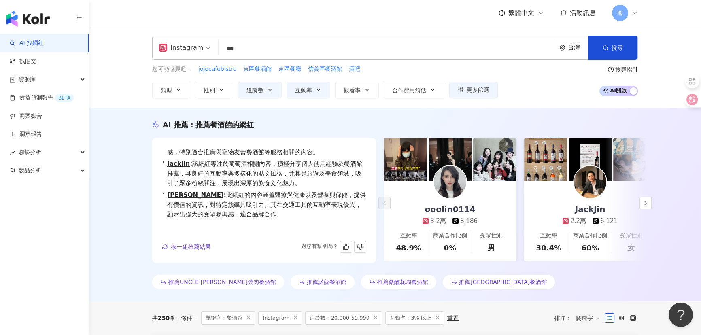
scroll to position [184, 0]
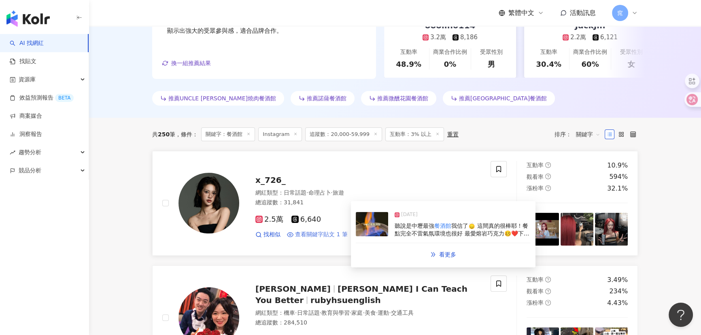
click at [334, 235] on span "查看關鍵字貼文 1 筆" at bounding box center [321, 235] width 53 height 8
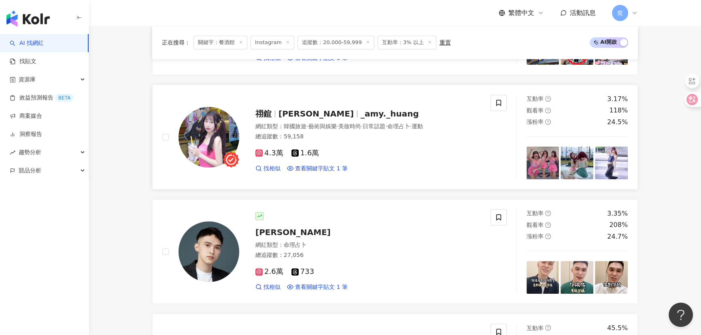
scroll to position [699, 0]
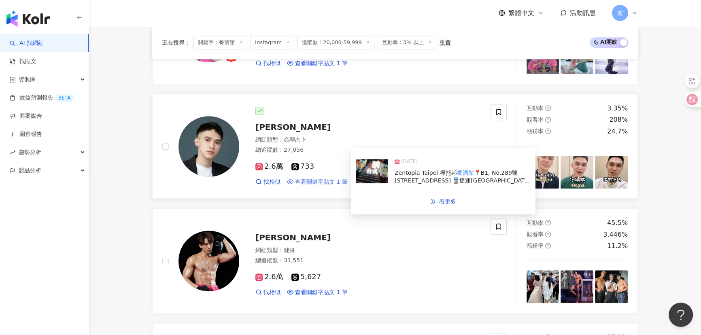
click at [328, 182] on span "查看關鍵字貼文 1 筆" at bounding box center [321, 182] width 53 height 8
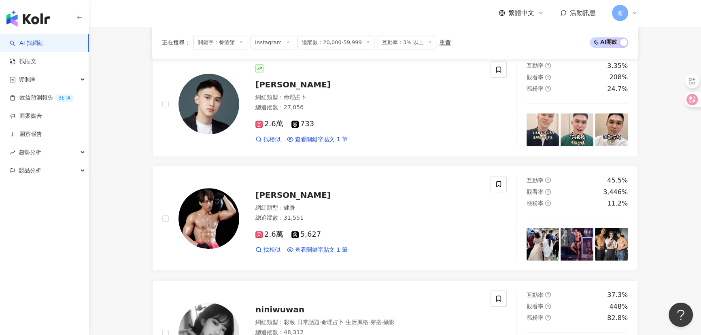
scroll to position [810, 0]
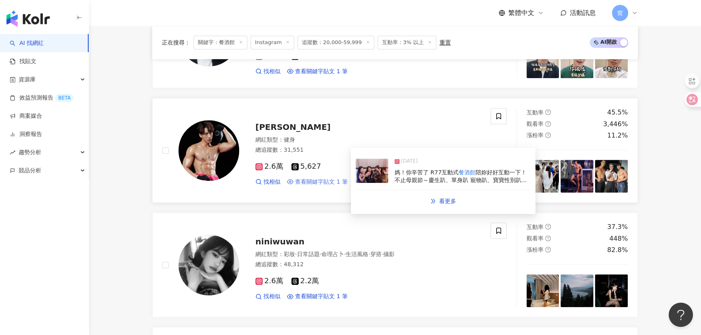
click at [335, 180] on span "查看關鍵字貼文 1 筆" at bounding box center [321, 182] width 53 height 8
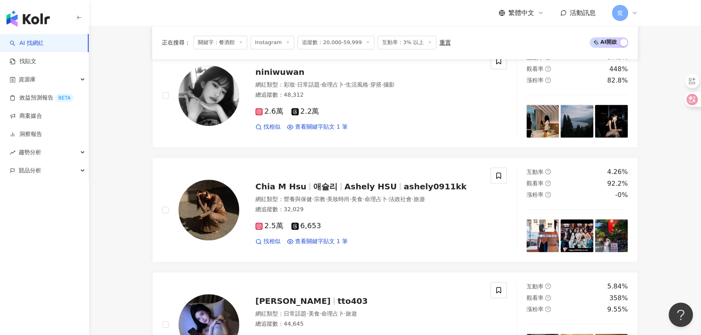
scroll to position [993, 0]
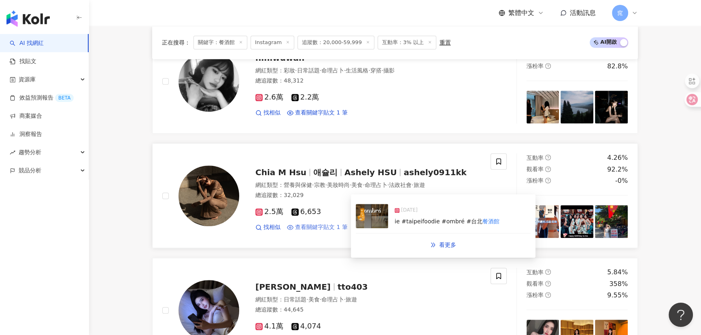
click at [333, 229] on span "查看關鍵字貼文 1 筆" at bounding box center [321, 227] width 53 height 8
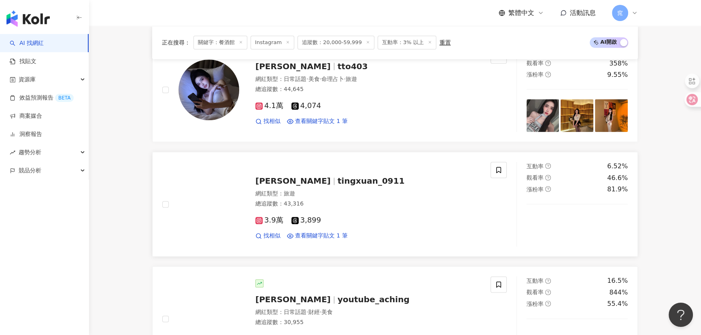
scroll to position [1214, 0]
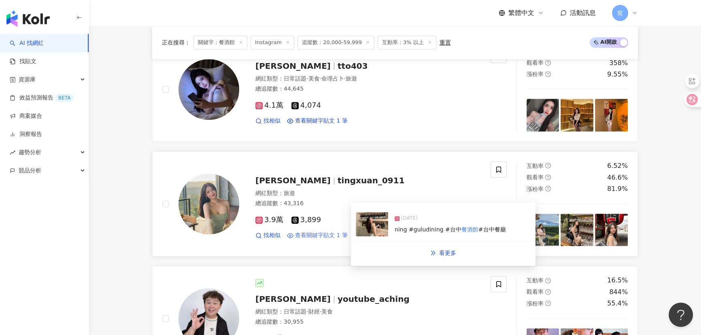
click at [334, 235] on span "查看關鍵字貼文 1 筆" at bounding box center [321, 236] width 53 height 8
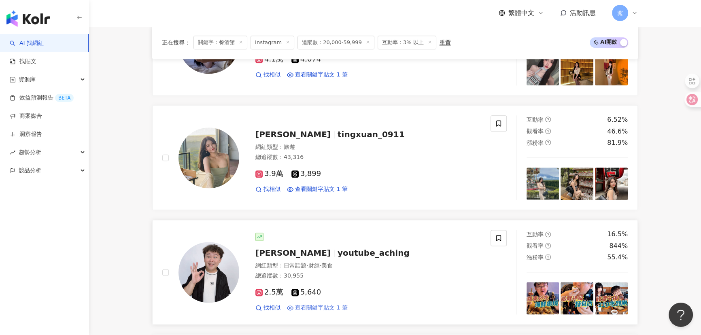
scroll to position [1361, 0]
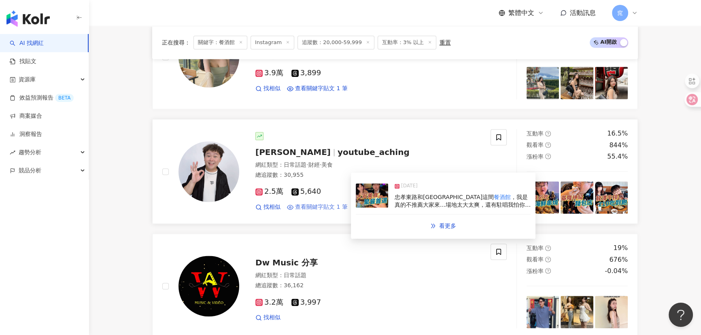
click at [331, 206] on span "查看關鍵字貼文 1 筆" at bounding box center [321, 207] width 53 height 8
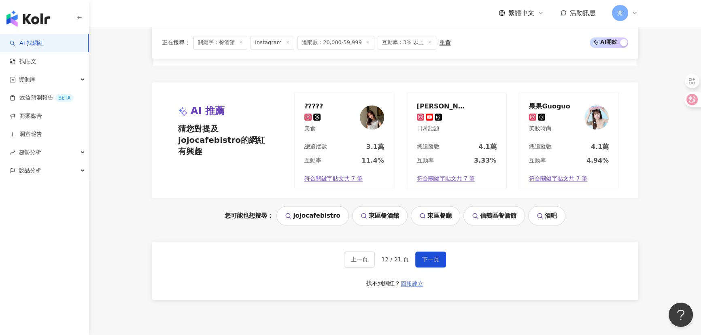
scroll to position [1692, 0]
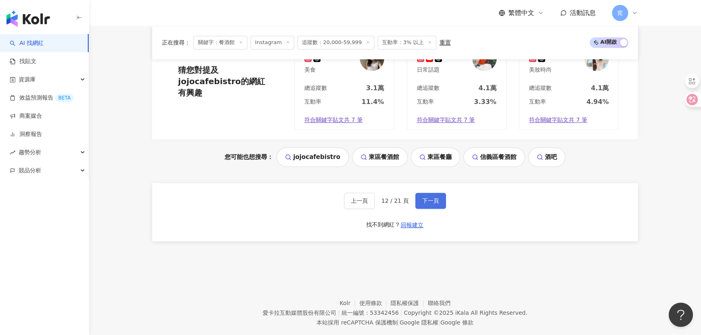
click at [431, 198] on span "下一頁" at bounding box center [430, 201] width 17 height 6
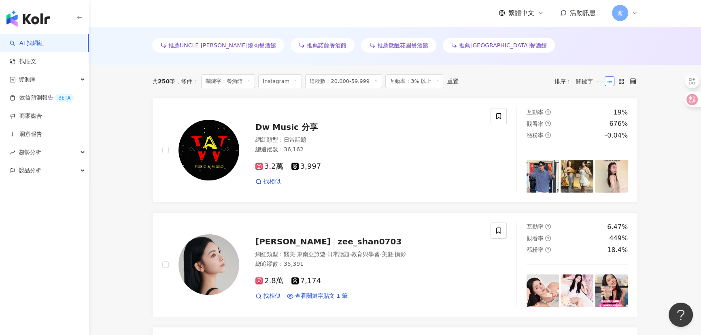
scroll to position [154, 0]
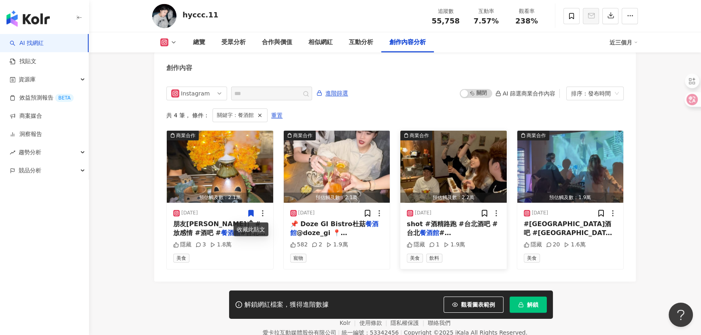
click at [453, 224] on span "shot #酒精路跑 #台北酒吧 #台北" at bounding box center [452, 228] width 91 height 17
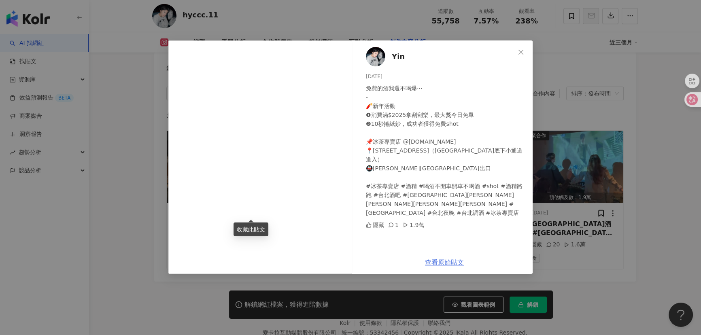
click at [444, 263] on link "查看原始貼文" at bounding box center [444, 263] width 39 height 8
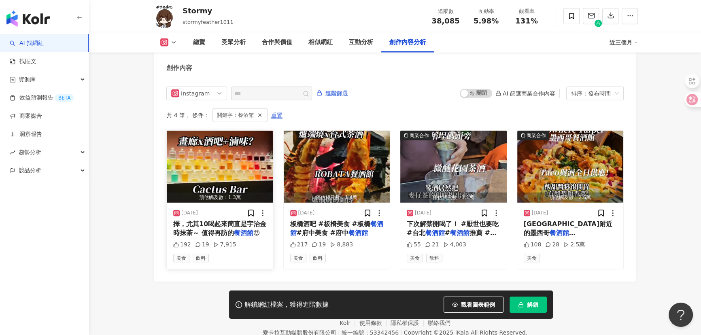
click at [242, 189] on img "button" at bounding box center [220, 167] width 106 height 72
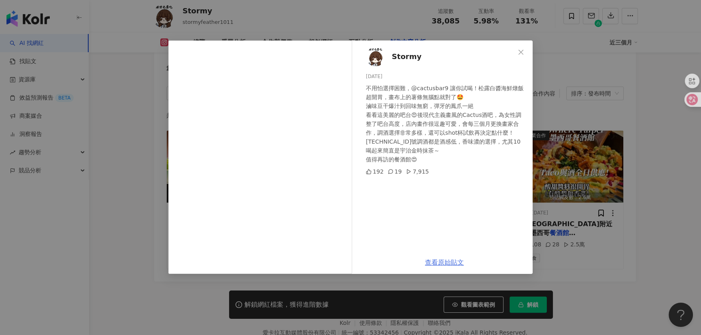
click at [445, 259] on link "查看原始貼文" at bounding box center [444, 263] width 39 height 8
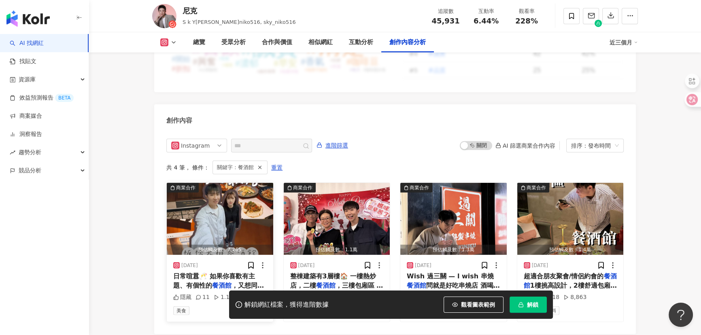
click at [245, 282] on span "，又想同時品嚐到結合日式與台式元素" at bounding box center [218, 290] width 91 height 17
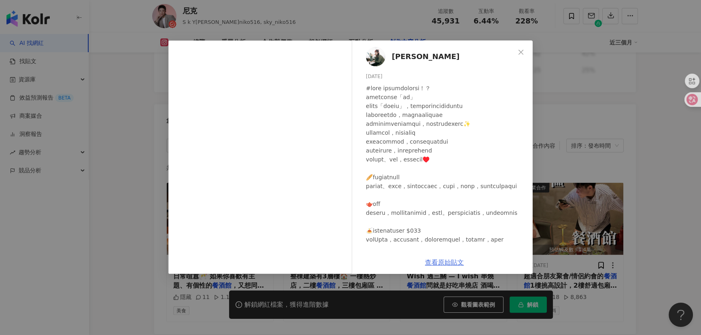
click at [446, 261] on link "查看原始貼文" at bounding box center [444, 263] width 39 height 8
click at [131, 257] on div "[PERSON_NAME] [DATE] 隱藏 11 1.1萬 查看原始貼文" at bounding box center [350, 167] width 701 height 335
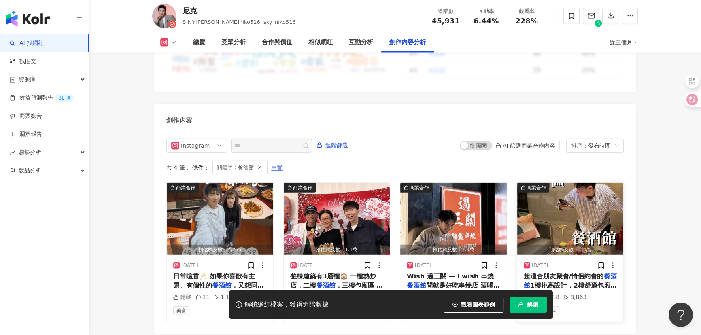
click at [589, 282] on span "1樓挑高設計，2樓舒適包廂 是日系設計非常高級的" at bounding box center [570, 290] width 93 height 17
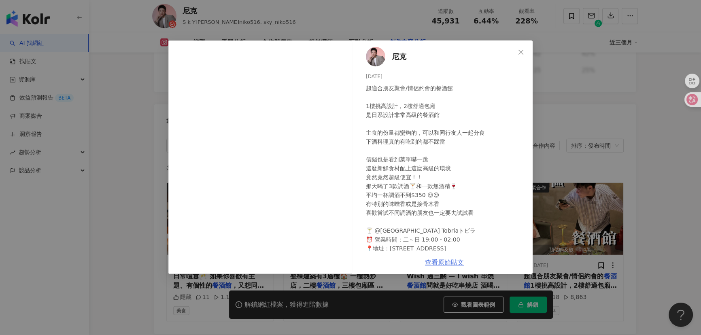
click at [453, 261] on link "查看原始貼文" at bounding box center [444, 263] width 39 height 8
click at [634, 227] on div "[PERSON_NAME][DATE] 超適合朋友聚會/情侶約會的餐酒館 1樓挑高設計，2樓舒適包廂 是日系設計非常高級的餐酒館 主食的份量都蠻夠的，可以和同…" at bounding box center [350, 167] width 701 height 335
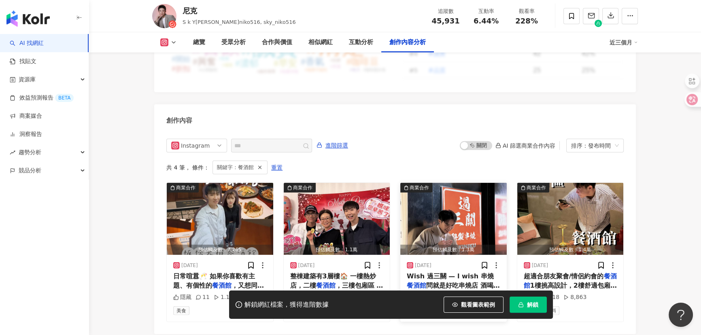
drag, startPoint x: 455, startPoint y: 228, endPoint x: 439, endPoint y: 237, distance: 19.0
click at [439, 282] on span "問就是好吃串燒店 酒喝起來很有" at bounding box center [453, 290] width 93 height 17
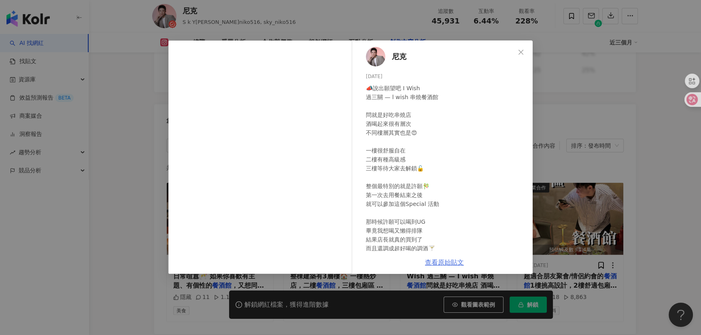
click at [448, 262] on link "查看原始貼文" at bounding box center [444, 263] width 39 height 8
drag, startPoint x: 64, startPoint y: 248, endPoint x: 40, endPoint y: 238, distance: 25.8
click at [61, 249] on div "[PERSON_NAME][DATE] 📣說出願望吧 I Wish 過三關 — l wish 串燒餐酒館 問就是好吃串燒店 酒喝起來很有層次 不同樓層其實也是…" at bounding box center [350, 167] width 701 height 335
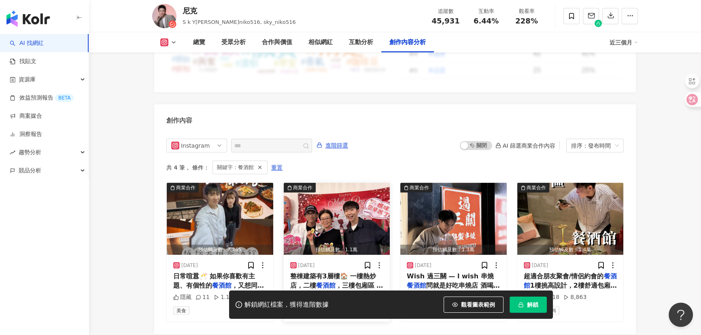
click at [323, 183] on img "button" at bounding box center [337, 219] width 106 height 72
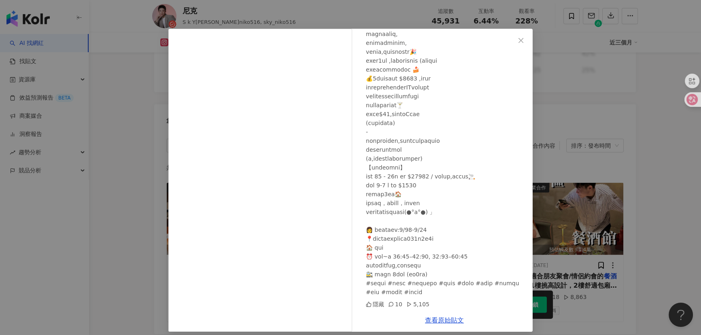
scroll to position [18, 0]
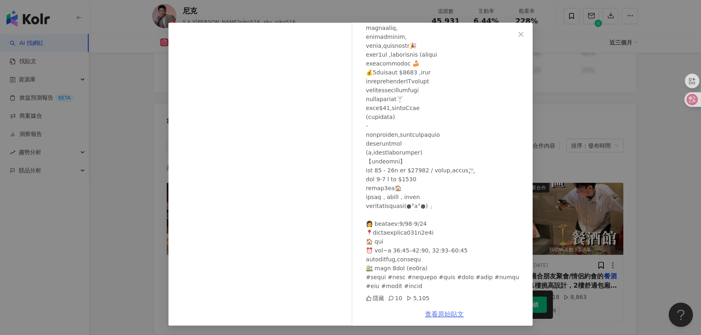
click at [438, 312] on link "查看原始貼文" at bounding box center [444, 314] width 39 height 8
click at [108, 142] on div "尼克 2025/5/2 隱藏 10 5,105 查看原始貼文" at bounding box center [350, 167] width 701 height 335
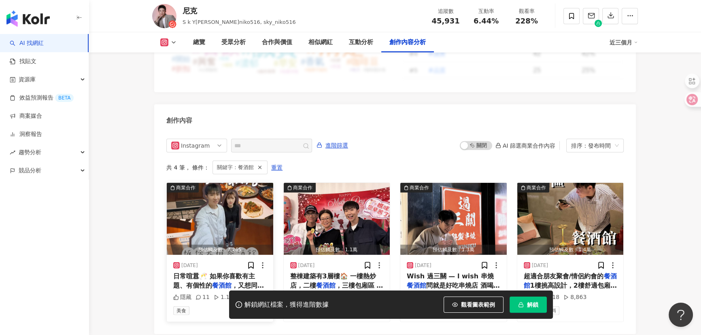
click at [225, 282] on mark "餐酒館" at bounding box center [221, 286] width 19 height 8
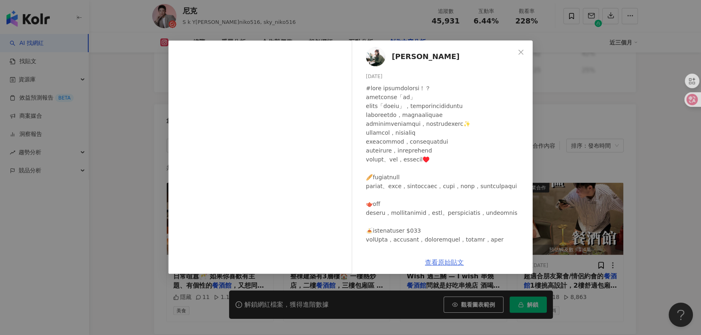
click at [445, 265] on link "查看原始貼文" at bounding box center [444, 263] width 39 height 8
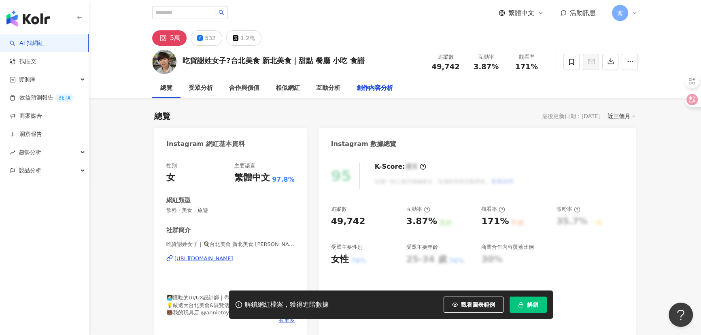
scroll to position [2482, 0]
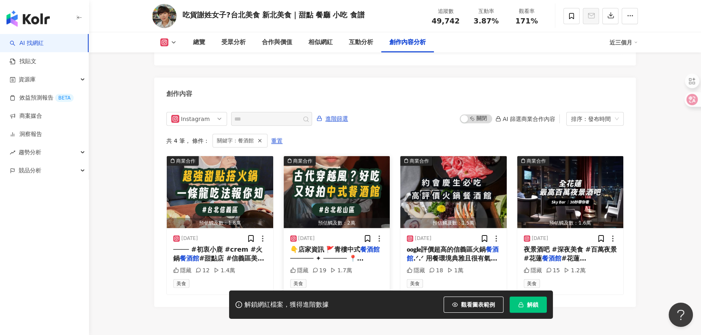
click at [325, 235] on div "[DATE]" at bounding box center [337, 239] width 94 height 8
click at [327, 228] on div "[DATE] 👇店家資訊 🚩青樓中式 餐酒館 ────── ✦ ────── 📍[STREET_ADDRESS] 🚶捷[GEOGRAPHIC_DATA]步行9…" at bounding box center [337, 261] width 106 height 66
click at [328, 177] on img "button" at bounding box center [337, 192] width 106 height 72
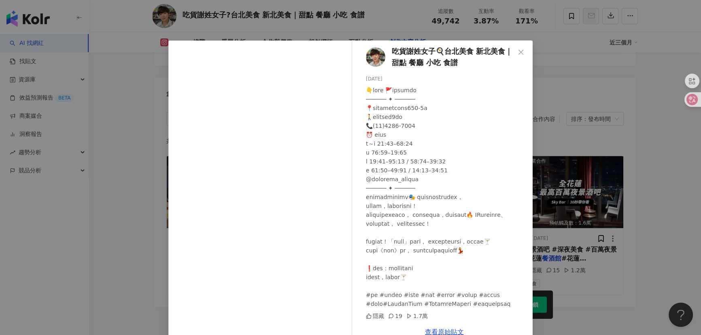
scroll to position [46, 0]
click at [446, 329] on link "查看原始貼文" at bounding box center [444, 332] width 39 height 8
drag, startPoint x: 111, startPoint y: 157, endPoint x: 118, endPoint y: 140, distance: 18.5
click at [111, 156] on div "吃貨謝姓女子🍳台北美食 新北美食｜甜點 餐廳 小吃 食譜 2025/6/20 隱藏 19 1.7萬 查看原始貼文" at bounding box center [350, 167] width 701 height 335
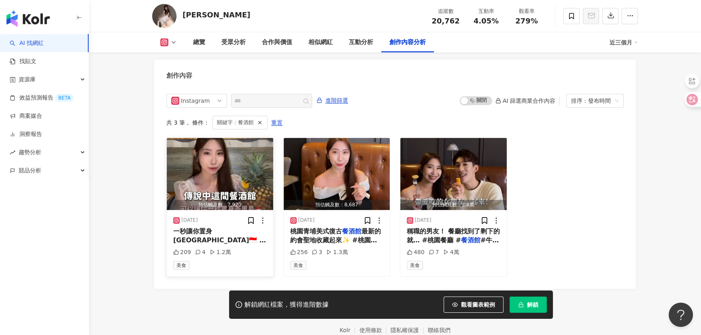
click at [227, 227] on span "一秒讓你置身峇里島🇮🇩 不僅環境好 餐點也好吃的飲居" at bounding box center [219, 240] width 93 height 26
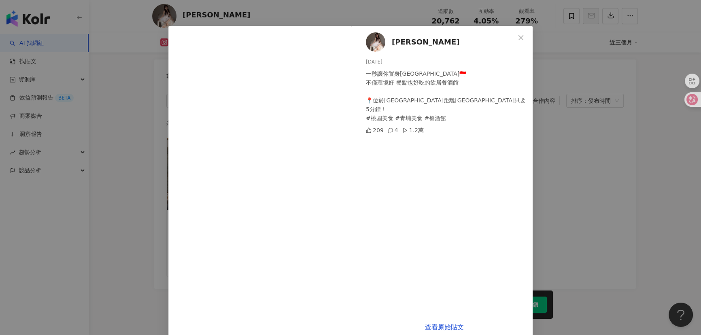
scroll to position [28, 0]
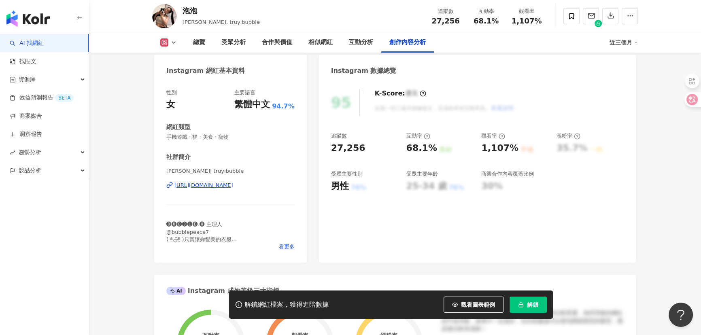
scroll to position [2460, 0]
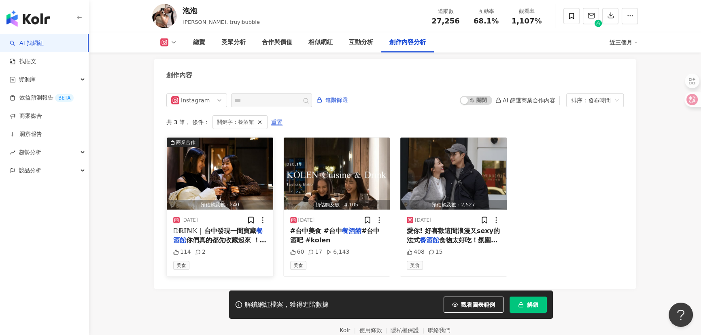
click at [216, 236] on span "你們真的都先收藏起來 ！氣氛超" at bounding box center [219, 244] width 93 height 17
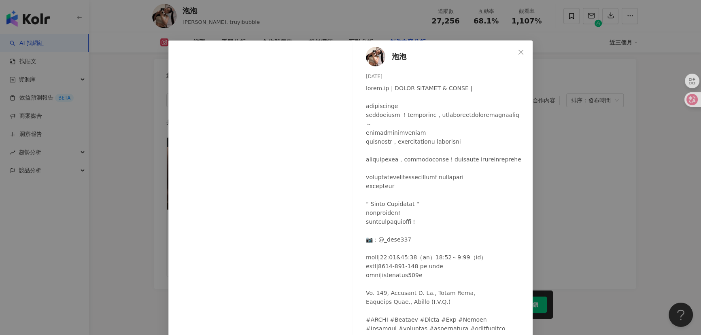
click at [100, 212] on div "泡泡 2024/12/20 114 2 查看原始貼文" at bounding box center [350, 167] width 701 height 335
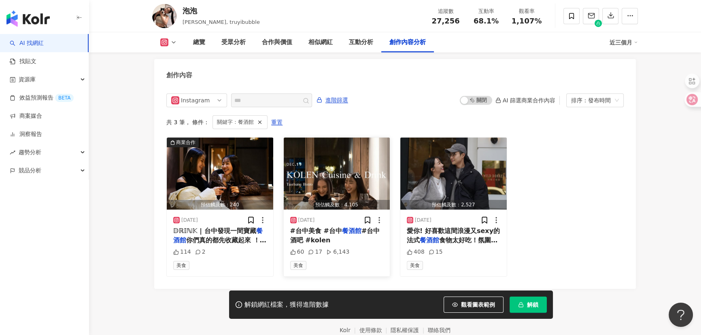
click at [337, 227] on span "#台中美食 #台中" at bounding box center [316, 231] width 52 height 8
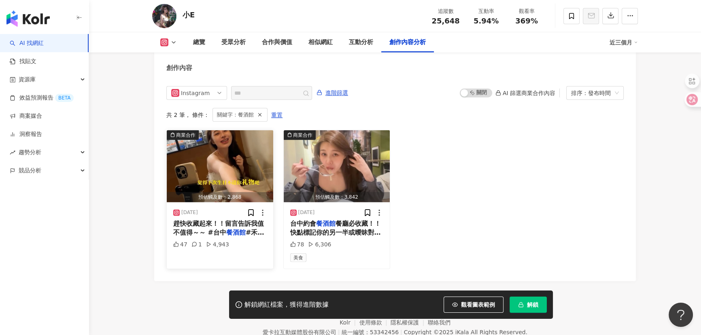
click at [216, 170] on img "button" at bounding box center [220, 166] width 106 height 72
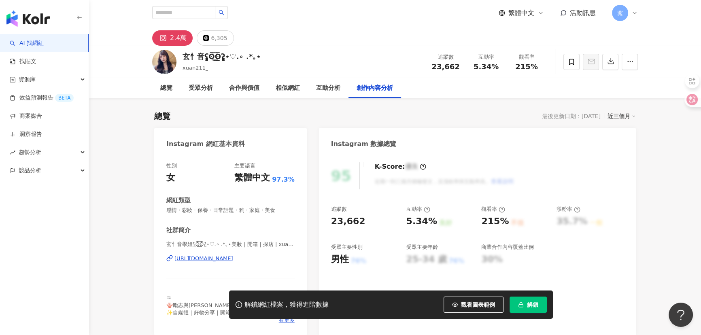
scroll to position [2473, 0]
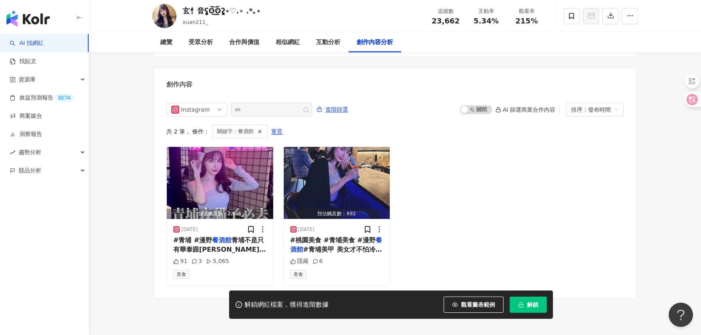
click at [219, 175] on img "button" at bounding box center [220, 183] width 106 height 72
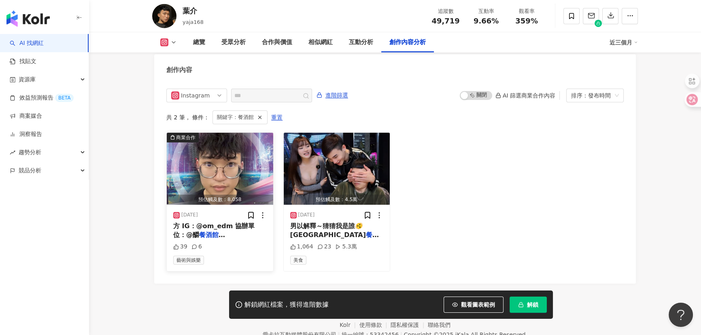
scroll to position [2489, 0]
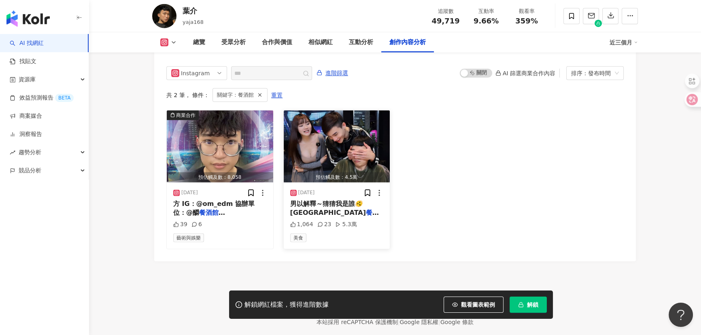
click at [348, 142] on img "button" at bounding box center [337, 147] width 106 height 72
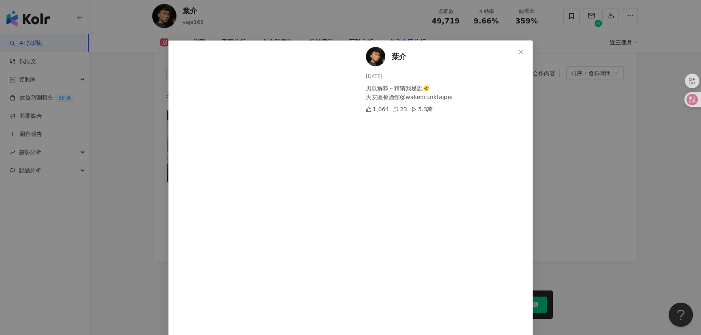
click at [146, 223] on div "葉介 2025/2/17 男以解釋～猜猜我是誰🫨 大安區餐酒館@wakedrunktaipei 1,064 23 5.3萬 查看原始貼文" at bounding box center [350, 167] width 701 height 335
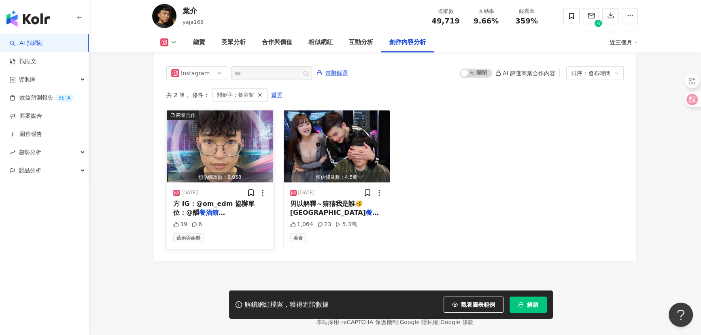
click at [234, 132] on img "button" at bounding box center [220, 147] width 106 height 72
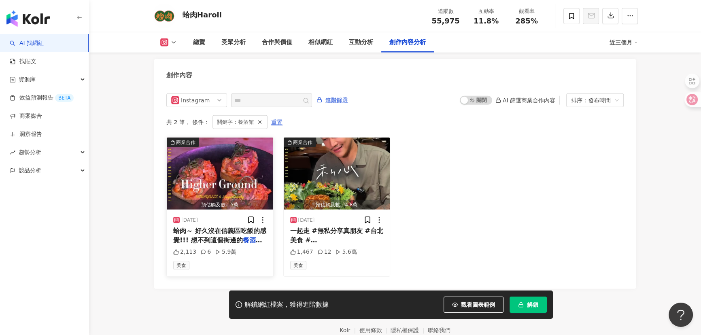
click at [234, 172] on img "button" at bounding box center [220, 174] width 106 height 72
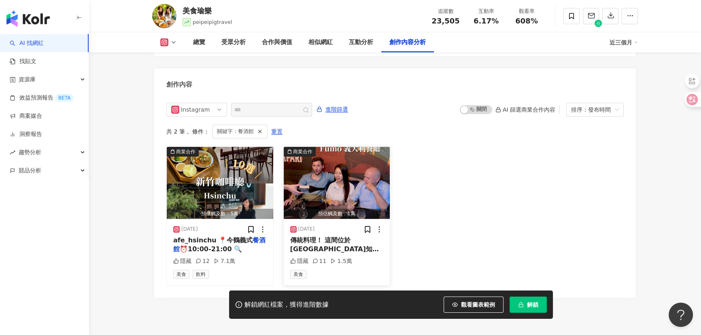
click at [346, 236] on span "傳統料理！ 這間位於台北東區知名的義式" at bounding box center [334, 249] width 89 height 26
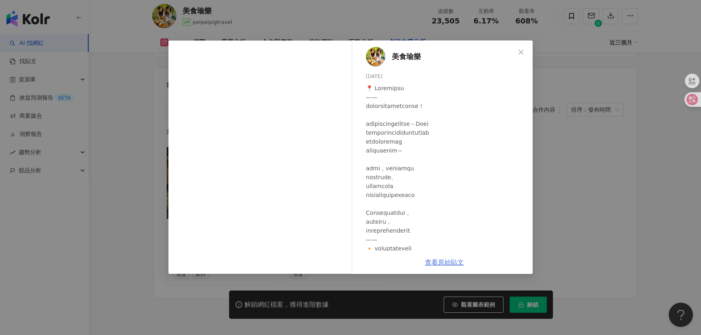
click at [440, 263] on link "查看原始貼文" at bounding box center [444, 263] width 39 height 8
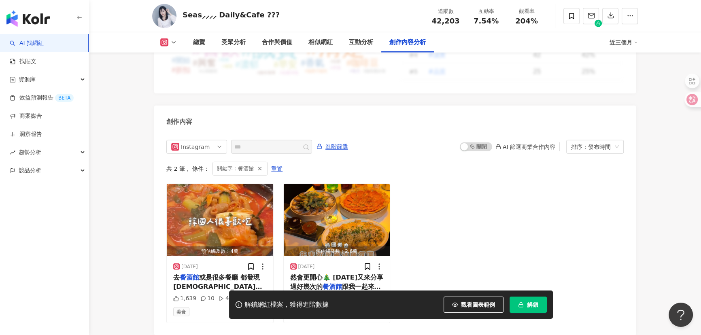
scroll to position [2540, 0]
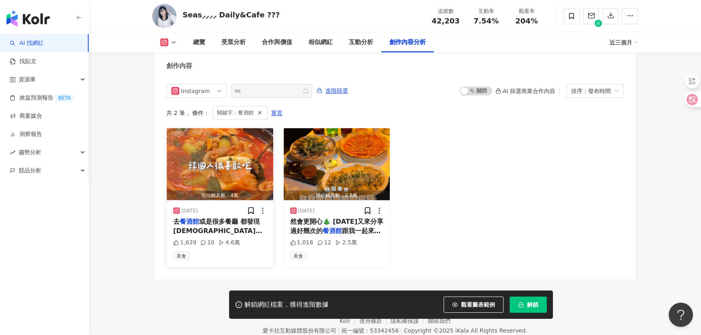
click at [216, 128] on img "button" at bounding box center [220, 164] width 106 height 72
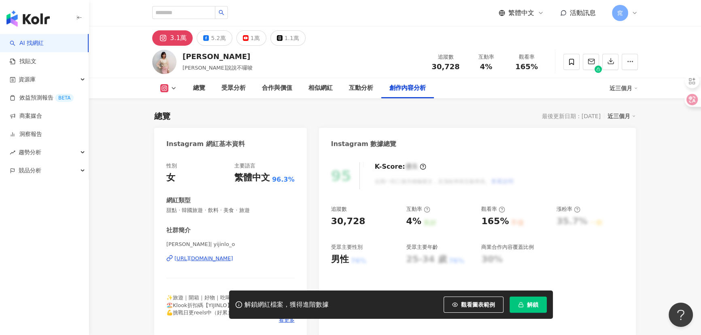
scroll to position [2460, 0]
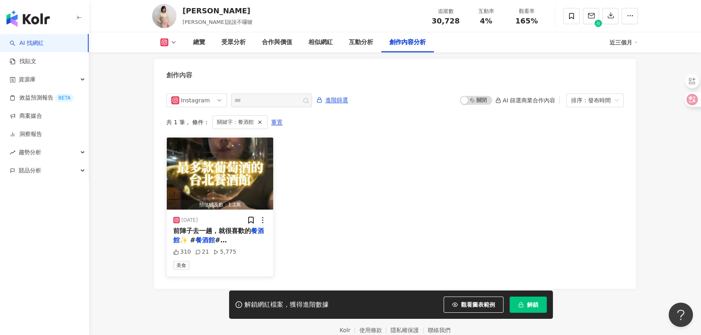
click at [232, 158] on img "button" at bounding box center [220, 174] width 106 height 72
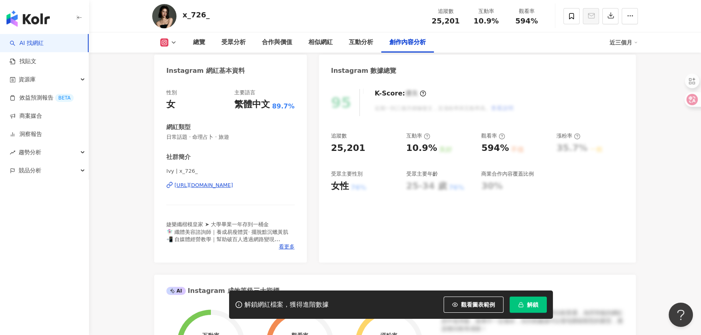
scroll to position [2473, 0]
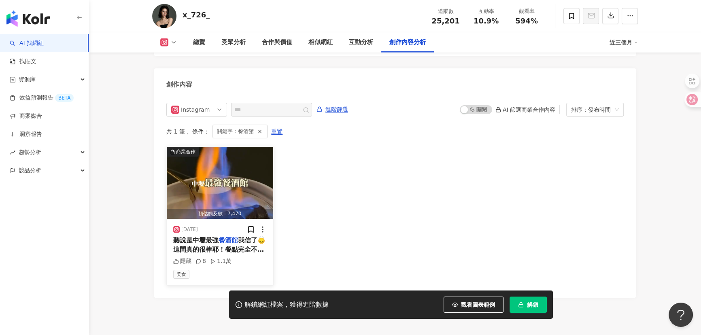
click at [249, 168] on img "button" at bounding box center [220, 183] width 106 height 72
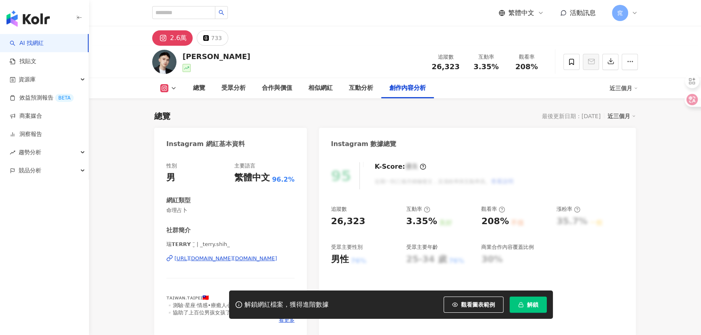
scroll to position [2482, 0]
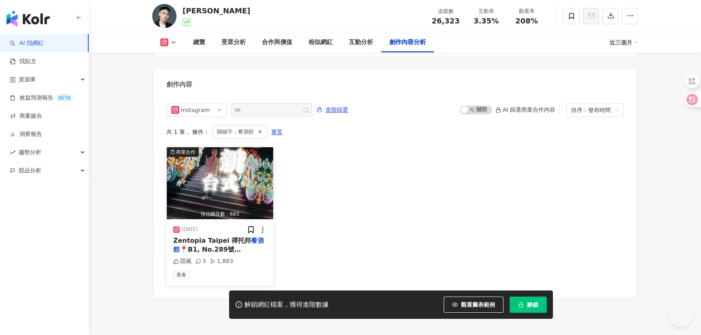
click at [231, 174] on img "button" at bounding box center [220, 183] width 106 height 72
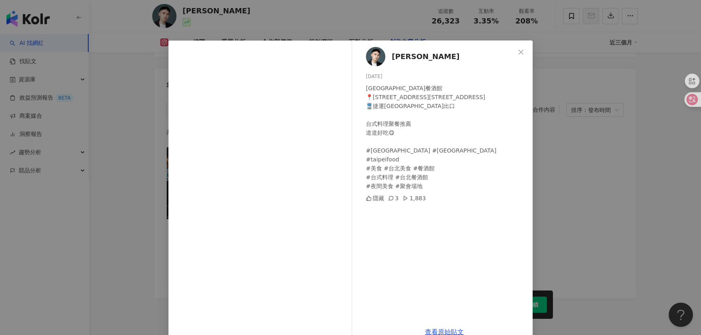
click at [614, 176] on div "Terry shih 2025/4/9 Zentopia Taipei 禪托邦餐酒館 📍B1, No.289號忠孝東路四段大安區台北市106 🚆捷運忠孝敦化站…" at bounding box center [350, 167] width 701 height 335
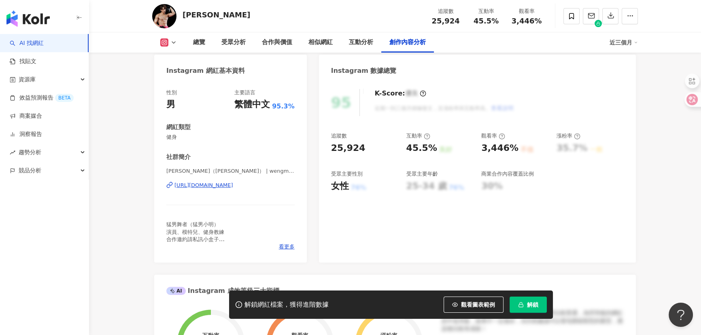
scroll to position [2473, 0]
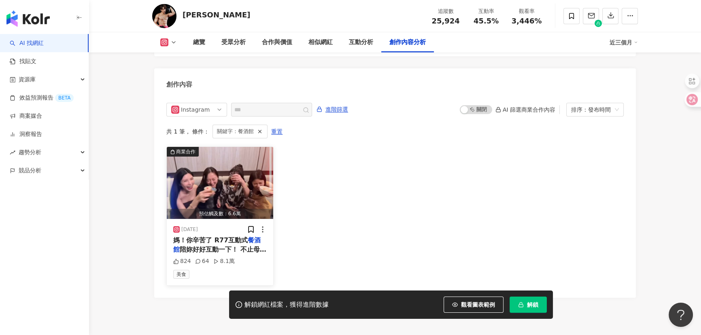
click at [215, 236] on span "媽！你辛苦了 R77互動式" at bounding box center [210, 240] width 74 height 8
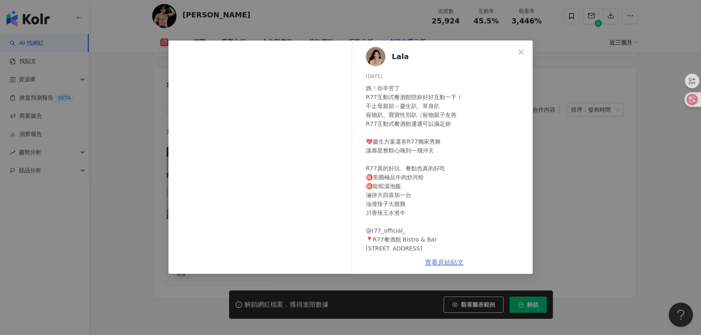
click at [437, 264] on link "查看原始貼文" at bounding box center [444, 263] width 39 height 8
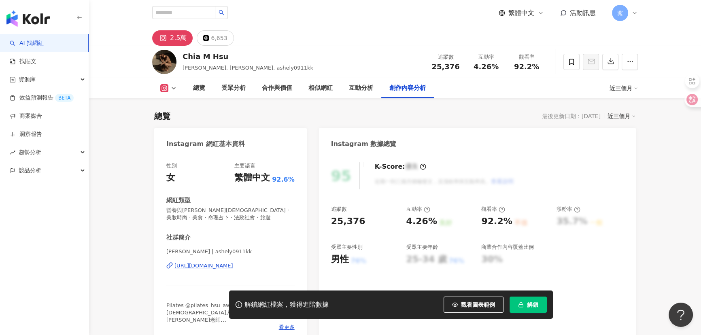
scroll to position [2499, 0]
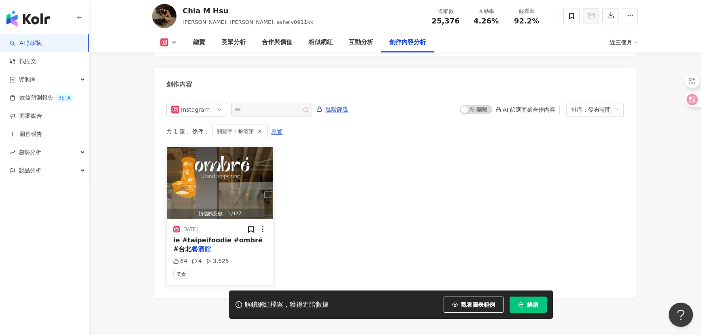
click at [227, 236] on div "ie #taipeifoodie #ombré #台北 餐酒館" at bounding box center [220, 245] width 94 height 18
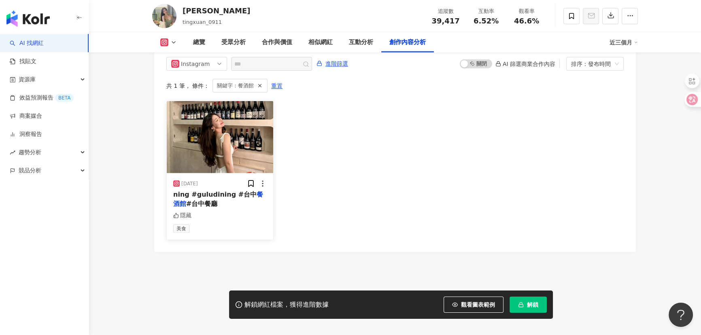
click at [231, 196] on div "ning #guludining #台中 餐酒館 #台中餐廳" at bounding box center [220, 199] width 94 height 18
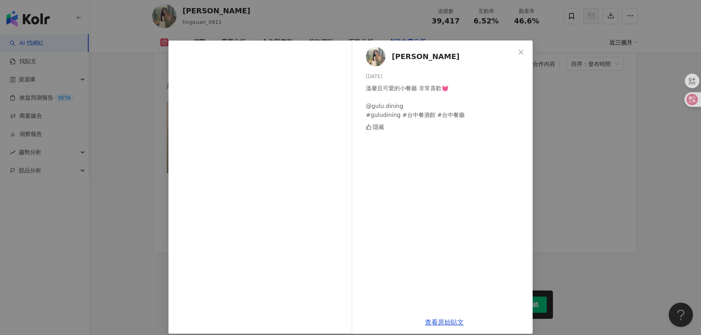
scroll to position [8, 0]
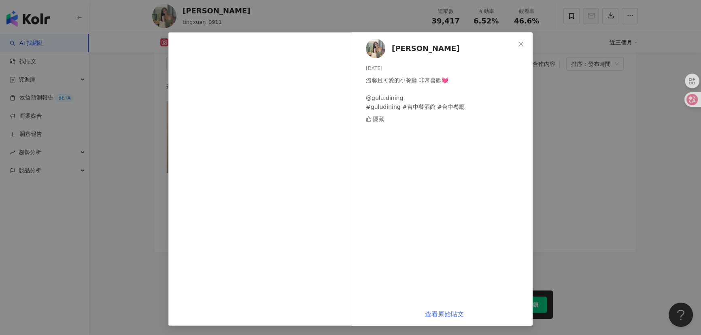
click at [444, 311] on link "查看原始貼文" at bounding box center [444, 314] width 39 height 8
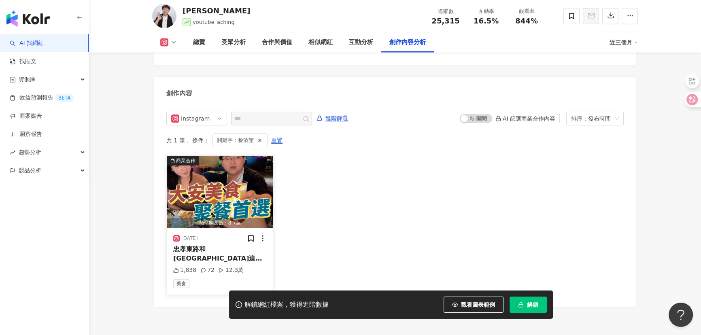
click at [236, 245] on span "忠孝東路和[GEOGRAPHIC_DATA]這間" at bounding box center [217, 253] width 89 height 17
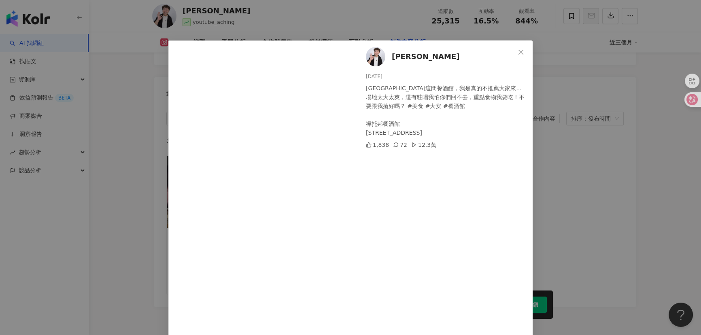
click at [597, 176] on div "[PERSON_NAME] [DATE] 忠孝東路和[GEOGRAPHIC_DATA]這間餐酒館，我是真的不推薦大家來…場地太大太爽，還有駐唱我怕你們回不去，…" at bounding box center [350, 167] width 701 height 335
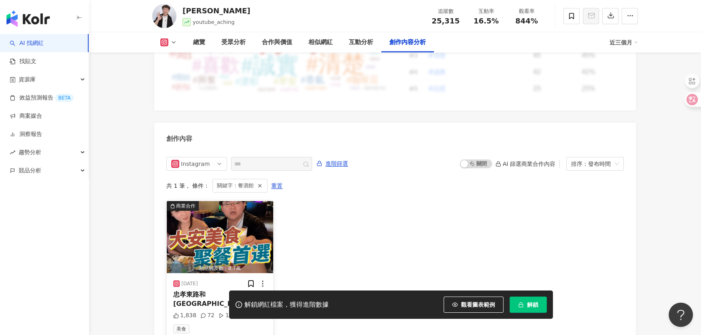
scroll to position [2462, 0]
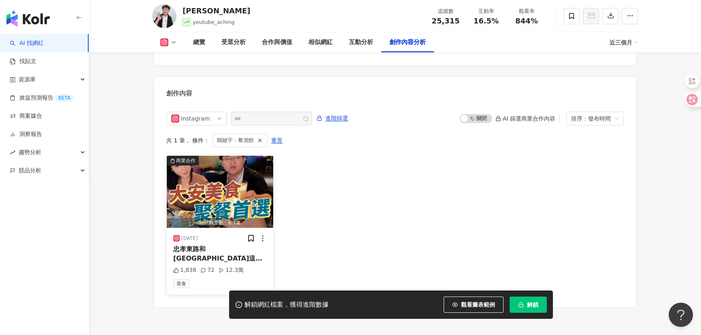
click at [213, 218] on div "預估觸及數：8.7萬" at bounding box center [220, 223] width 106 height 10
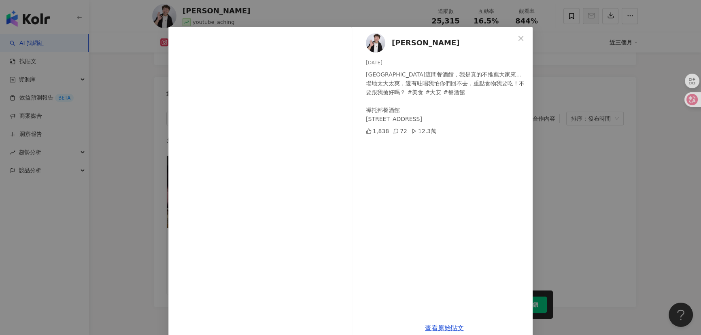
scroll to position [28, 0]
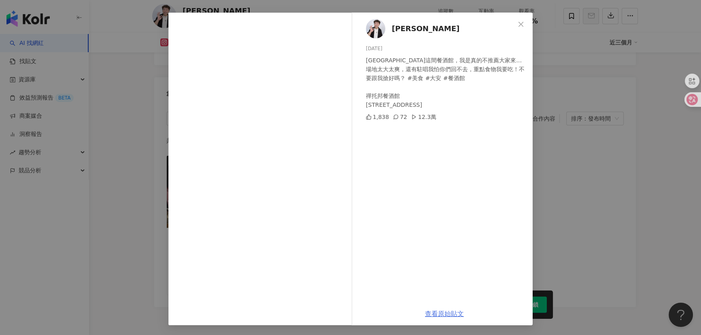
click at [446, 312] on link "查看原始貼文" at bounding box center [444, 314] width 39 height 8
